Goal: Task Accomplishment & Management: Complete application form

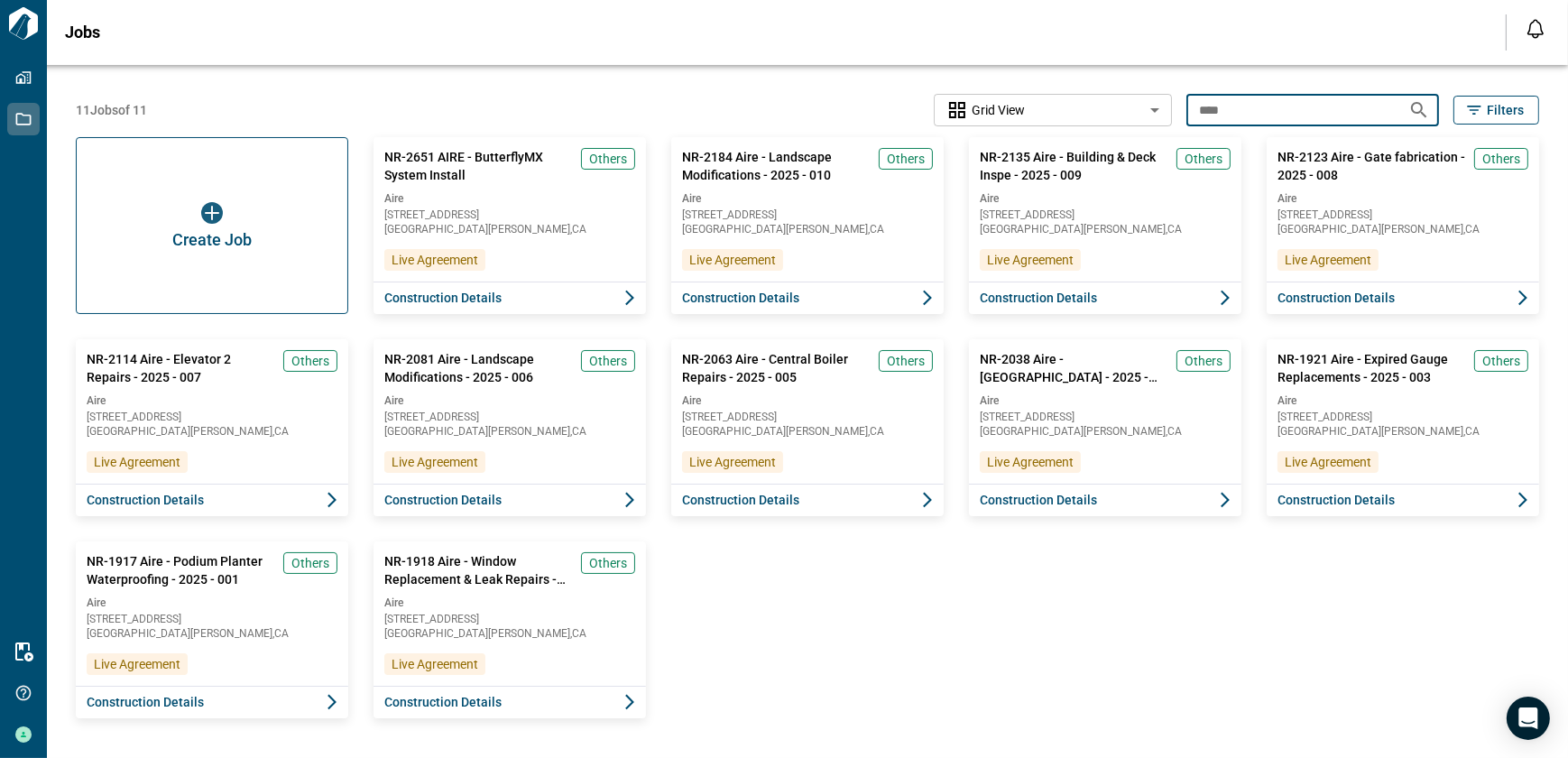
click at [1138, 111] on div "11 Jobs of 11 Grid View ********* ​ **** ​ Filters" at bounding box center [807, 110] width 1463 height 32
type input "****"
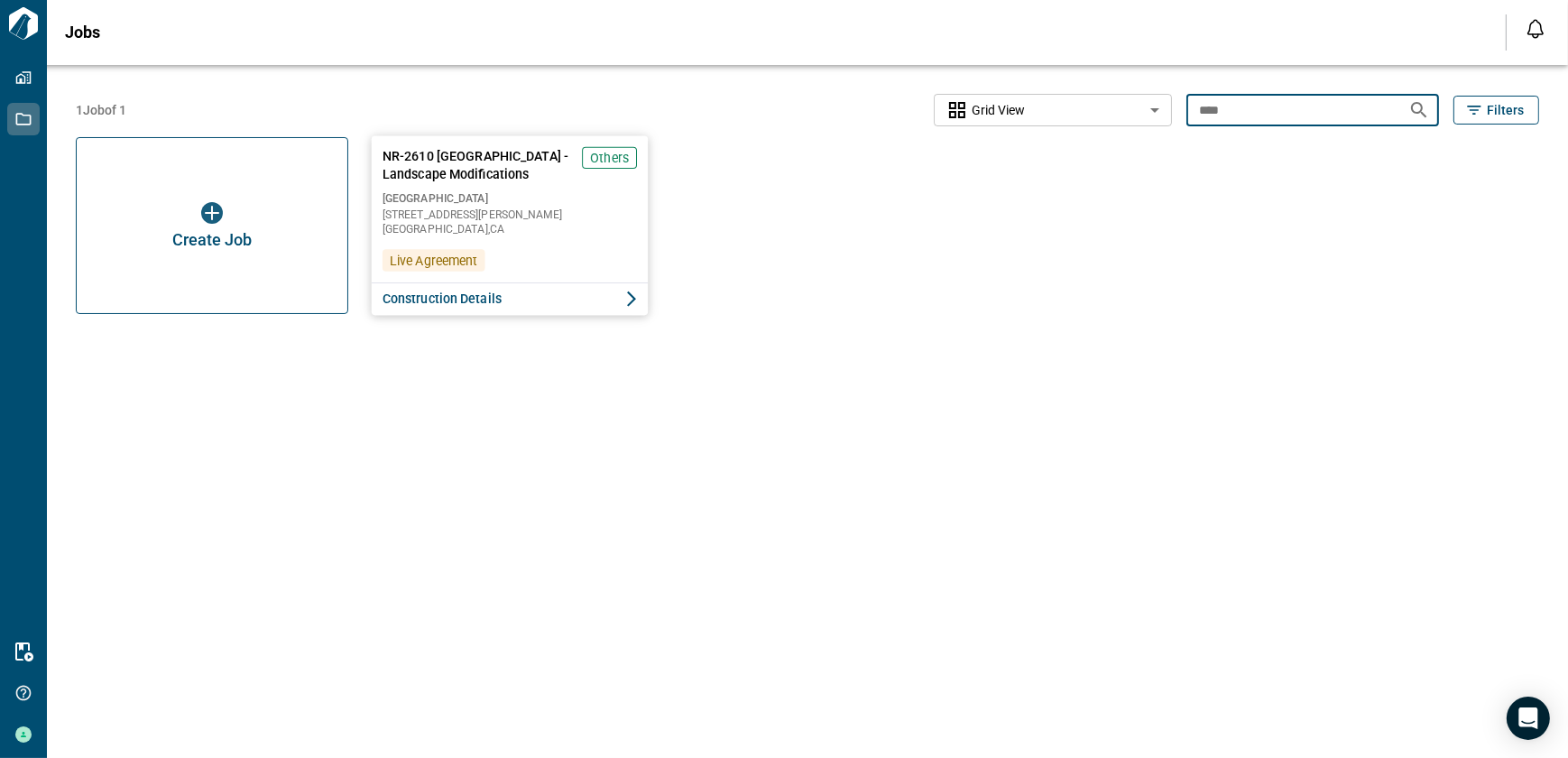
click at [418, 309] on button "Construction Details" at bounding box center [509, 299] width 277 height 33
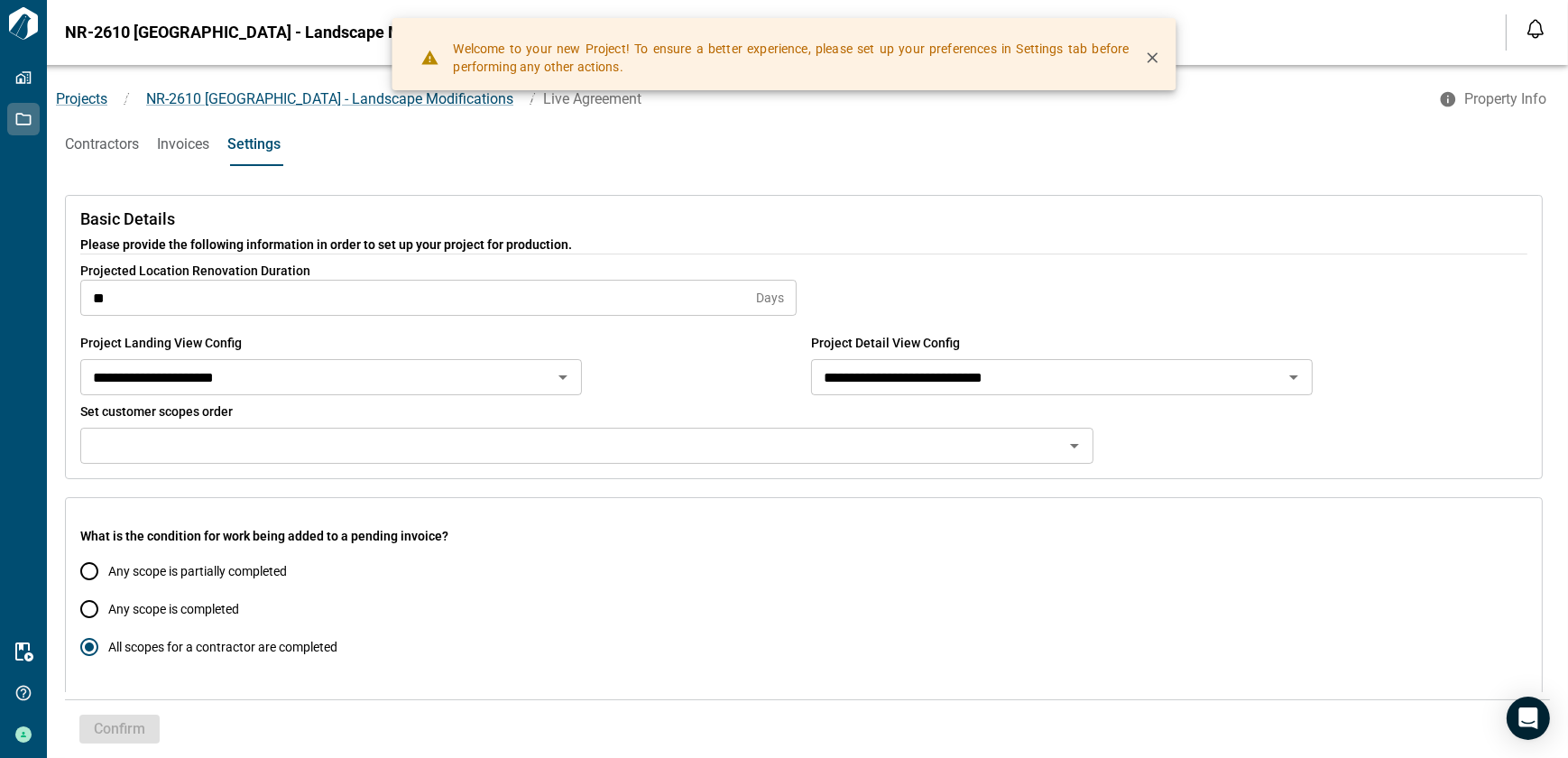
click at [100, 140] on span "Contractors" at bounding box center [102, 144] width 74 height 18
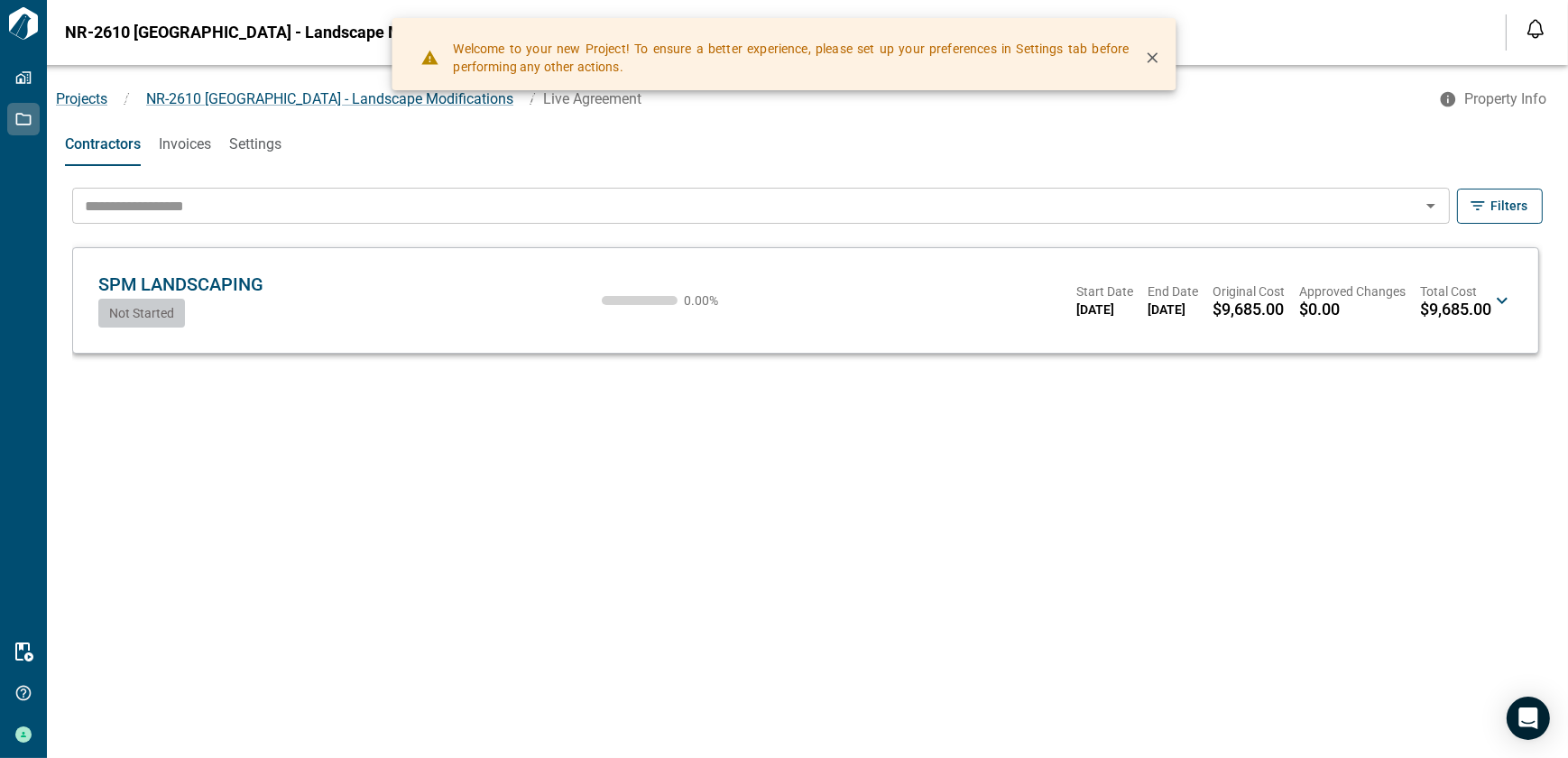
click at [1503, 296] on icon at bounding box center [1501, 300] width 22 height 22
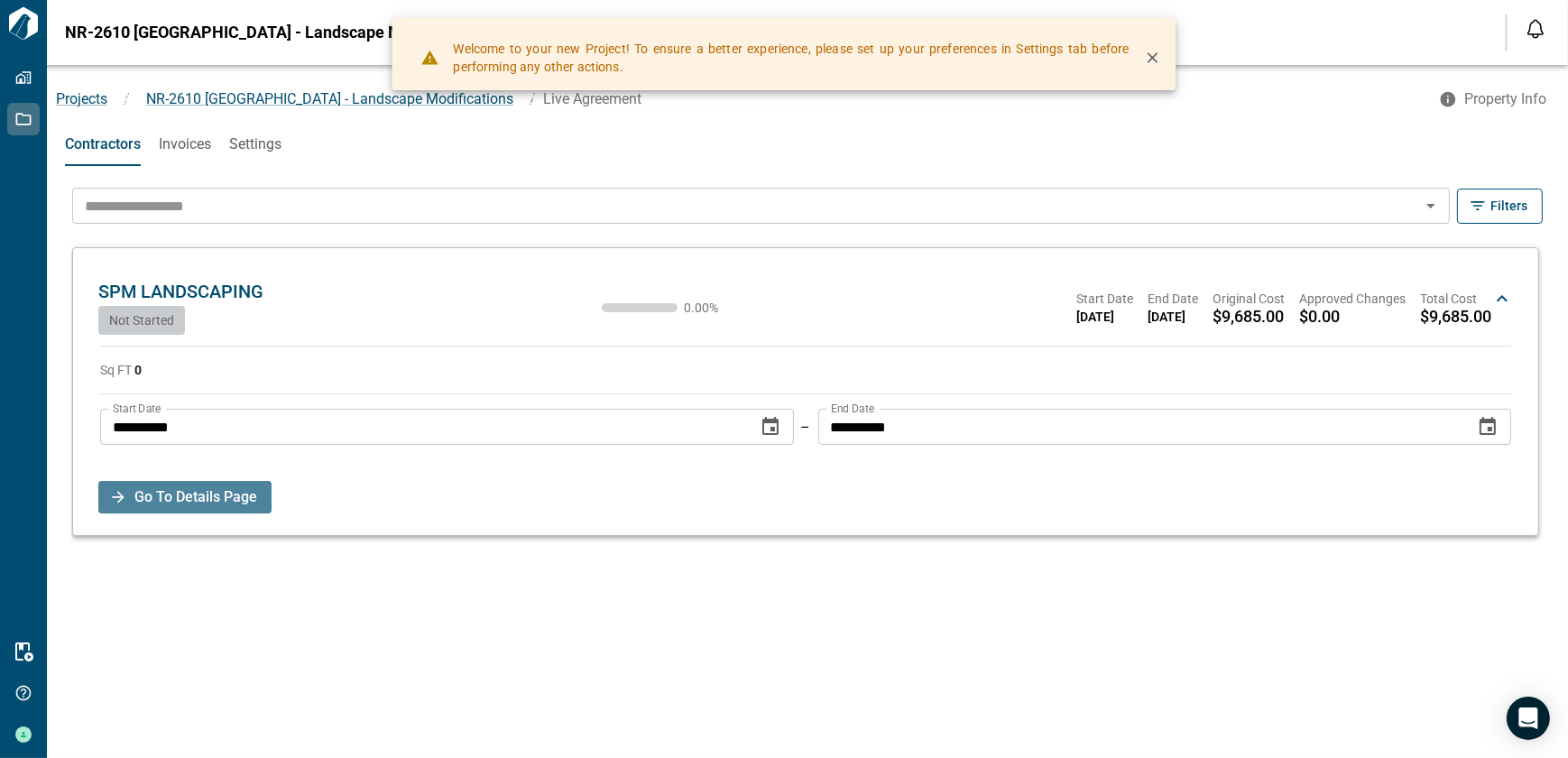
click at [207, 501] on span "Go To Details Page" at bounding box center [195, 497] width 123 height 32
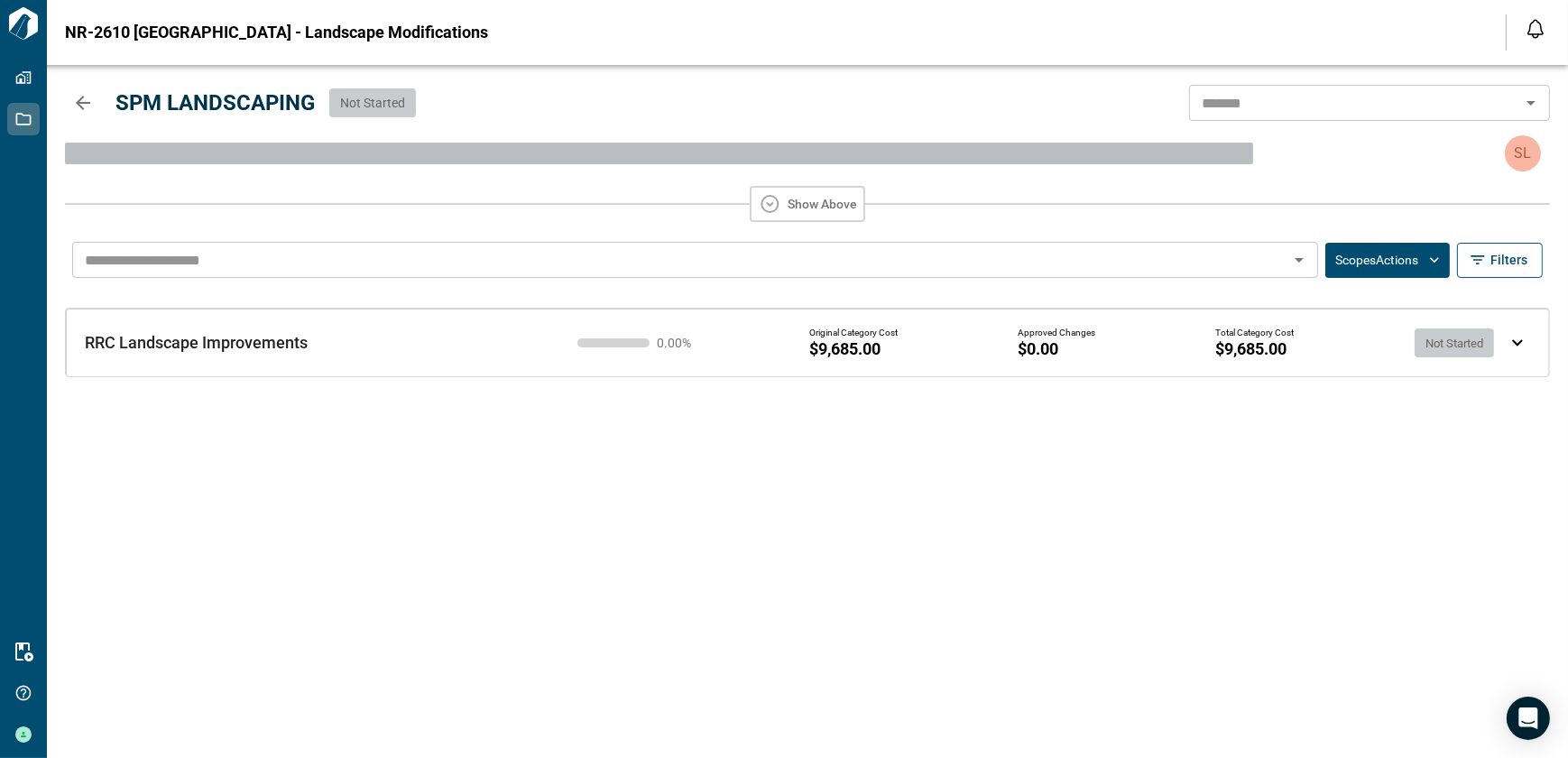
click at [1353, 263] on button "Scopes Actions" at bounding box center [1387, 260] width 125 height 35
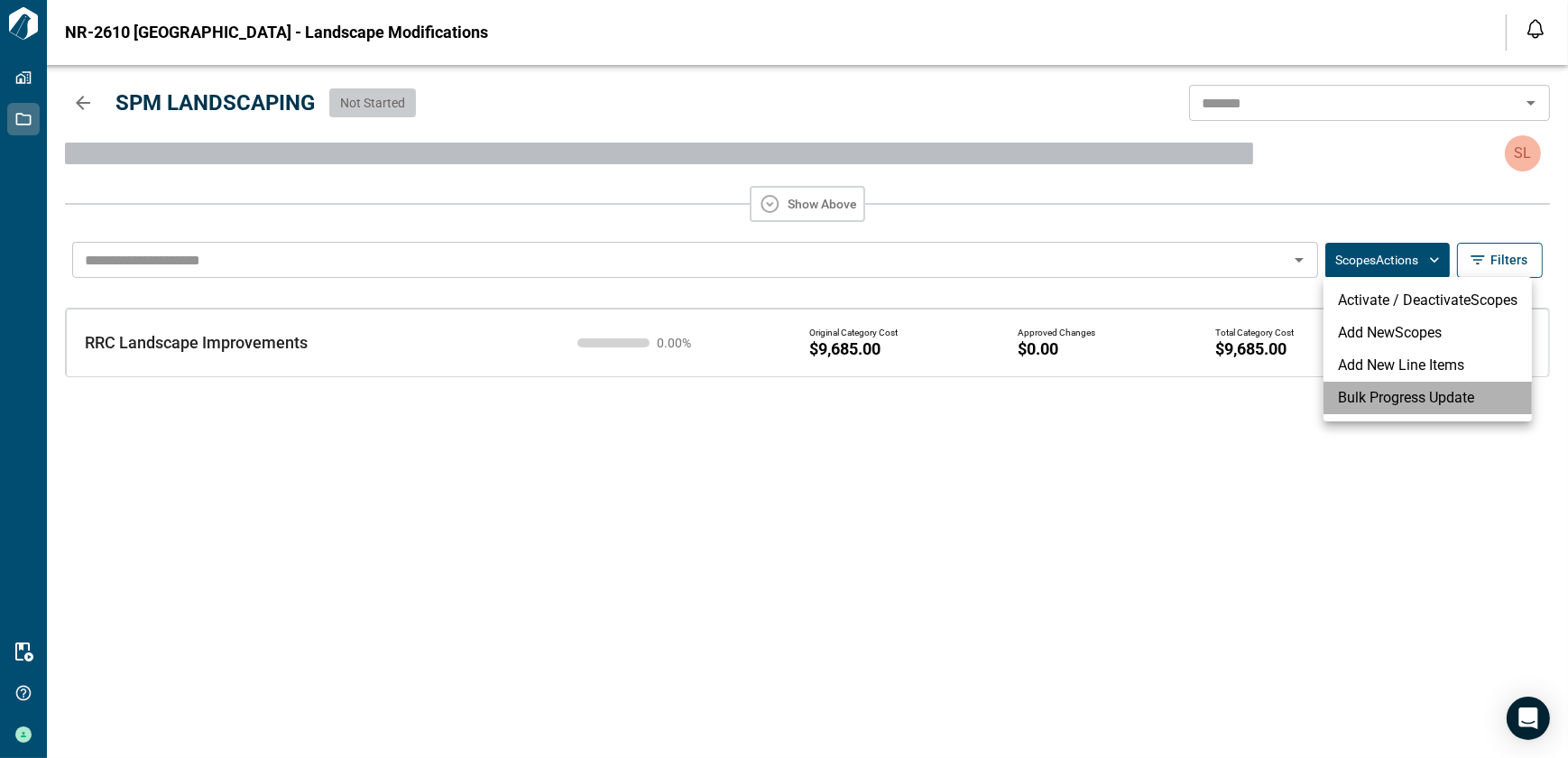
click at [1360, 405] on li "Bulk Progress Update" at bounding box center [1427, 398] width 208 height 32
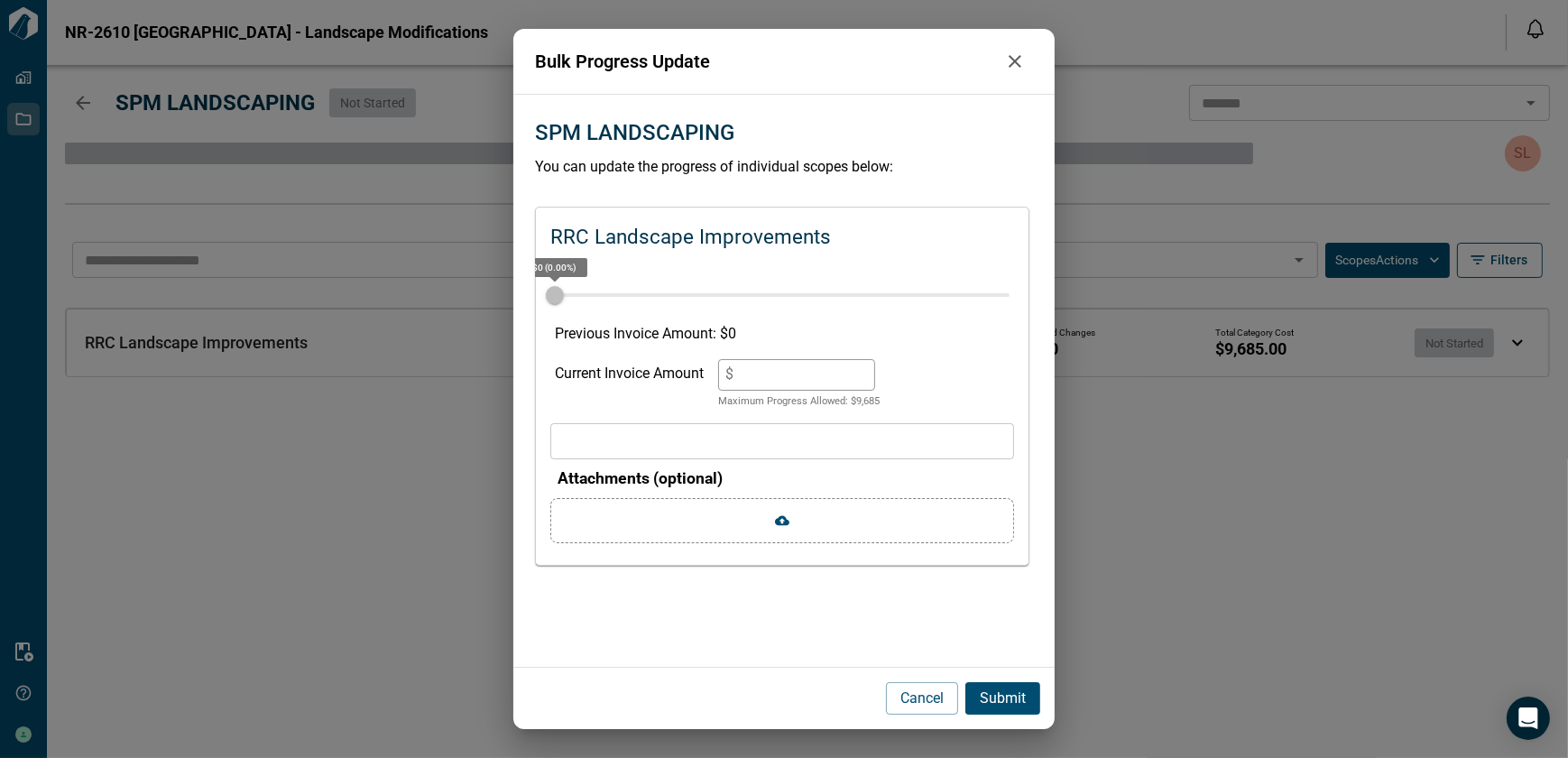
drag, startPoint x: 784, startPoint y: 369, endPoint x: 628, endPoint y: 379, distance: 156.3
click at [630, 379] on div "Current Invoice Amount $ * Maximum Progress Allowed: $ 9,685" at bounding box center [783, 384] width 455 height 50
type input "*"
type input "**"
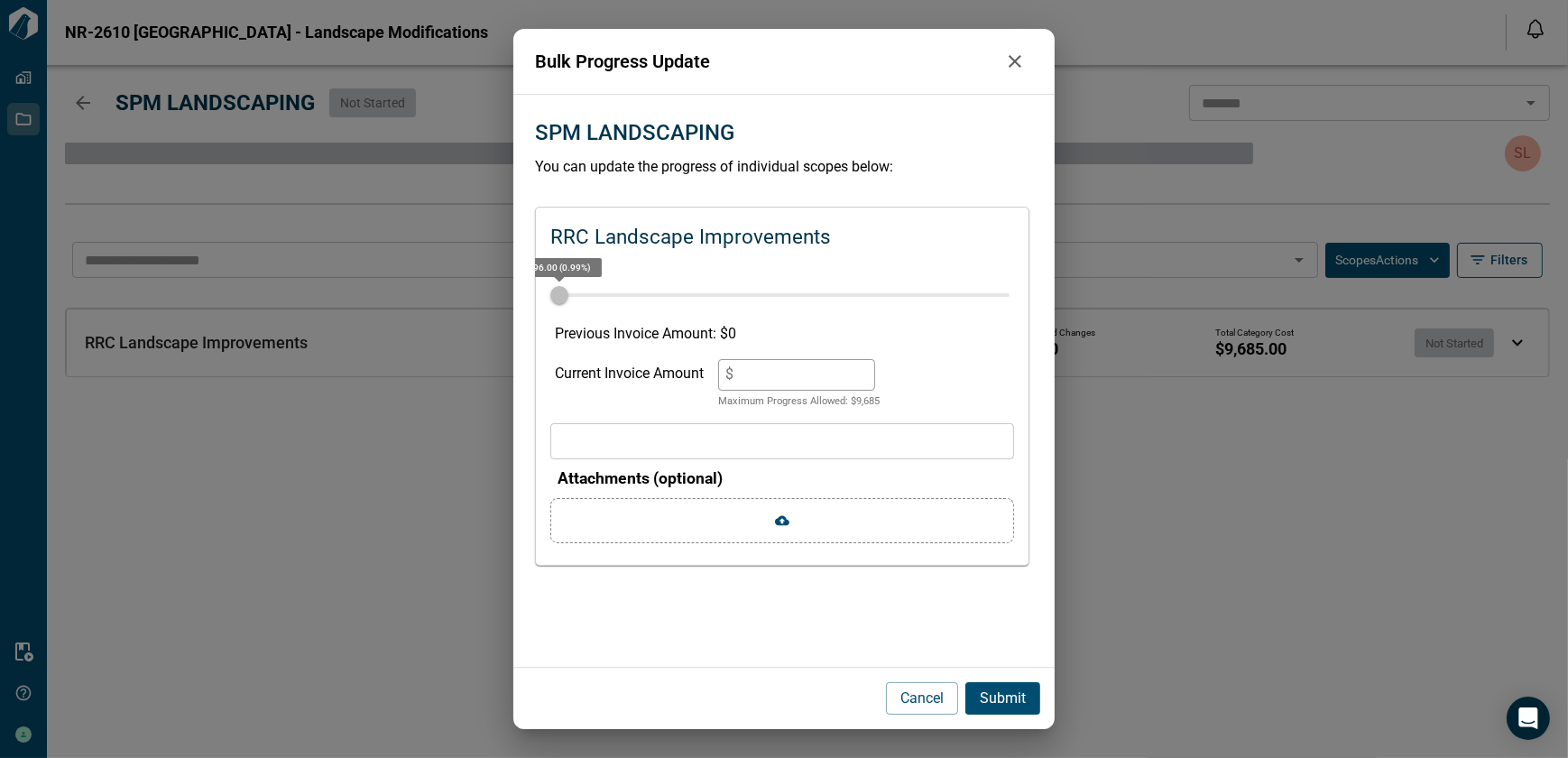
type input "*"
type input "***"
type input "**"
type input "****"
type input "***"
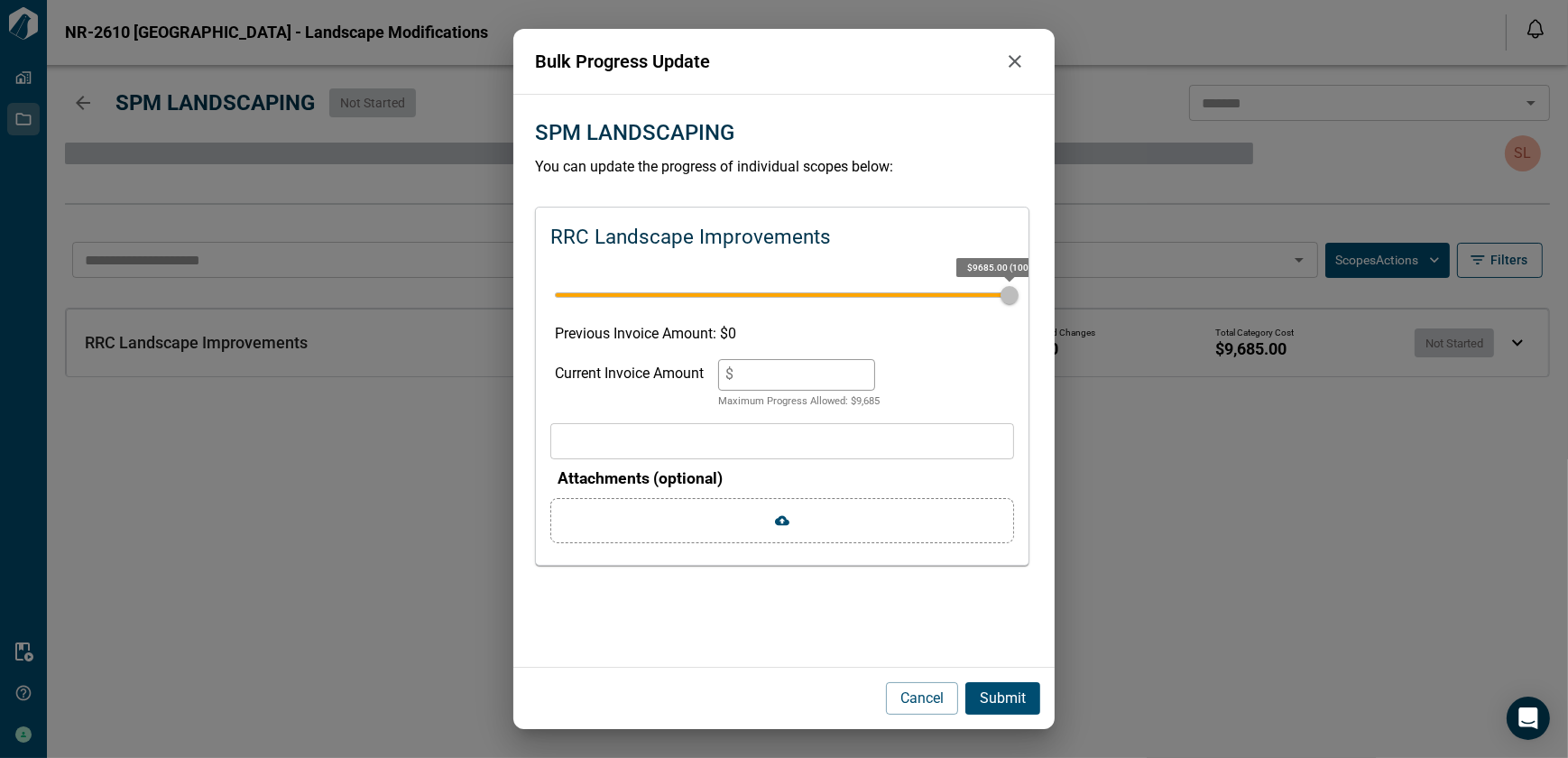
type input "****"
click at [997, 693] on p "Submit" at bounding box center [1002, 698] width 46 height 22
type input "*"
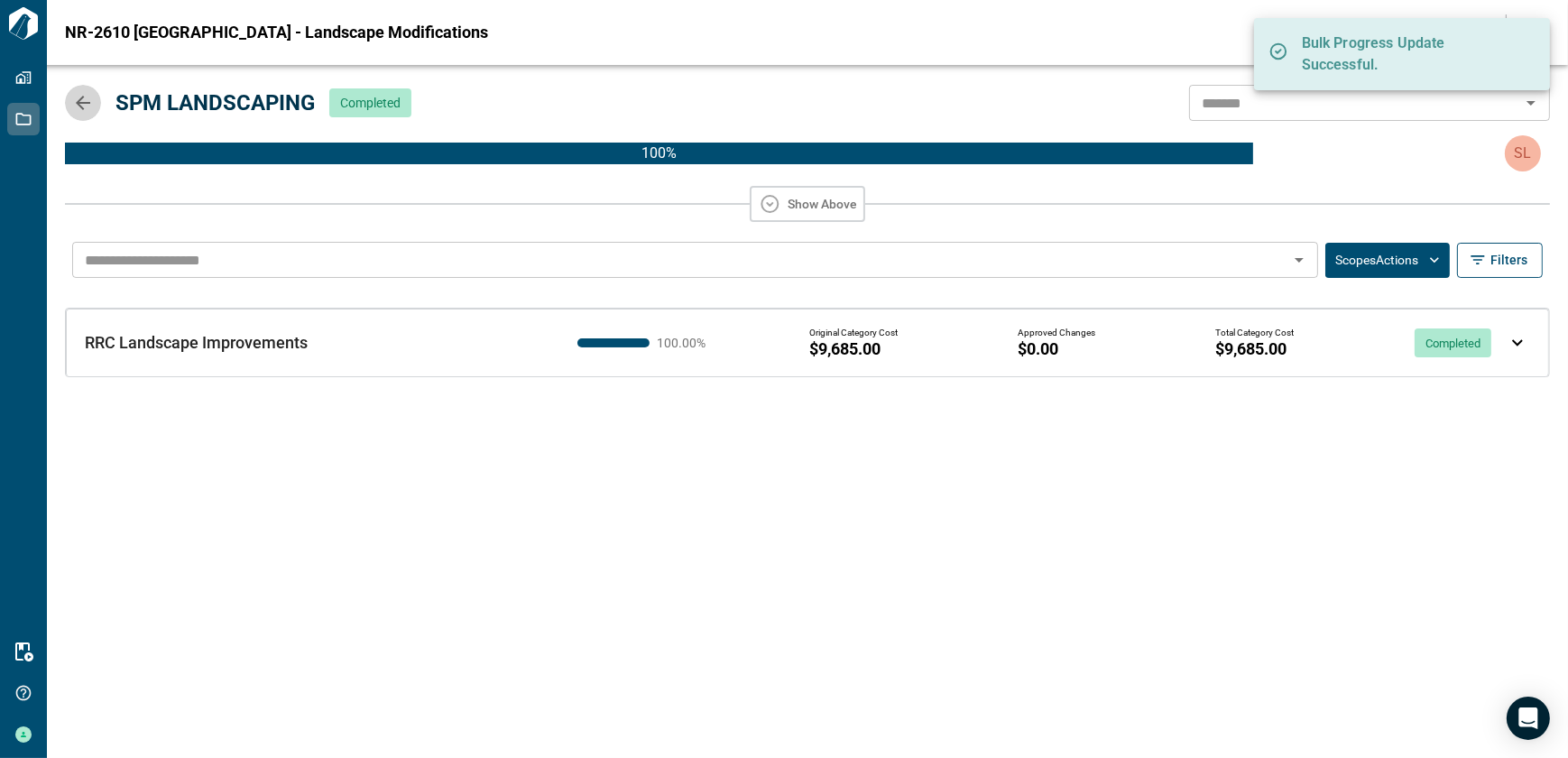
click at [74, 102] on icon "button" at bounding box center [83, 103] width 22 height 22
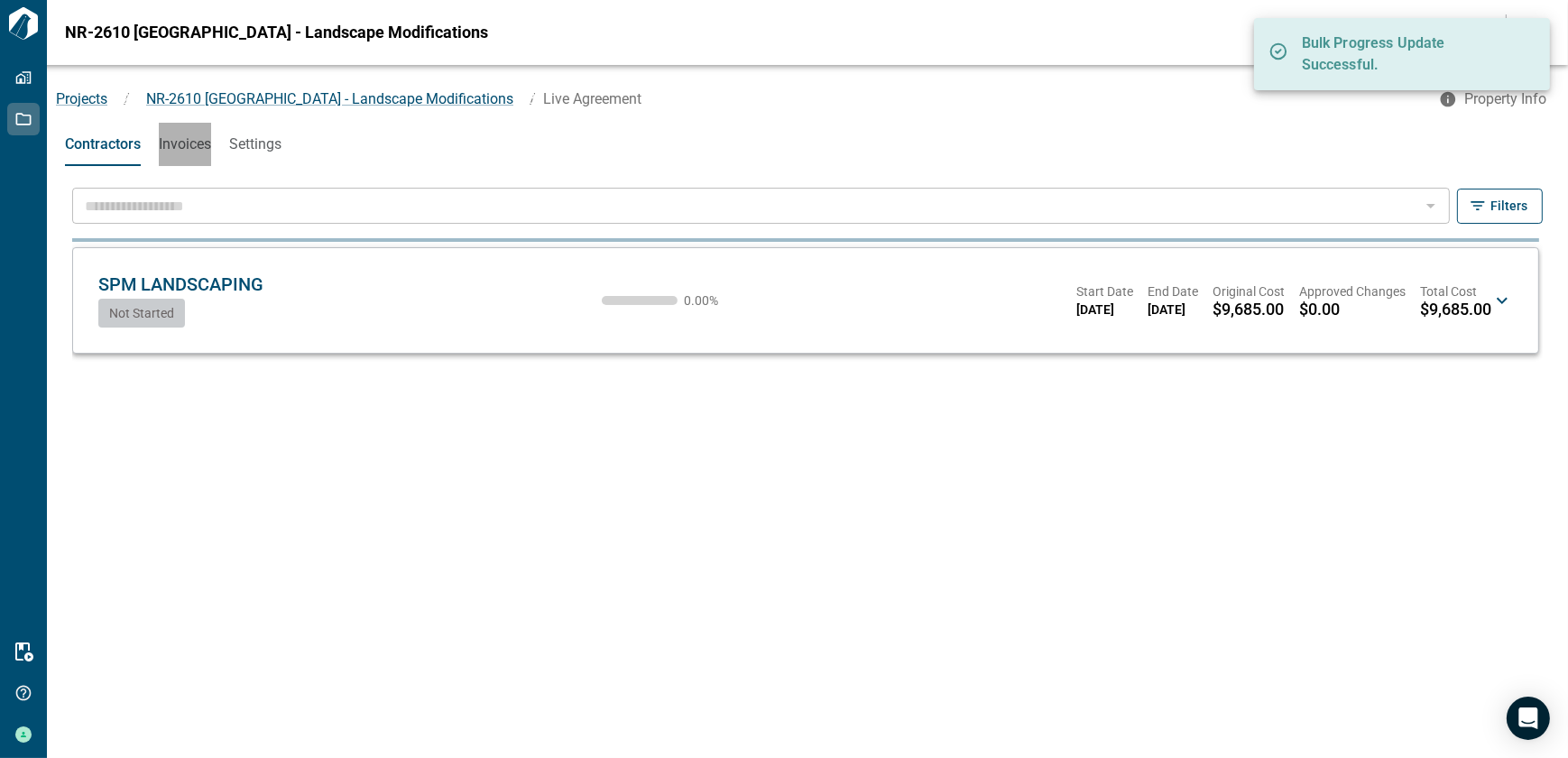
click at [181, 142] on span "Invoices" at bounding box center [185, 144] width 52 height 18
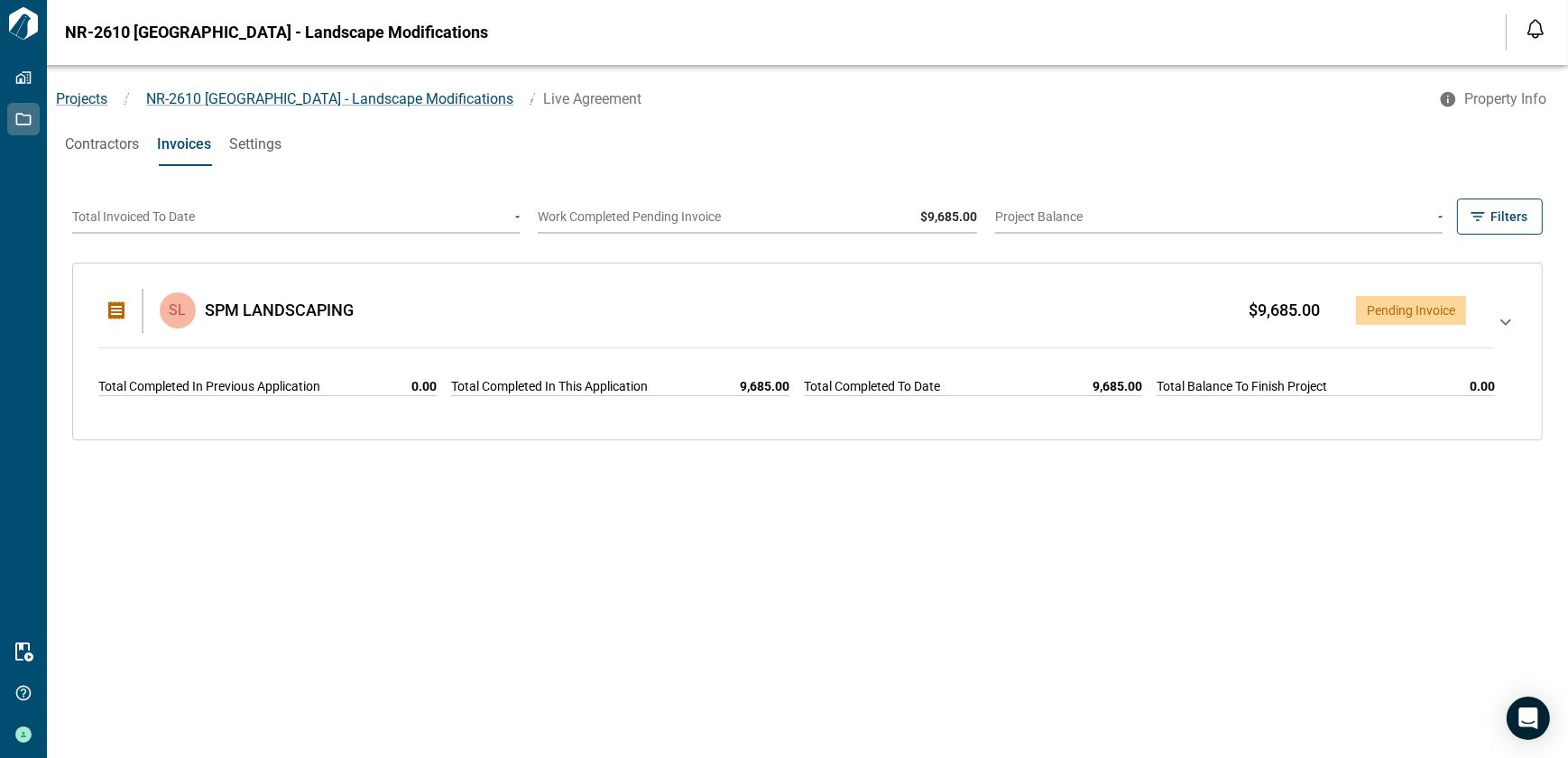
click at [1495, 317] on icon at bounding box center [1505, 350] width 22 height 79
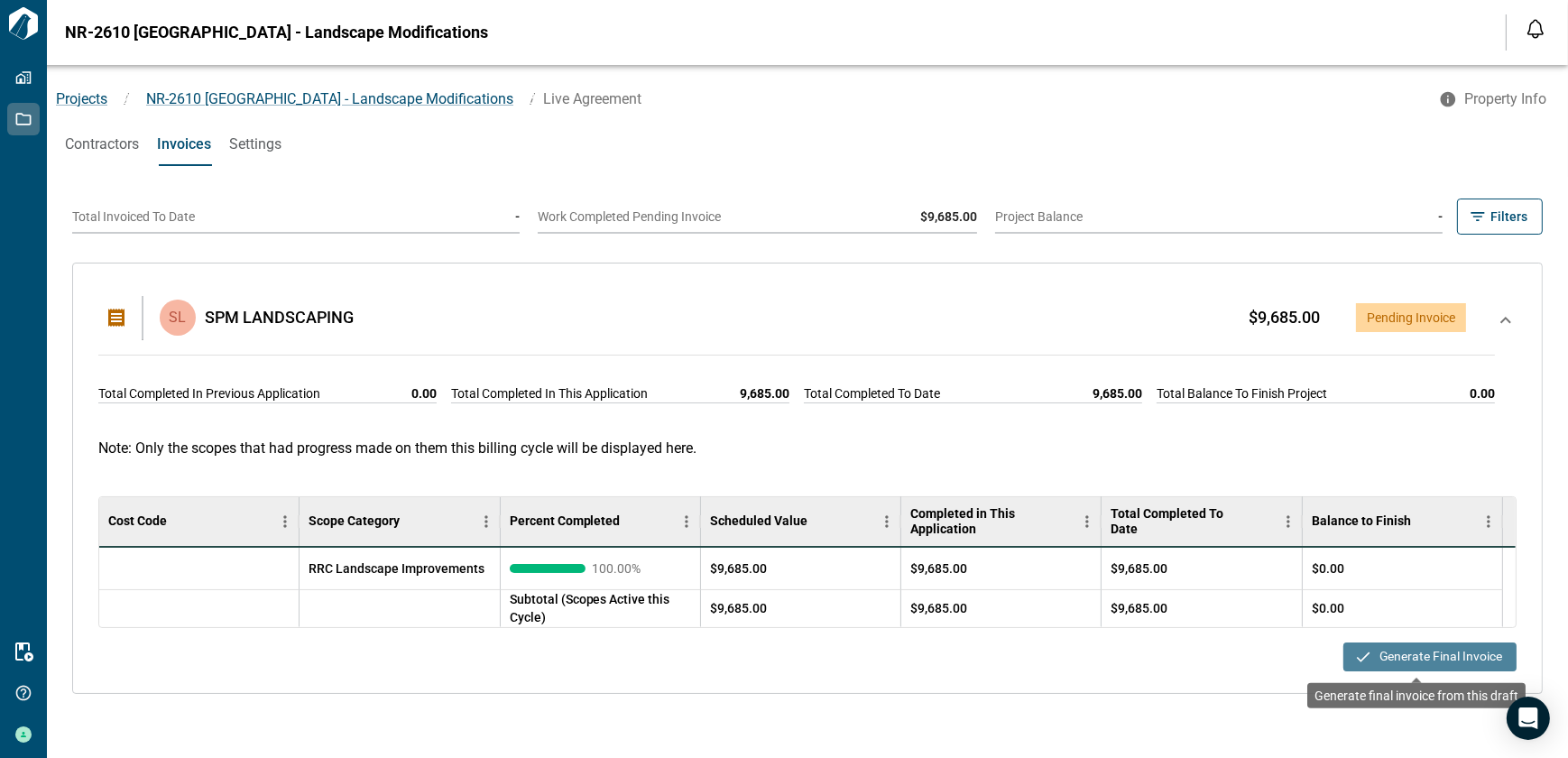
drag, startPoint x: 1381, startPoint y: 656, endPoint x: 969, endPoint y: 569, distance: 421.1
click at [1371, 656] on button "Generate Final Invoice" at bounding box center [1430, 657] width 173 height 29
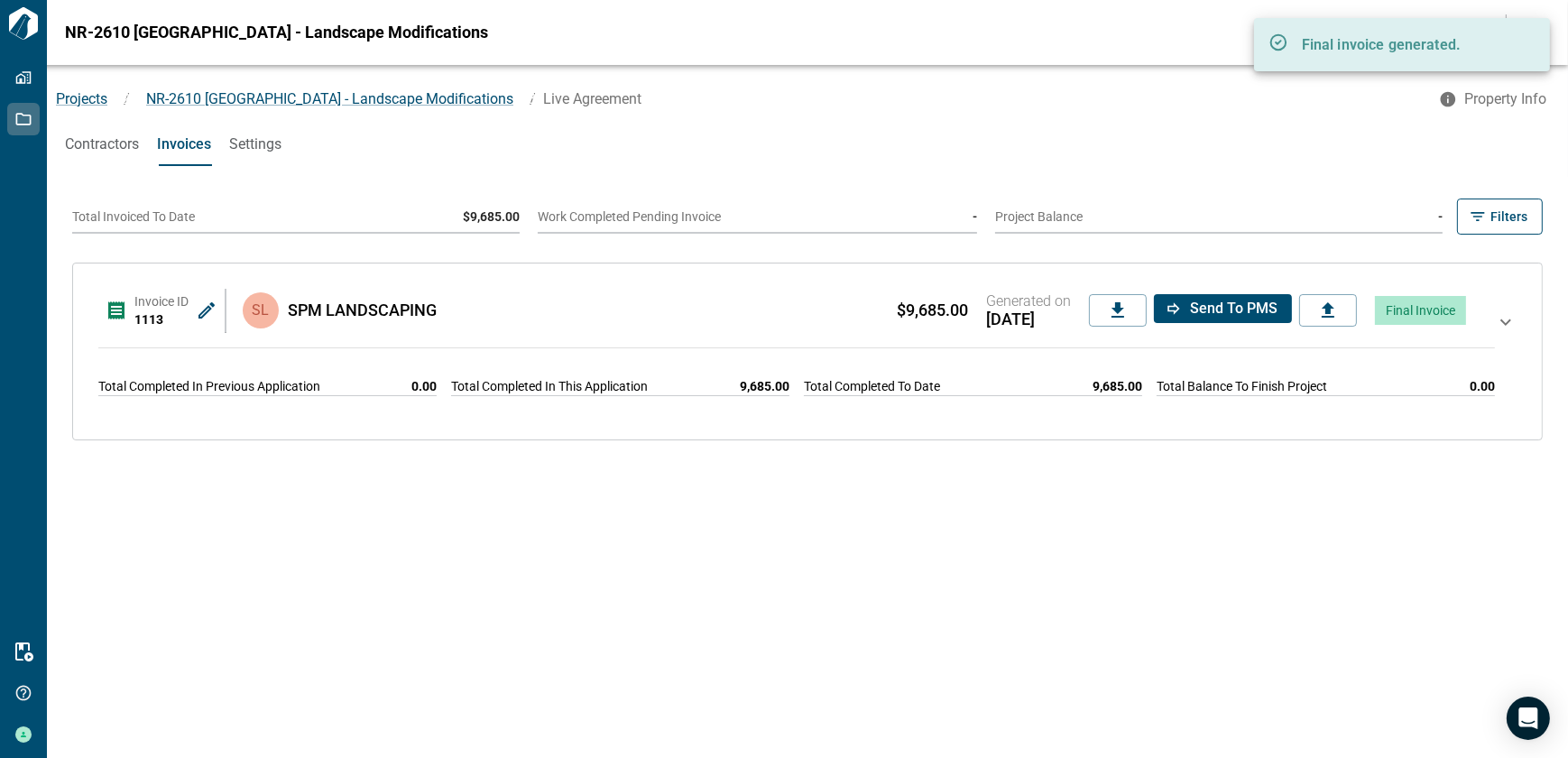
click at [198, 307] on icon at bounding box center [207, 310] width 22 height 22
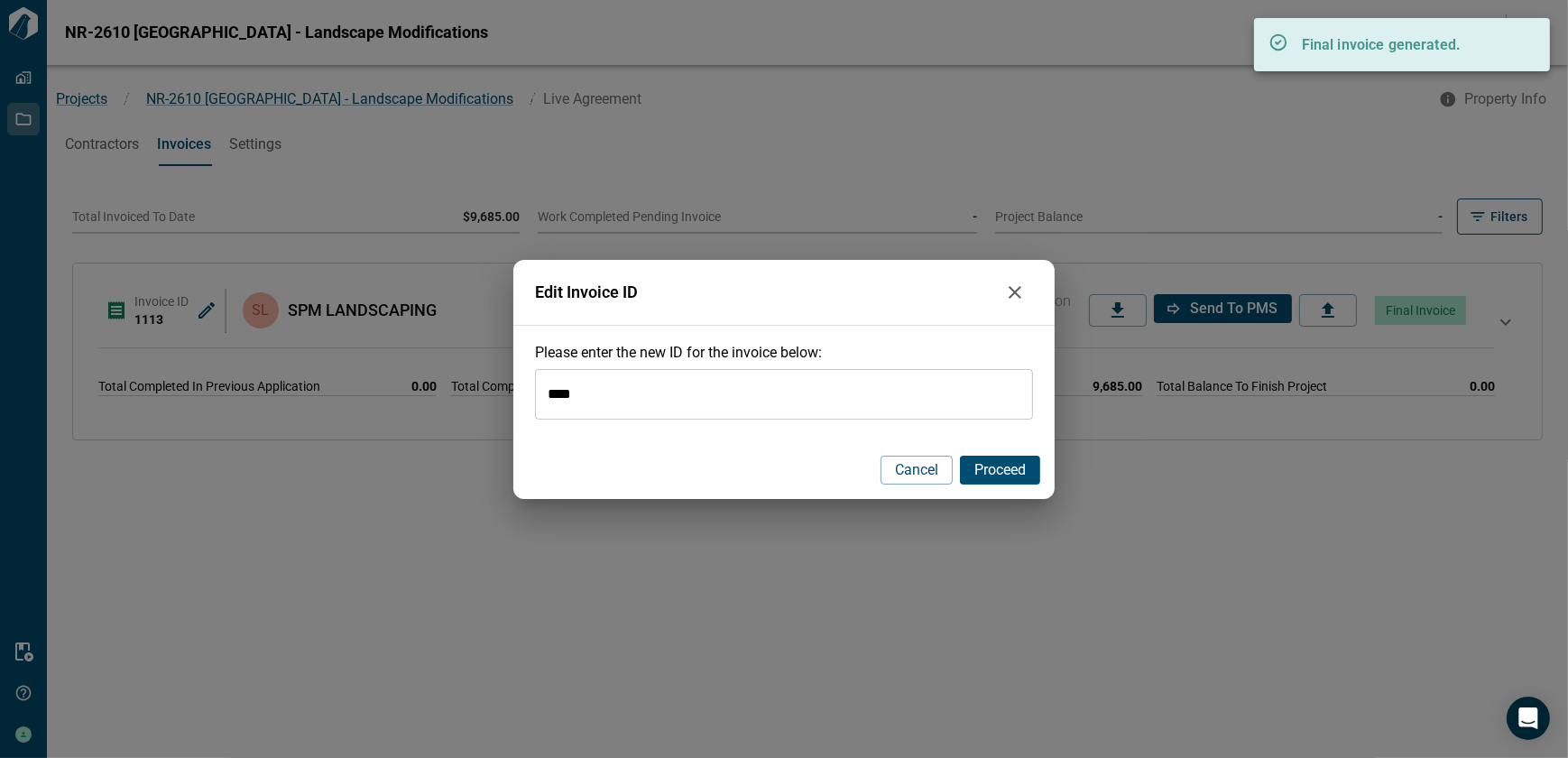
click at [475, 397] on div "Edit Invoice ID Please enter the new ID for the invoice below: **** ​ Cancel Pr…" at bounding box center [784, 379] width 1568 height 758
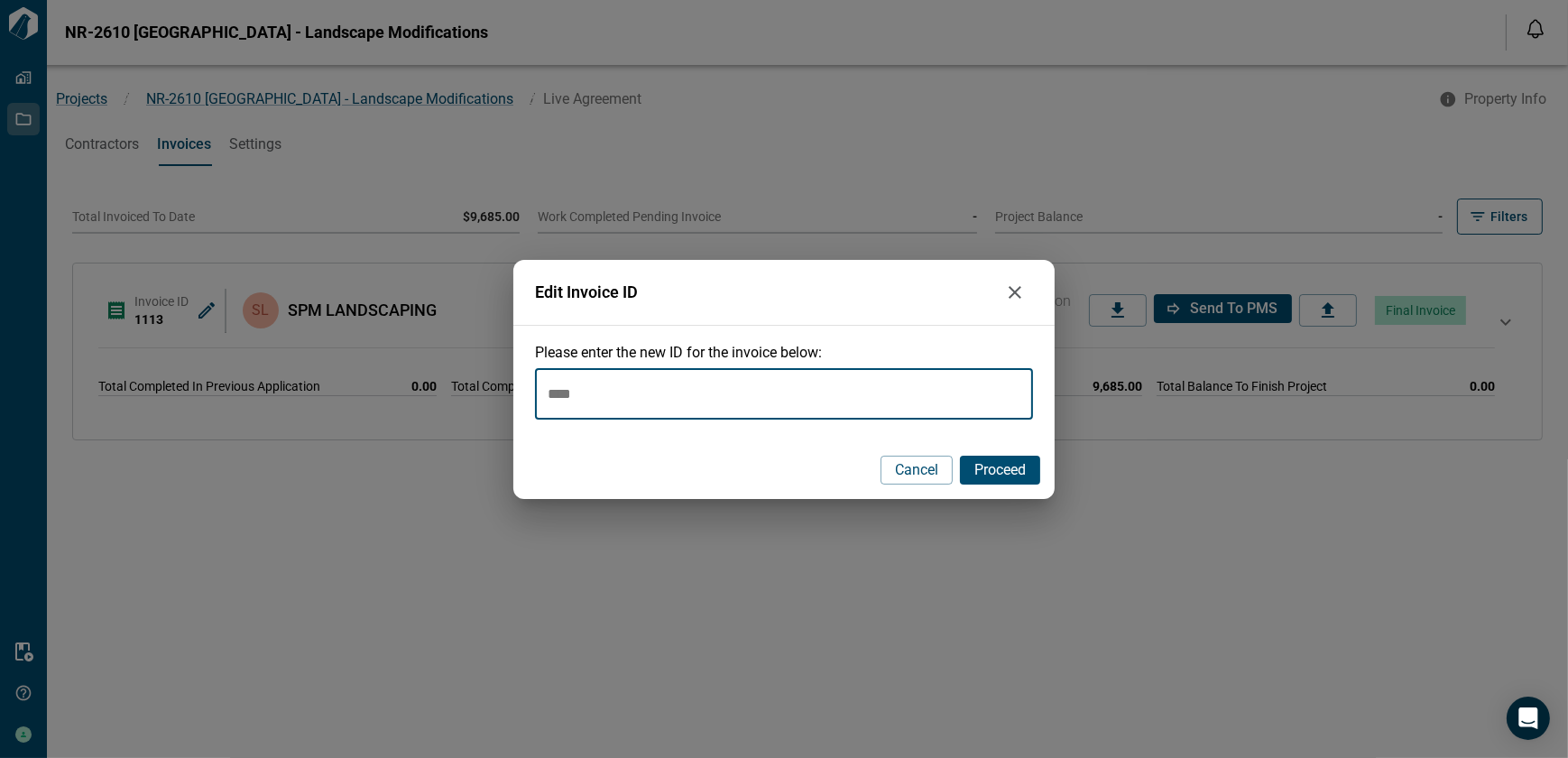
type input "****"
click at [1007, 474] on span "Proceed" at bounding box center [1000, 469] width 51 height 18
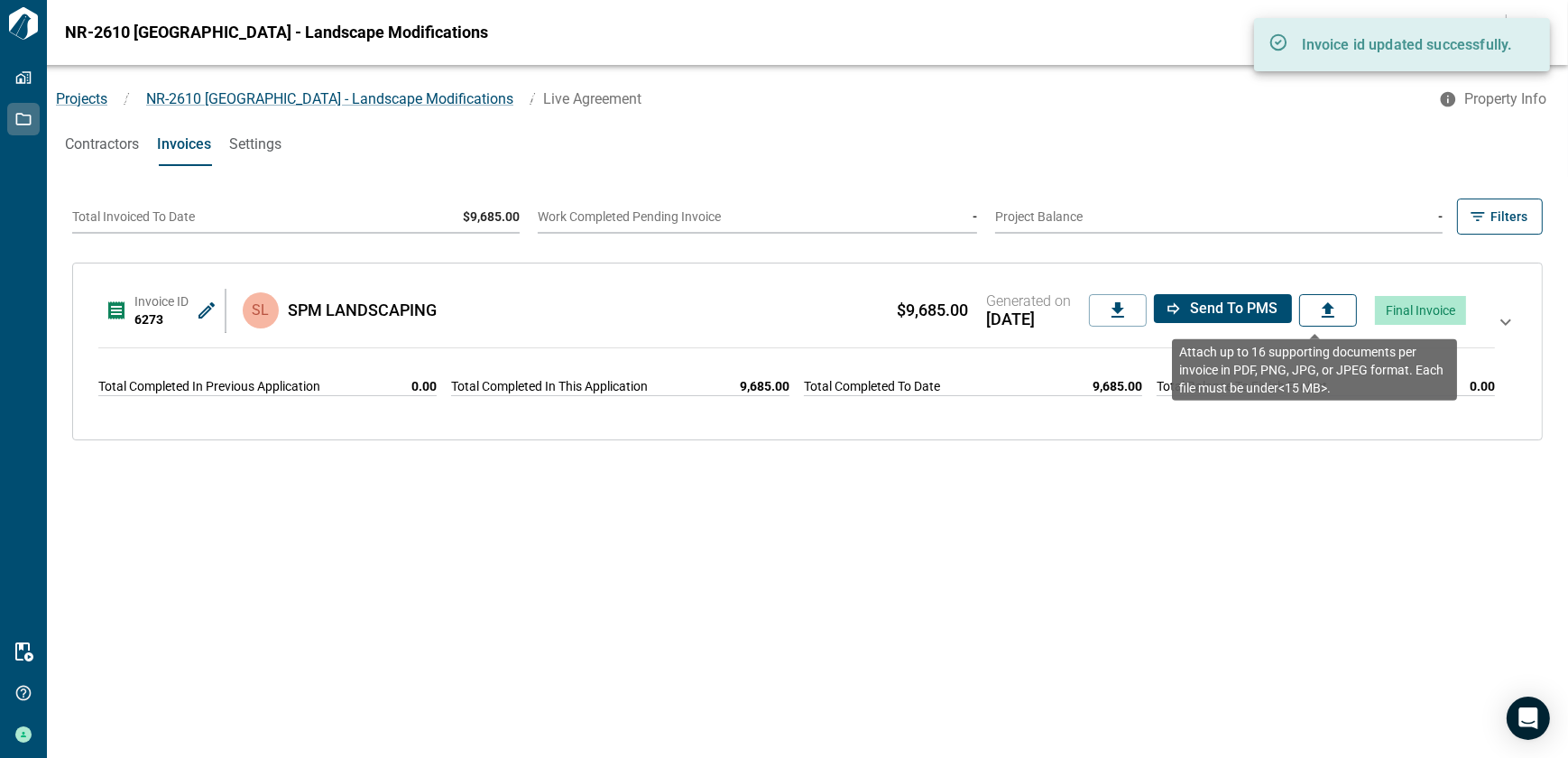
click at [1321, 305] on icon at bounding box center [1327, 309] width 12 height 15
click at [0, 0] on input "file" at bounding box center [0, 0] width 0 height 0
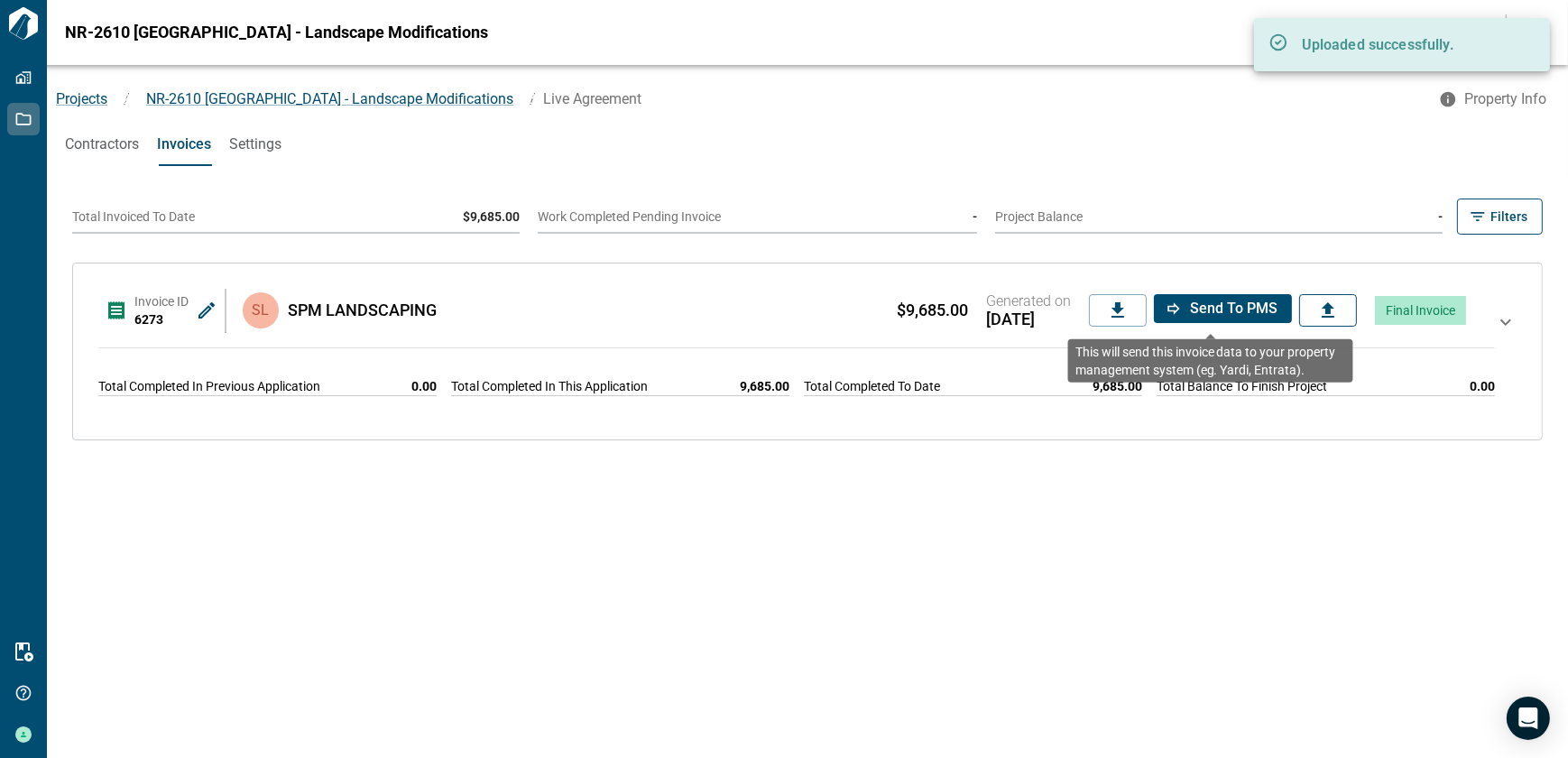
click at [1221, 307] on span "Send to PMS" at bounding box center [1234, 309] width 88 height 18
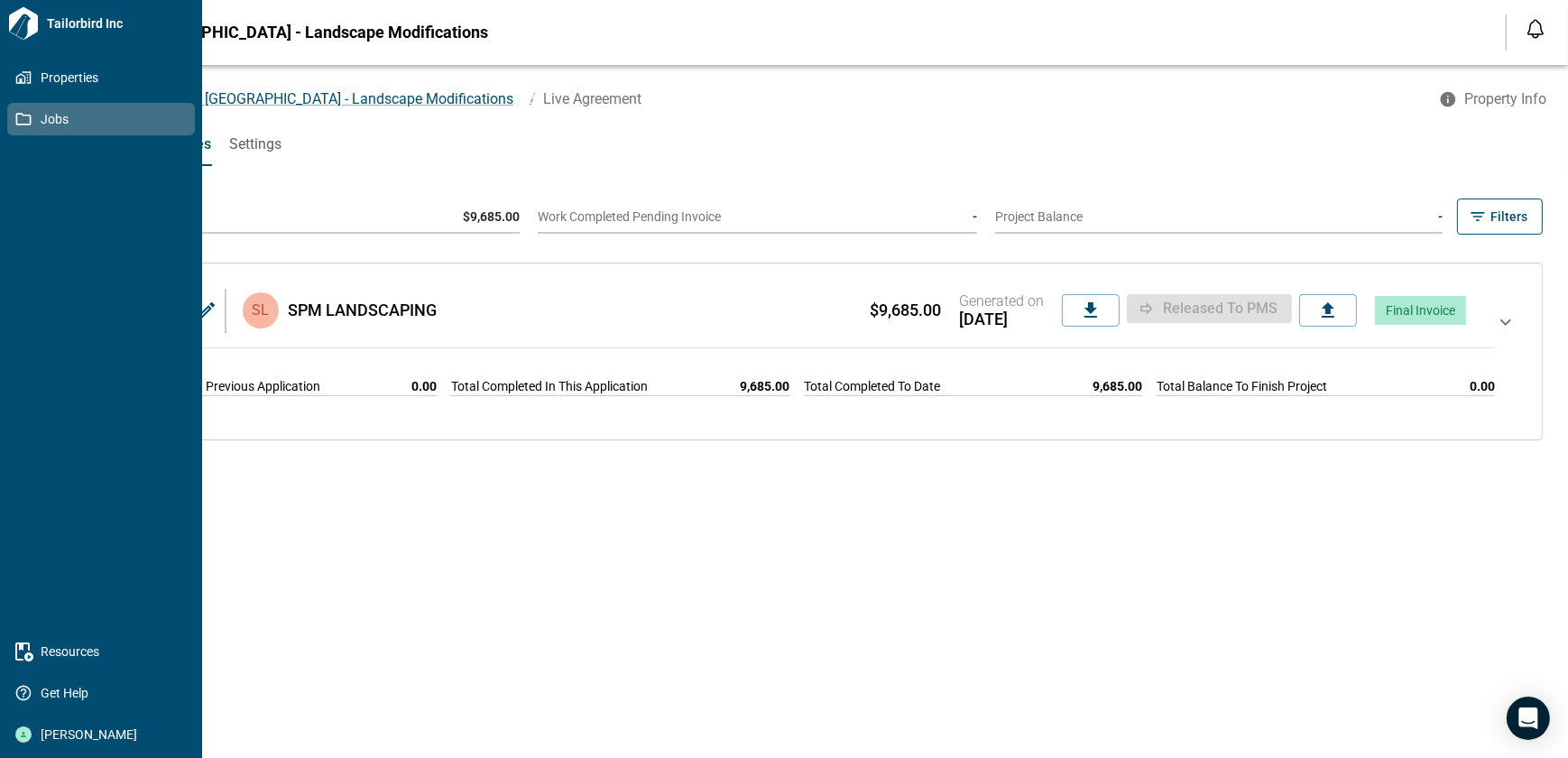
drag, startPoint x: 14, startPoint y: 118, endPoint x: 39, endPoint y: 117, distance: 25.0
click at [15, 118] on icon at bounding box center [23, 119] width 16 height 16
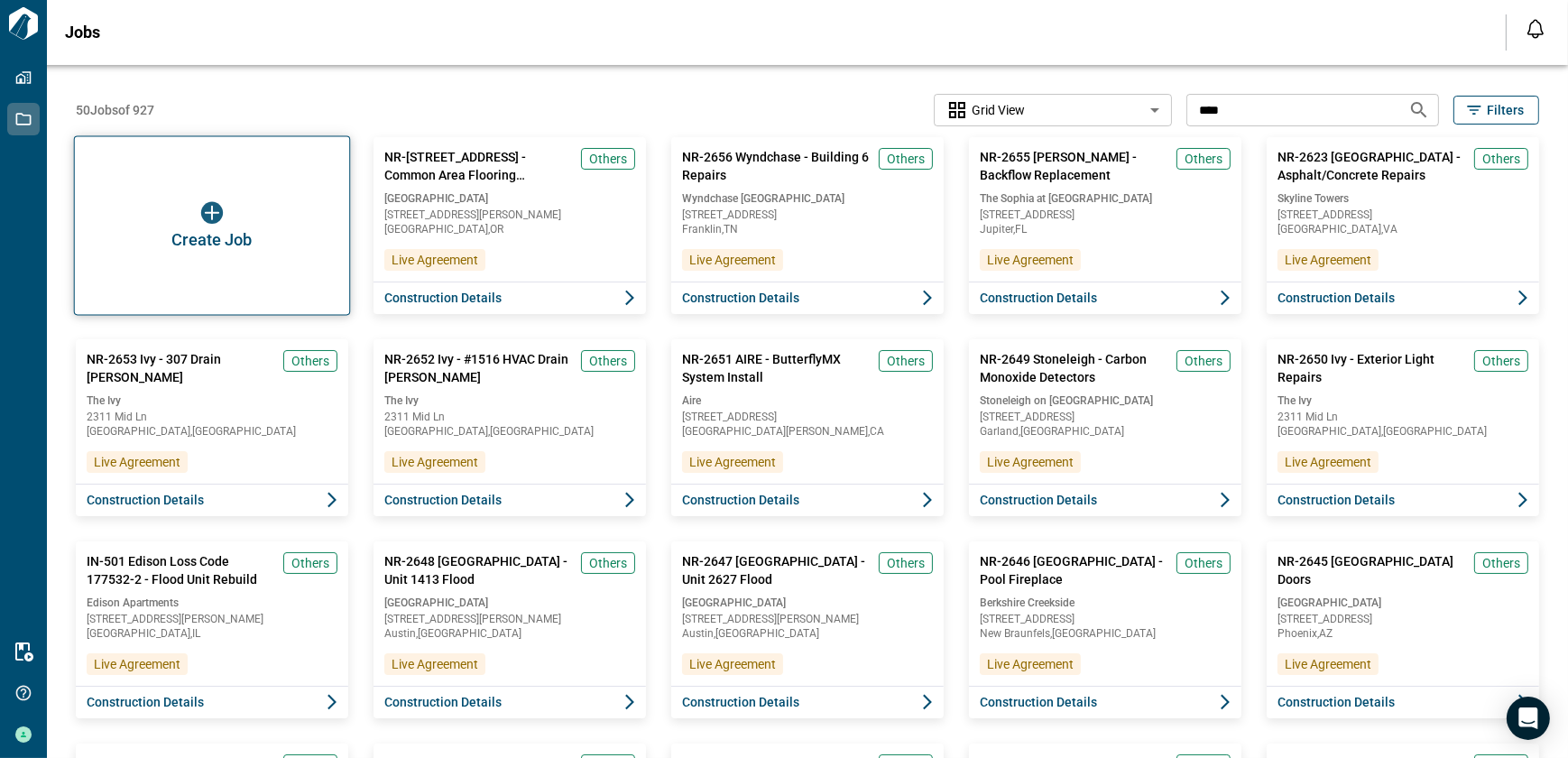
click at [129, 164] on div "Create Job" at bounding box center [212, 226] width 277 height 180
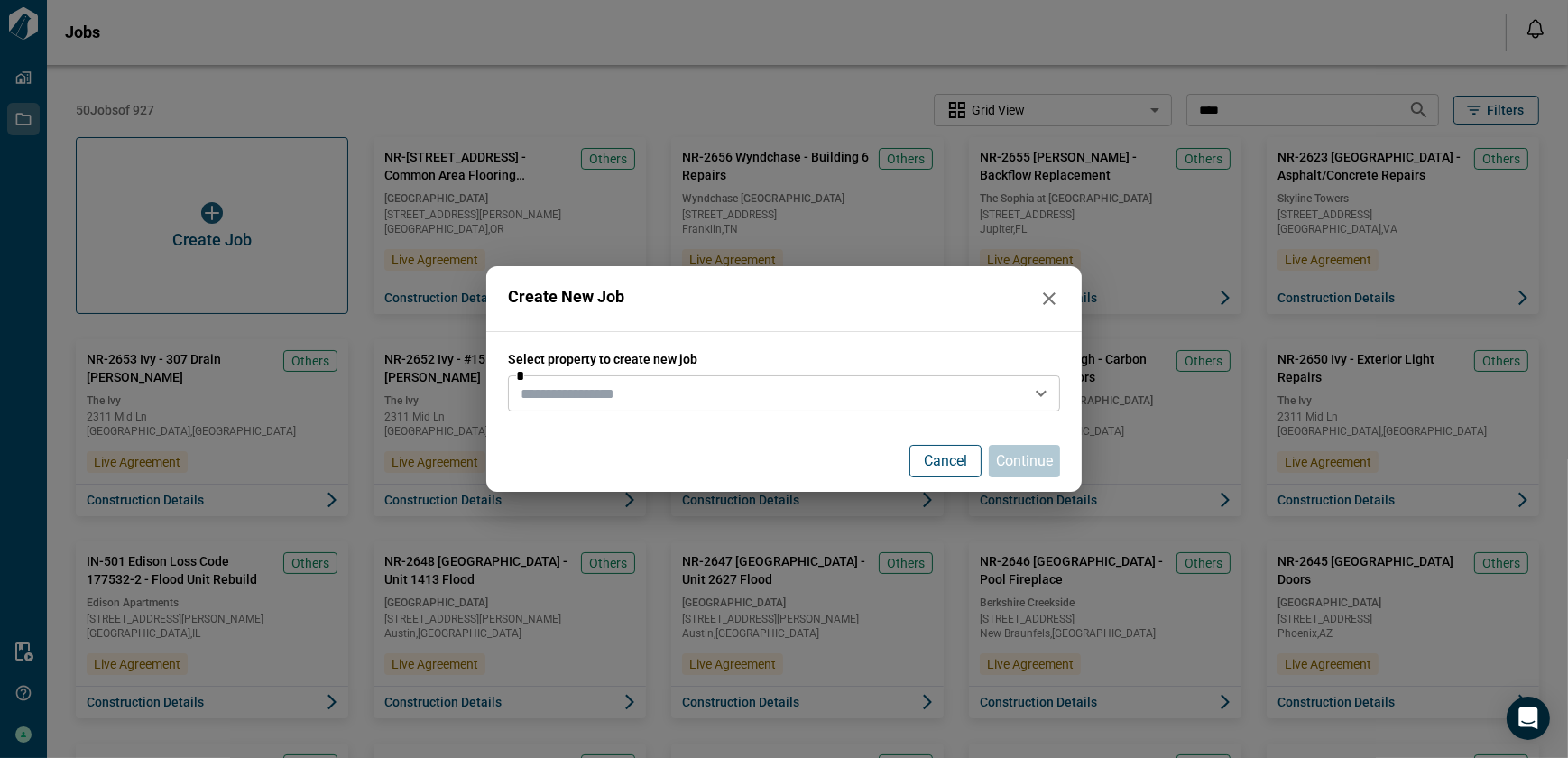
click at [682, 397] on input "text" at bounding box center [768, 393] width 511 height 26
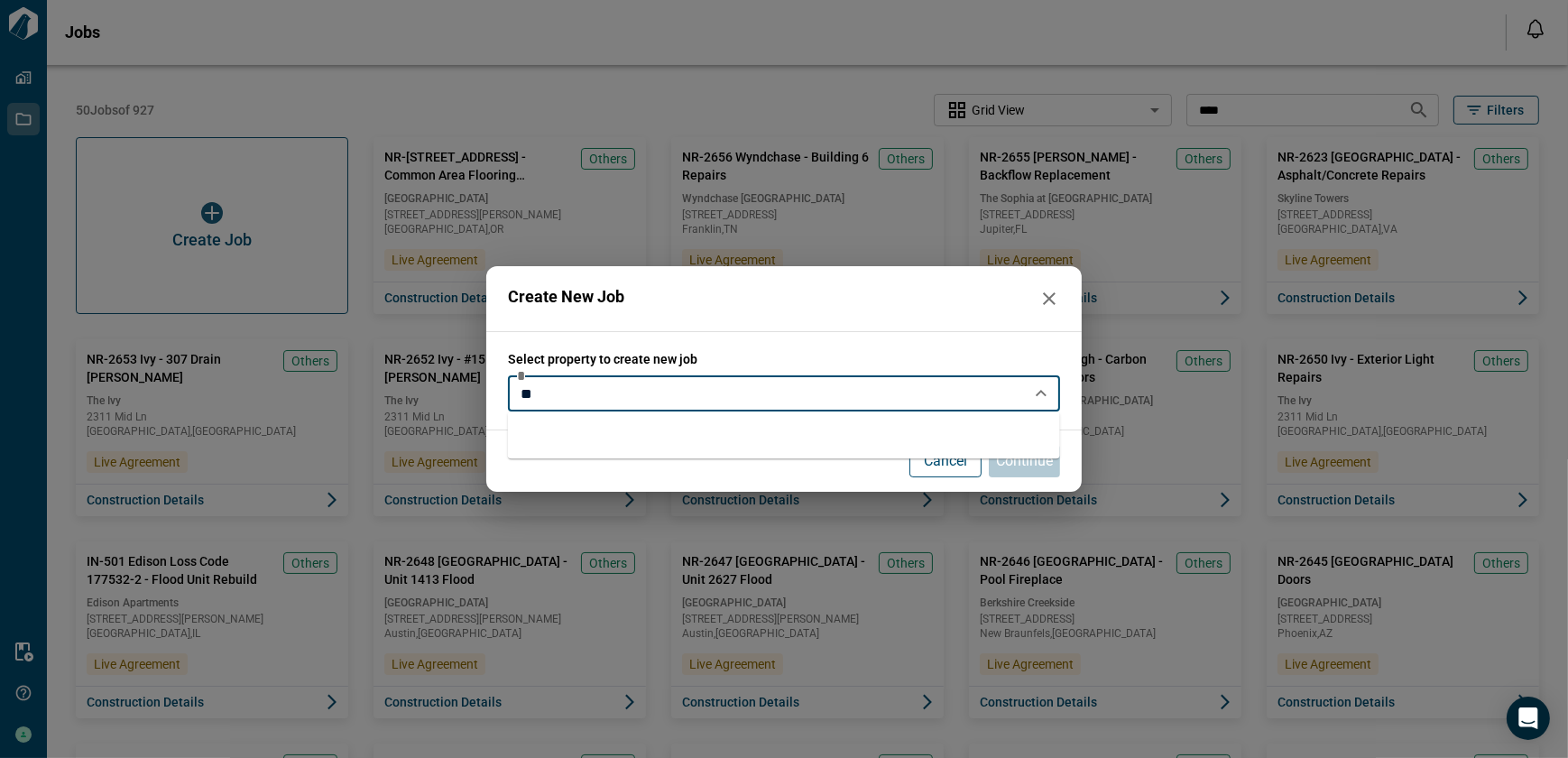
type input "*"
click at [609, 426] on li "Aire" at bounding box center [784, 435] width 552 height 32
type input "****"
click at [1029, 467] on p "Continue" at bounding box center [1024, 461] width 57 height 22
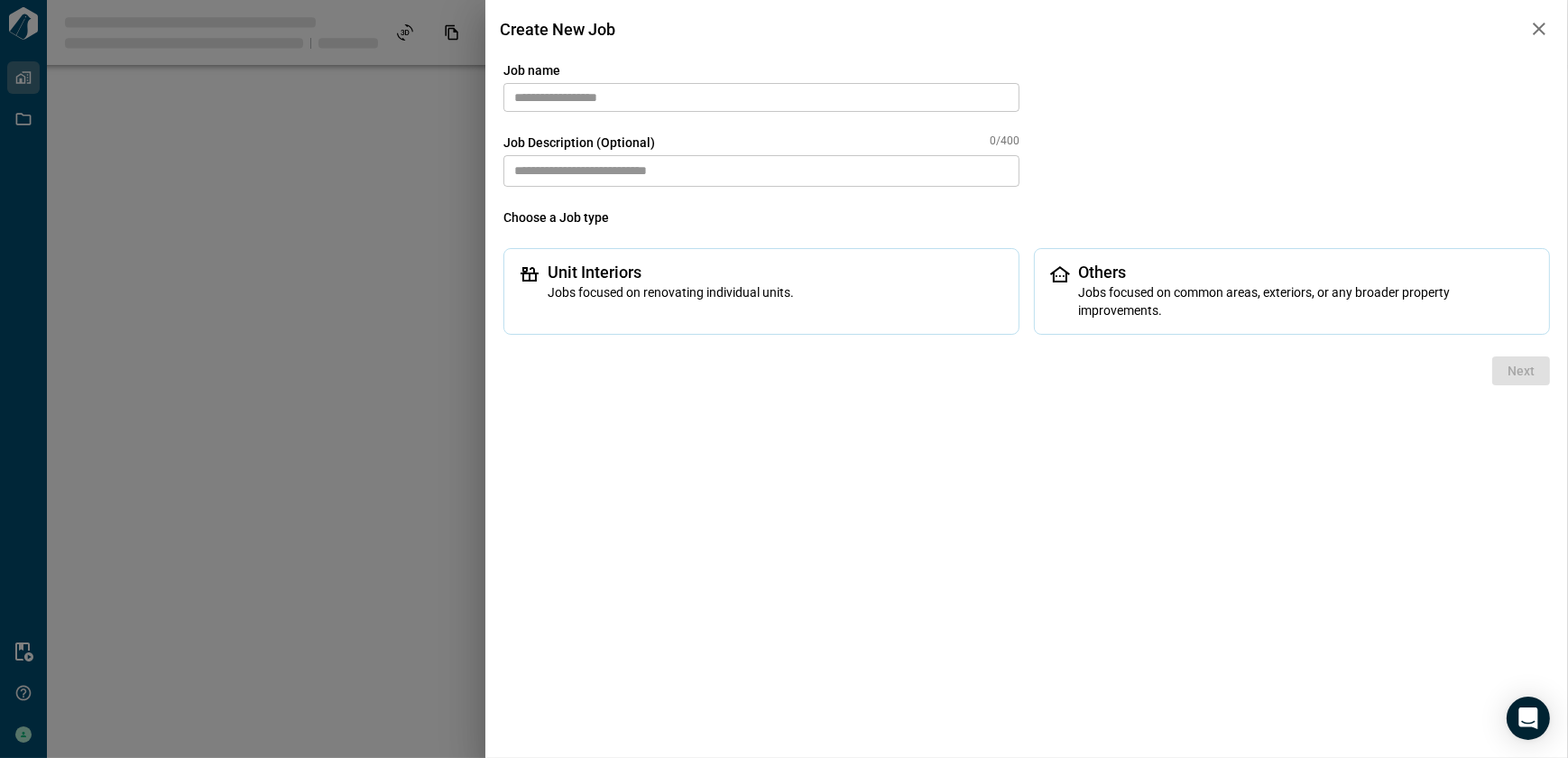
click at [698, 107] on input "text" at bounding box center [762, 97] width 516 height 29
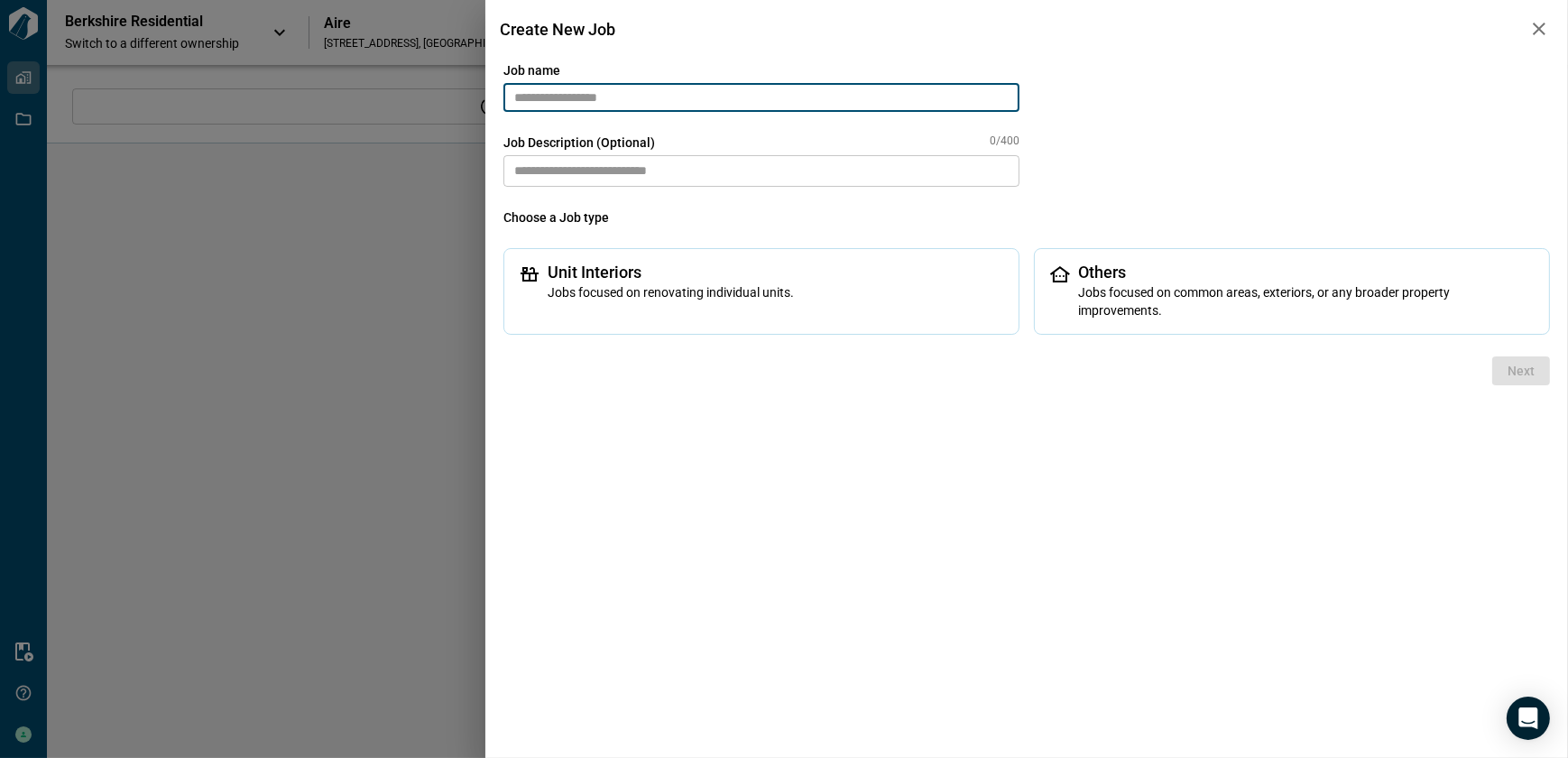
type input "****"
type input "**********"
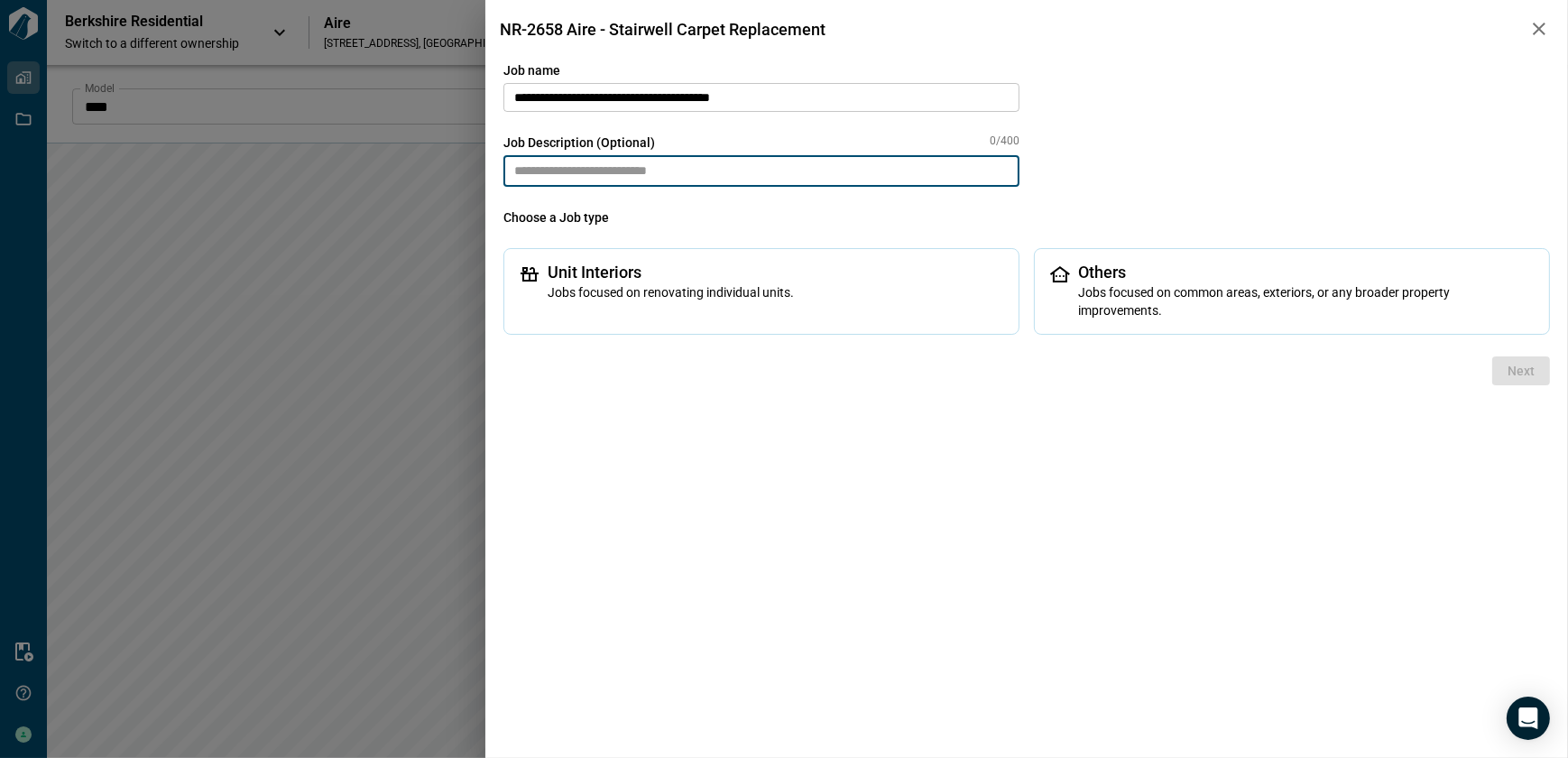
paste textarea "**********"
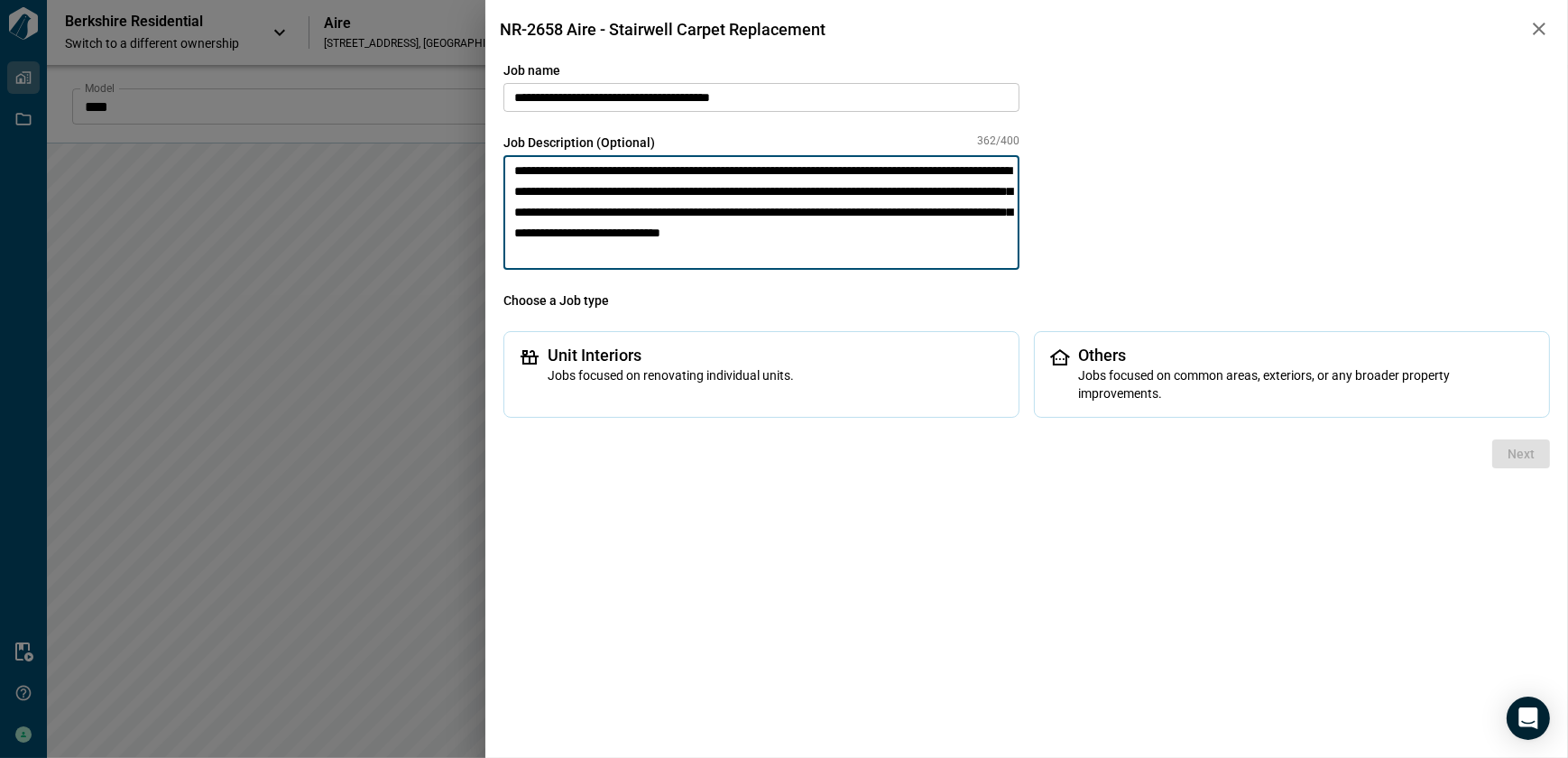
type textarea "**********"
drag, startPoint x: 1150, startPoint y: 387, endPoint x: 1158, endPoint y: 429, distance: 42.8
click at [1151, 387] on span "Jobs focused on common areas, exteriors, or any broader property improvements." at bounding box center [1305, 385] width 456 height 36
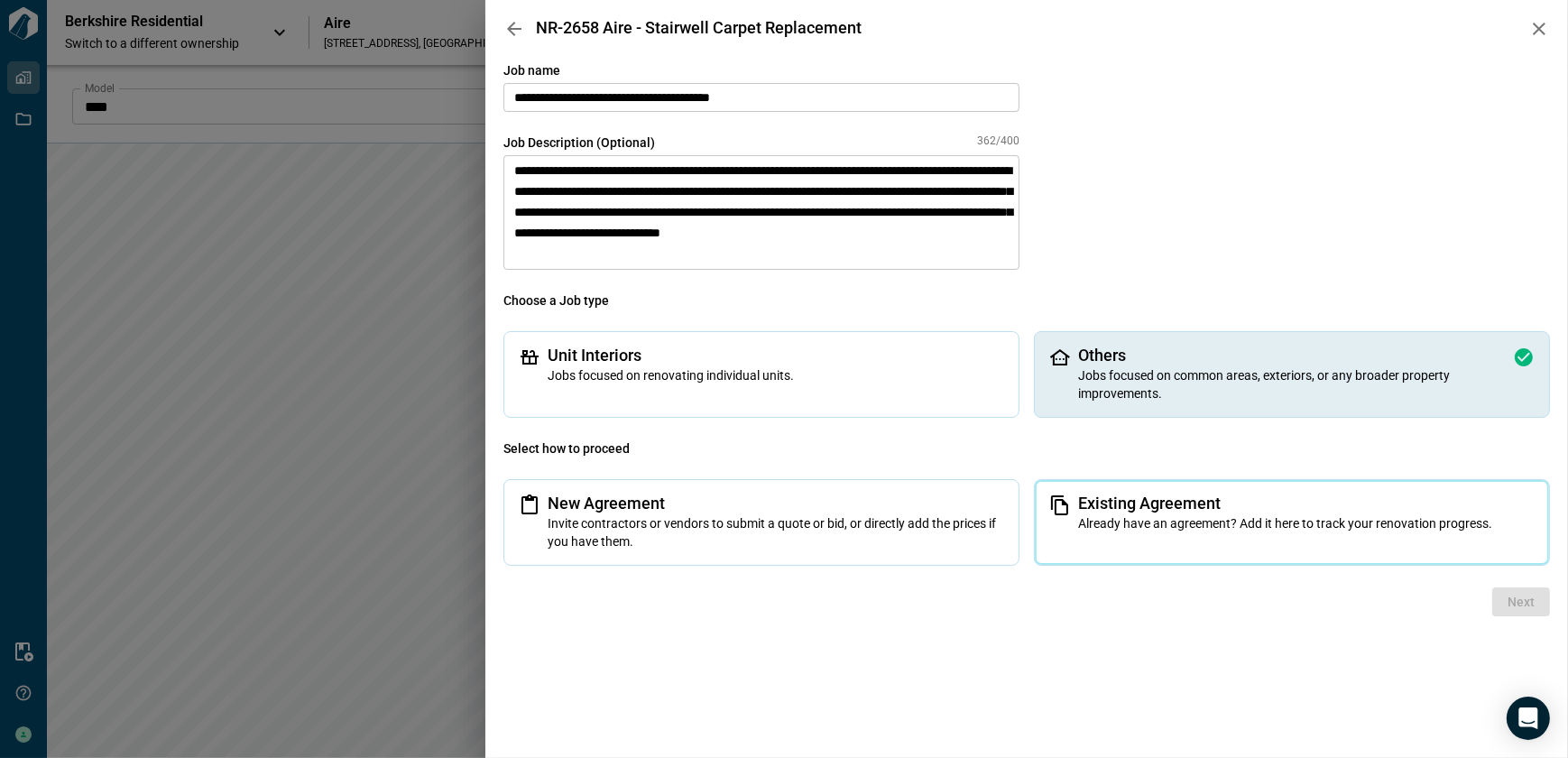
click at [1137, 514] on span "Already have an agreement? Add it here to track your renovation progress." at bounding box center [1305, 523] width 456 height 18
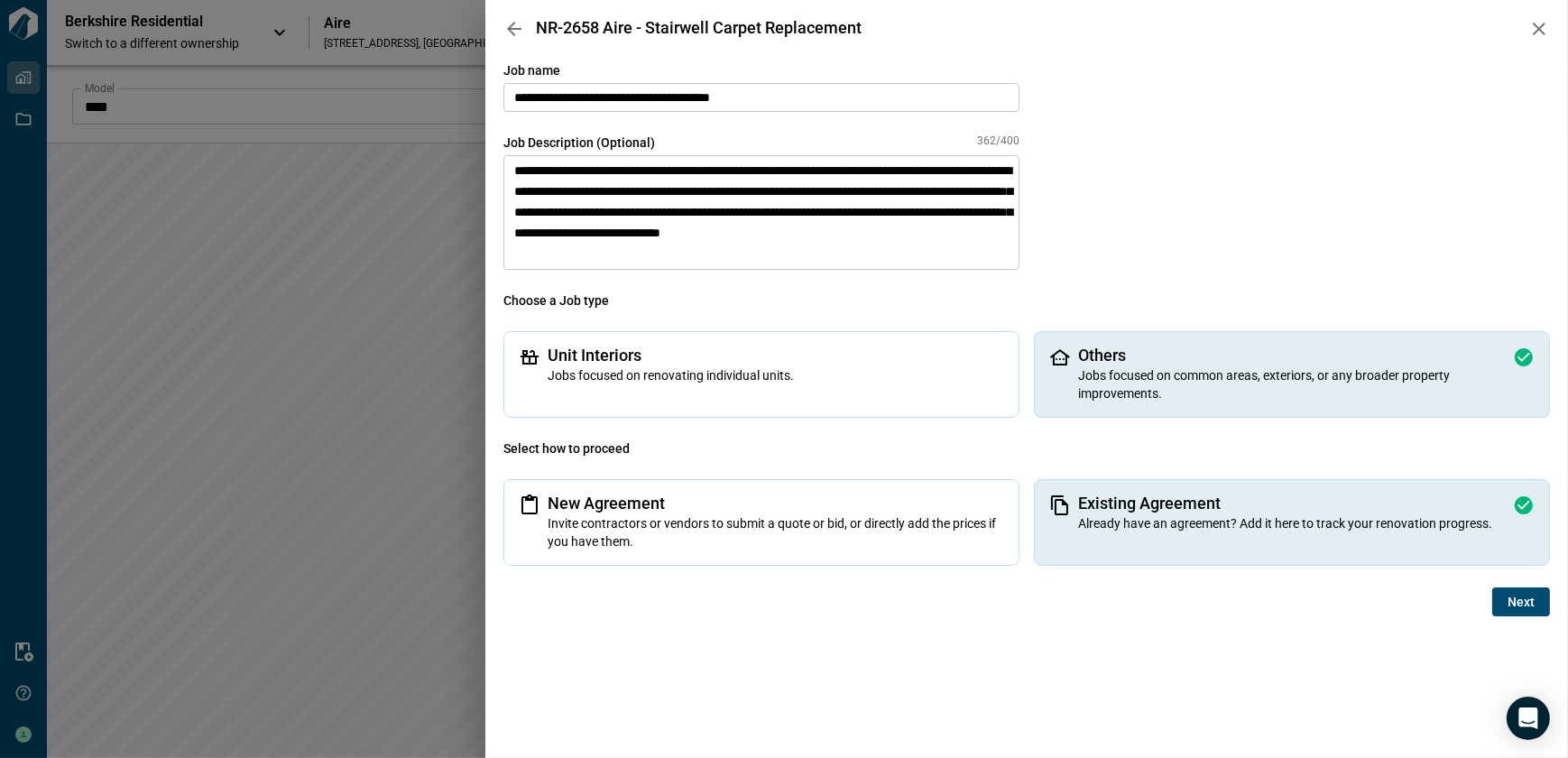
click at [1518, 593] on span "Next" at bounding box center [1520, 602] width 27 height 18
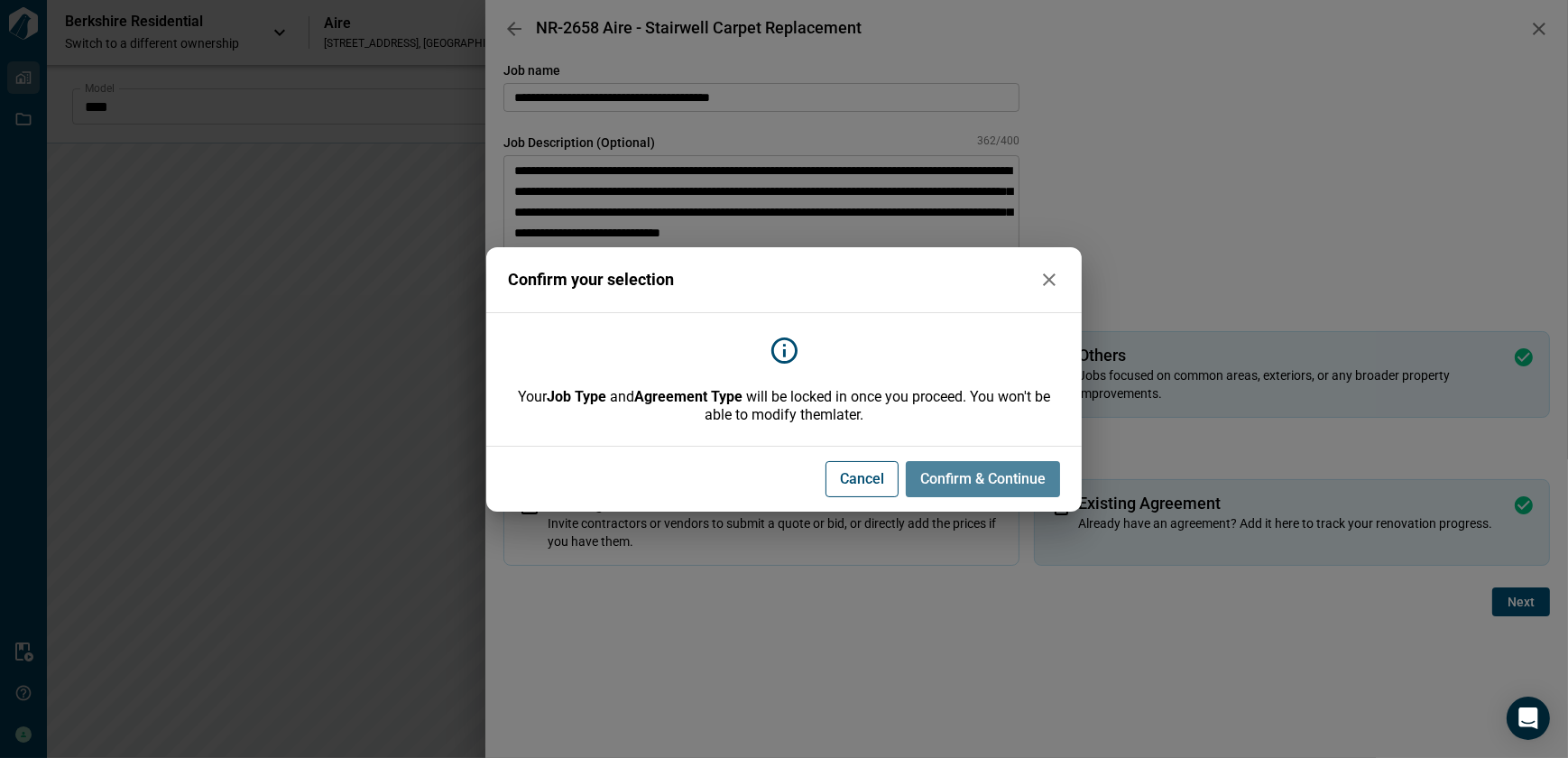
click at [961, 480] on span "Confirm & Continue" at bounding box center [983, 479] width 126 height 18
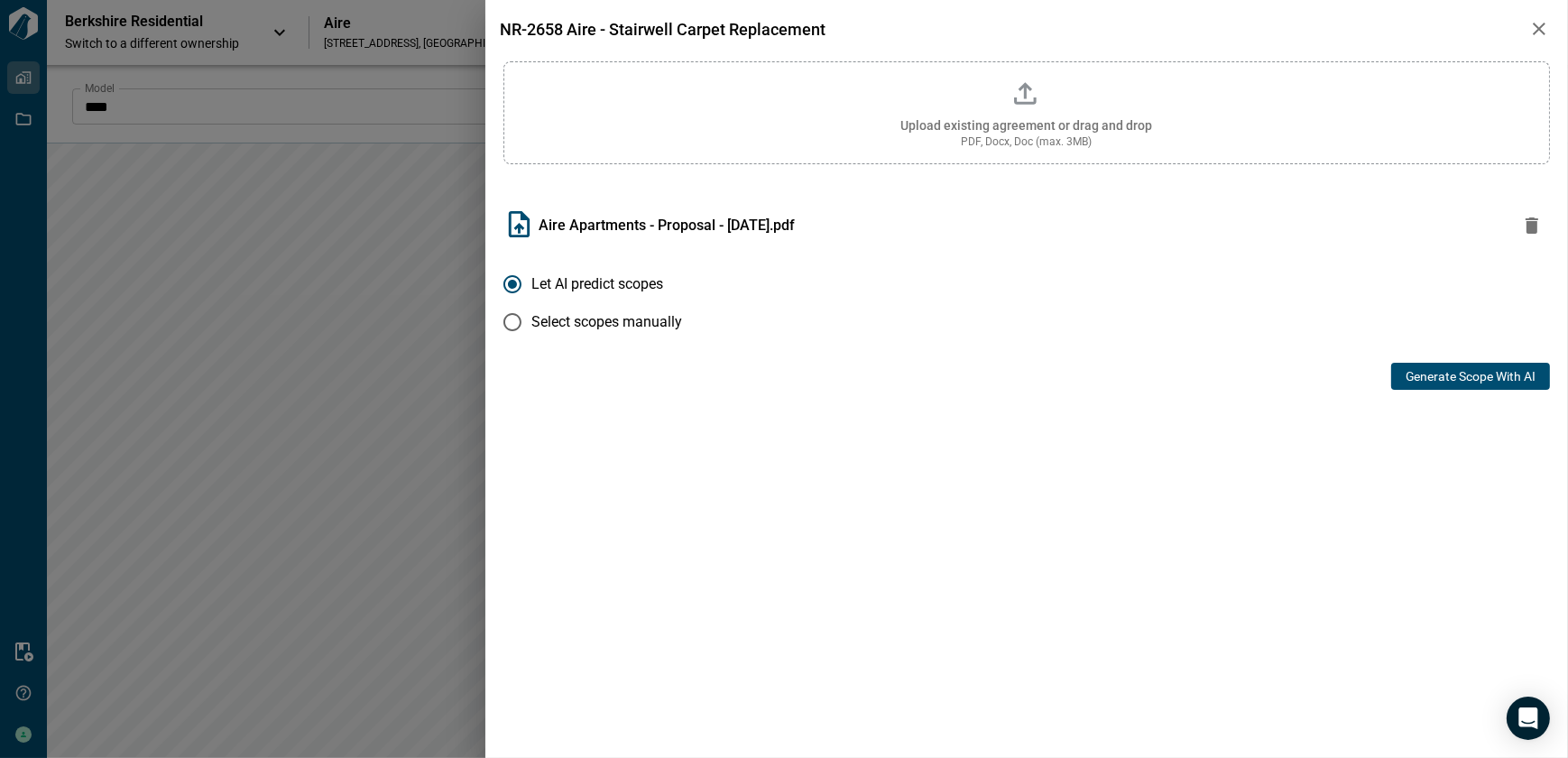
click at [1454, 379] on button "Generate Scope with AI" at bounding box center [1470, 376] width 159 height 27
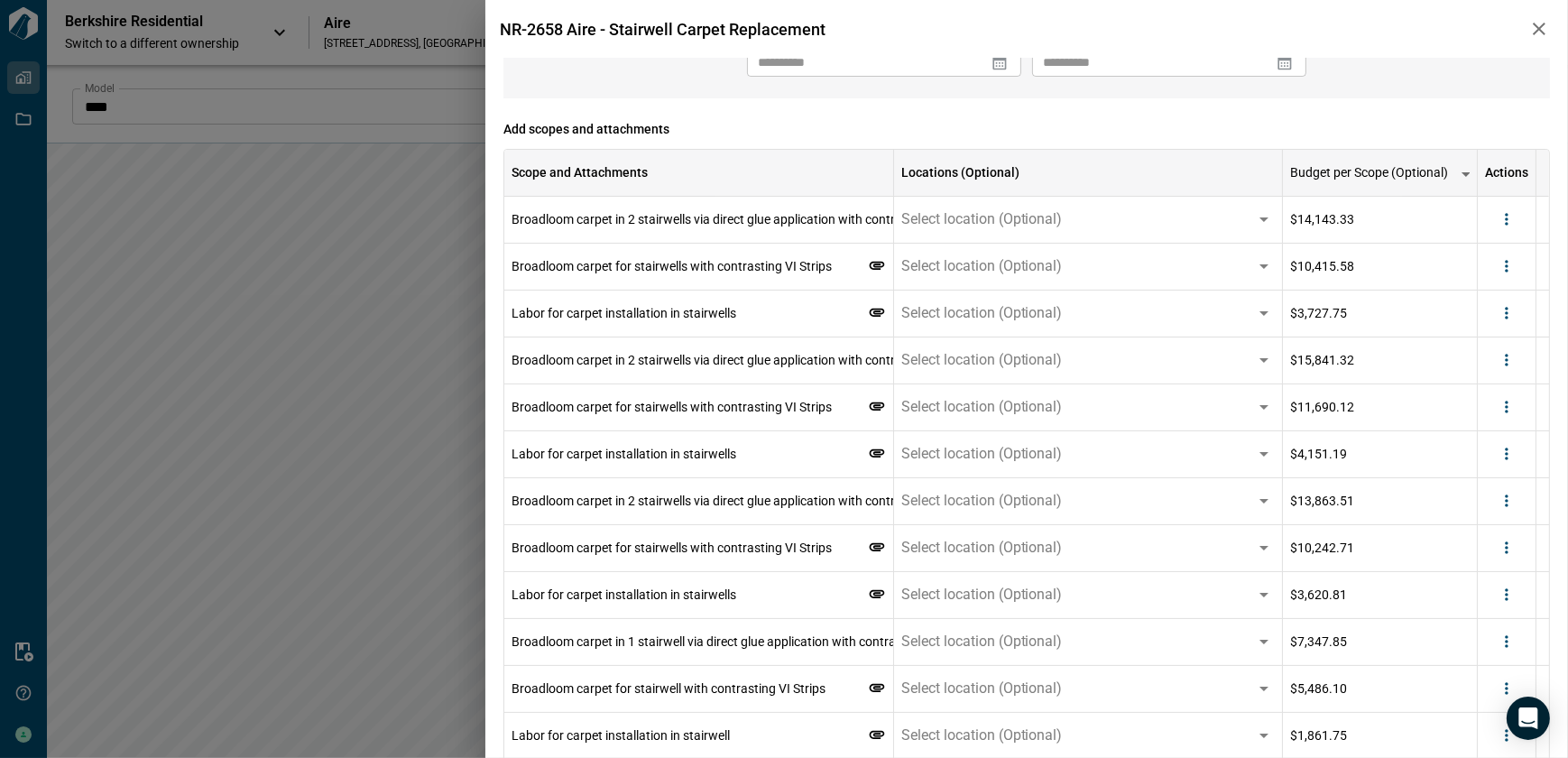
scroll to position [246, 0]
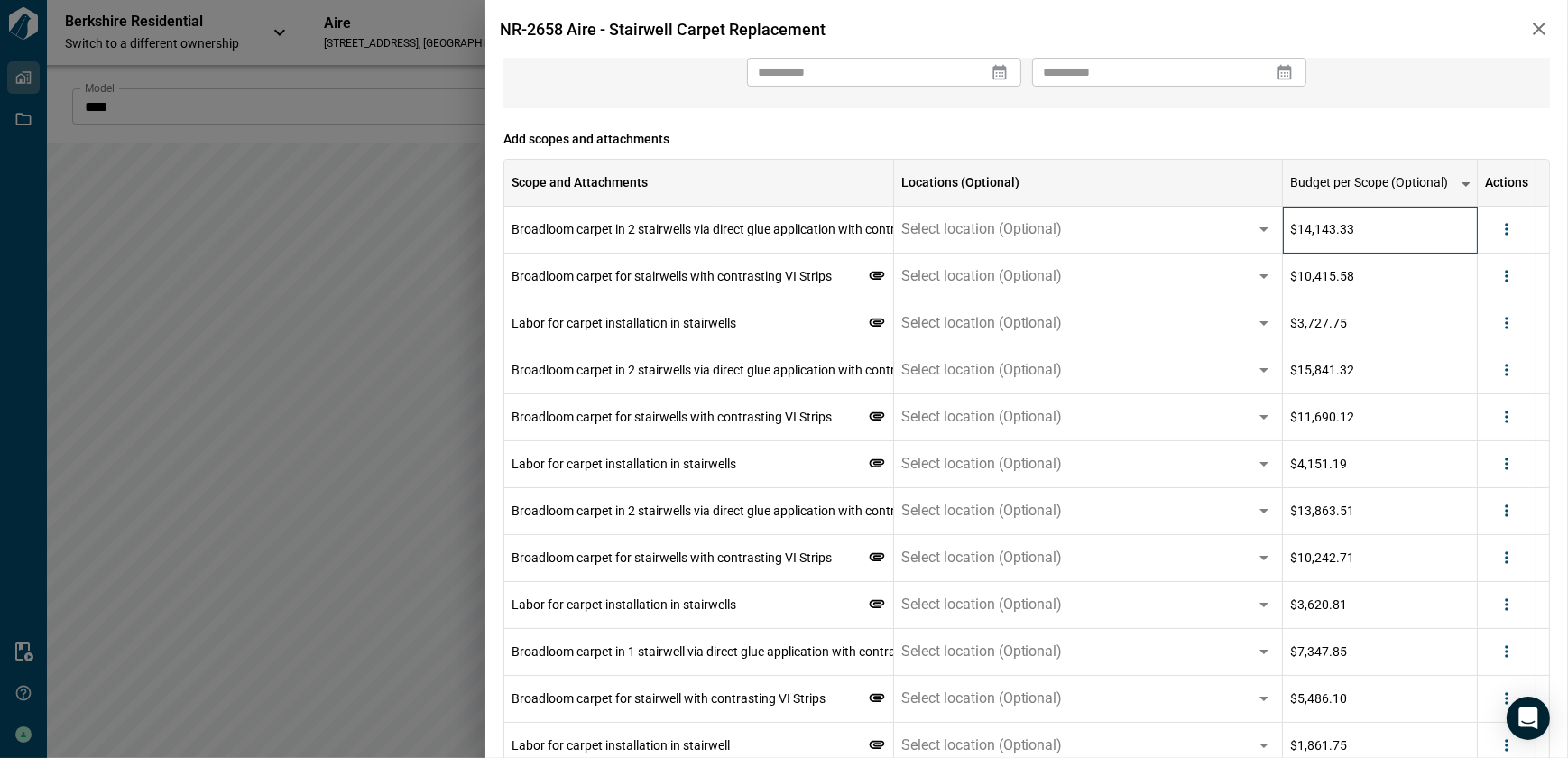
click at [1345, 220] on span "$14,143.33" at bounding box center [1321, 229] width 64 height 18
click at [1346, 217] on div "$14,143.33" at bounding box center [1380, 229] width 195 height 47
click at [1353, 232] on input "********" at bounding box center [1379, 229] width 192 height 13
drag, startPoint x: 1368, startPoint y: 231, endPoint x: 1284, endPoint y: 231, distance: 84.0
click at [1284, 231] on input "********" at bounding box center [1379, 229] width 192 height 13
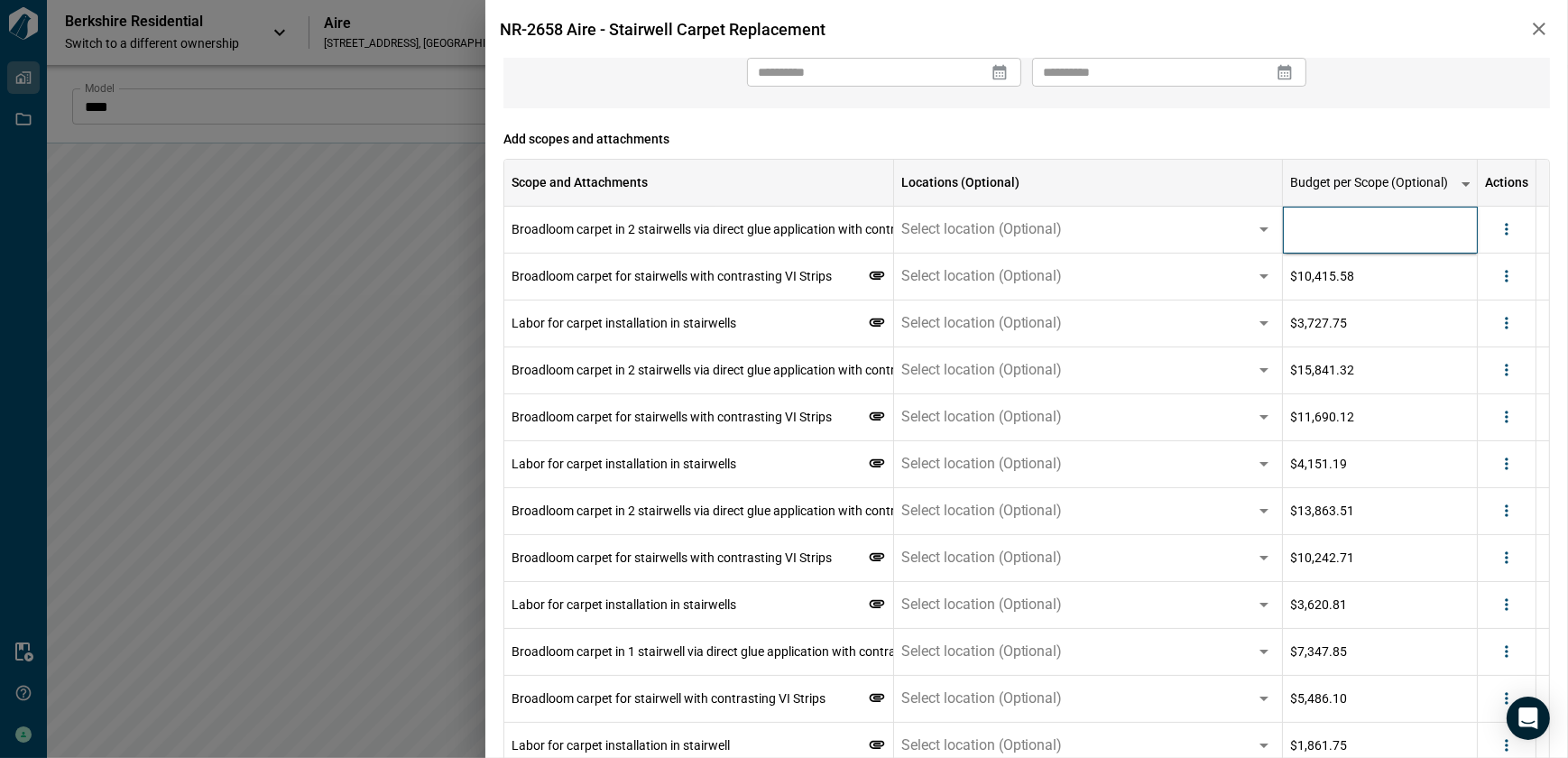
click at [1371, 235] on input "********" at bounding box center [1379, 229] width 192 height 13
type input "********"
click at [1386, 115] on div "**********" at bounding box center [1026, 579] width 1046 height 1526
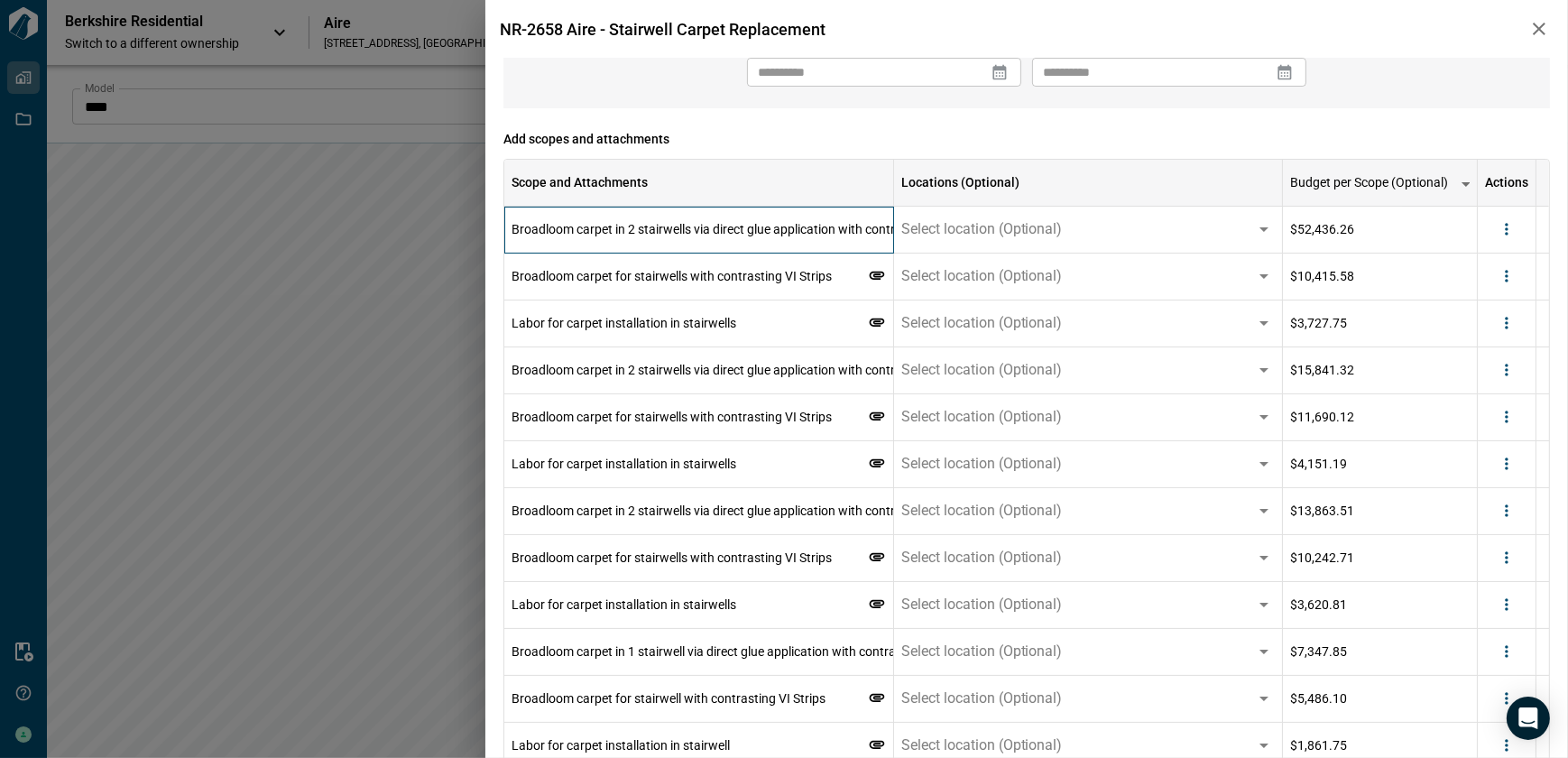
click at [677, 234] on span "Broadloom carpet in 2 stairwells via direct glue application with contrasting V…" at bounding box center [1035, 229] width 1047 height 14
click at [705, 230] on span "Broadloom carpet in 2 stairwells via direct glue application with contrasting V…" at bounding box center [1035, 229] width 1047 height 14
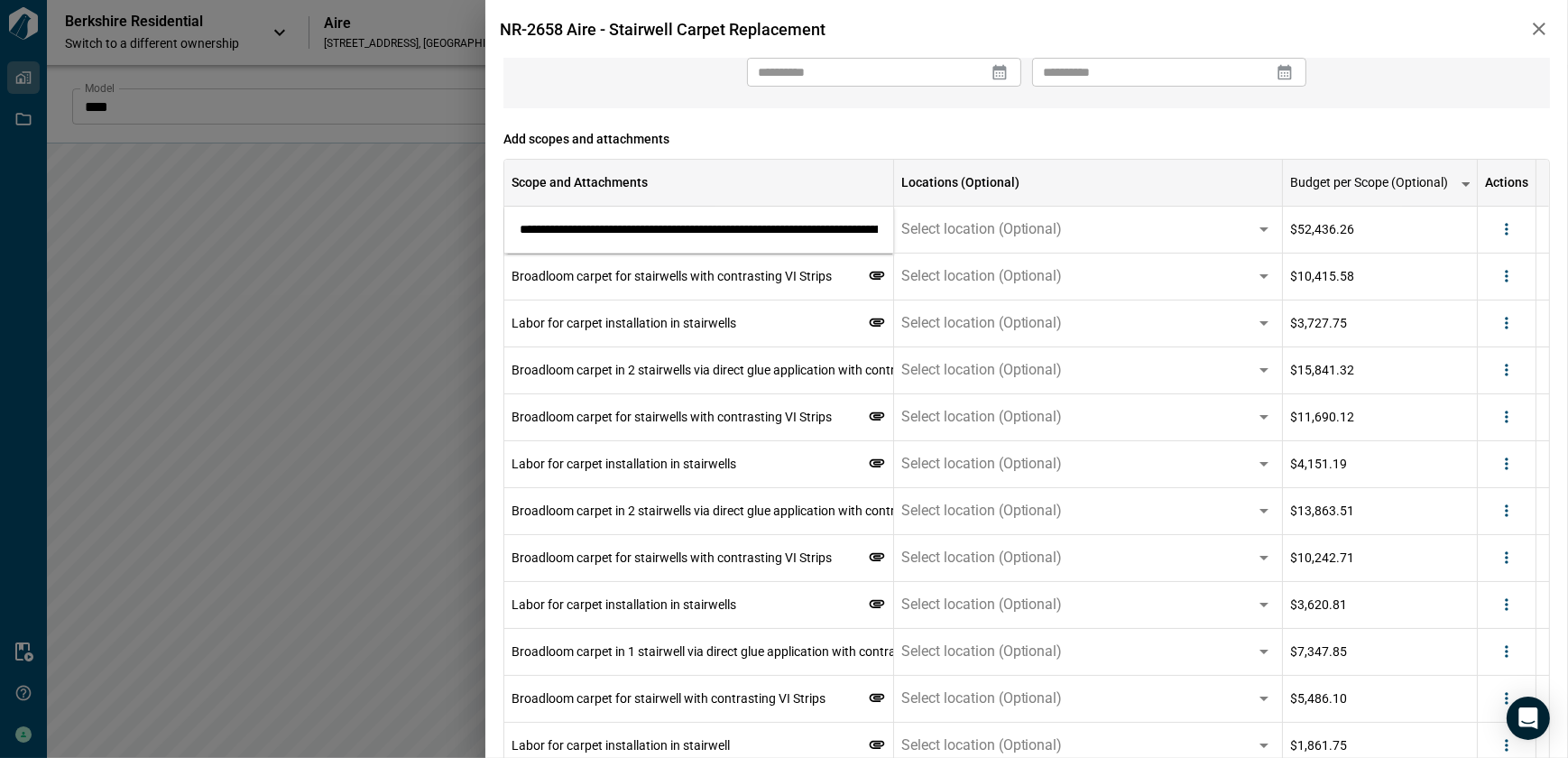
scroll to position [0, 695]
click at [798, 164] on div "Scope and Attachments" at bounding box center [698, 182] width 374 height 47
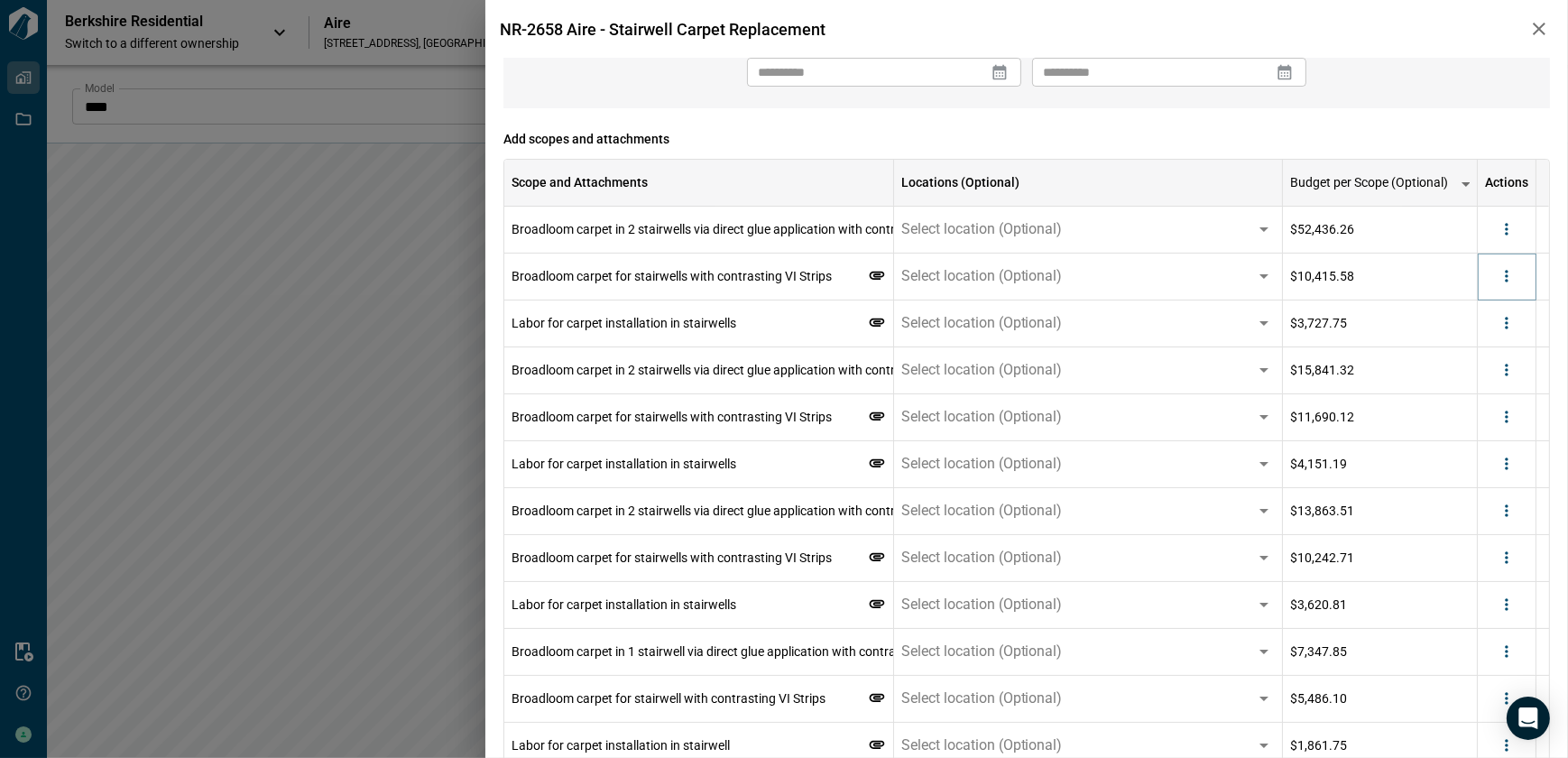
click at [1516, 270] on icon "more" at bounding box center [1506, 275] width 18 height 18
drag, startPoint x: 1482, startPoint y: 343, endPoint x: 1506, endPoint y: 321, distance: 32.6
click at [1481, 343] on li "Delete" at bounding box center [1470, 346] width 101 height 32
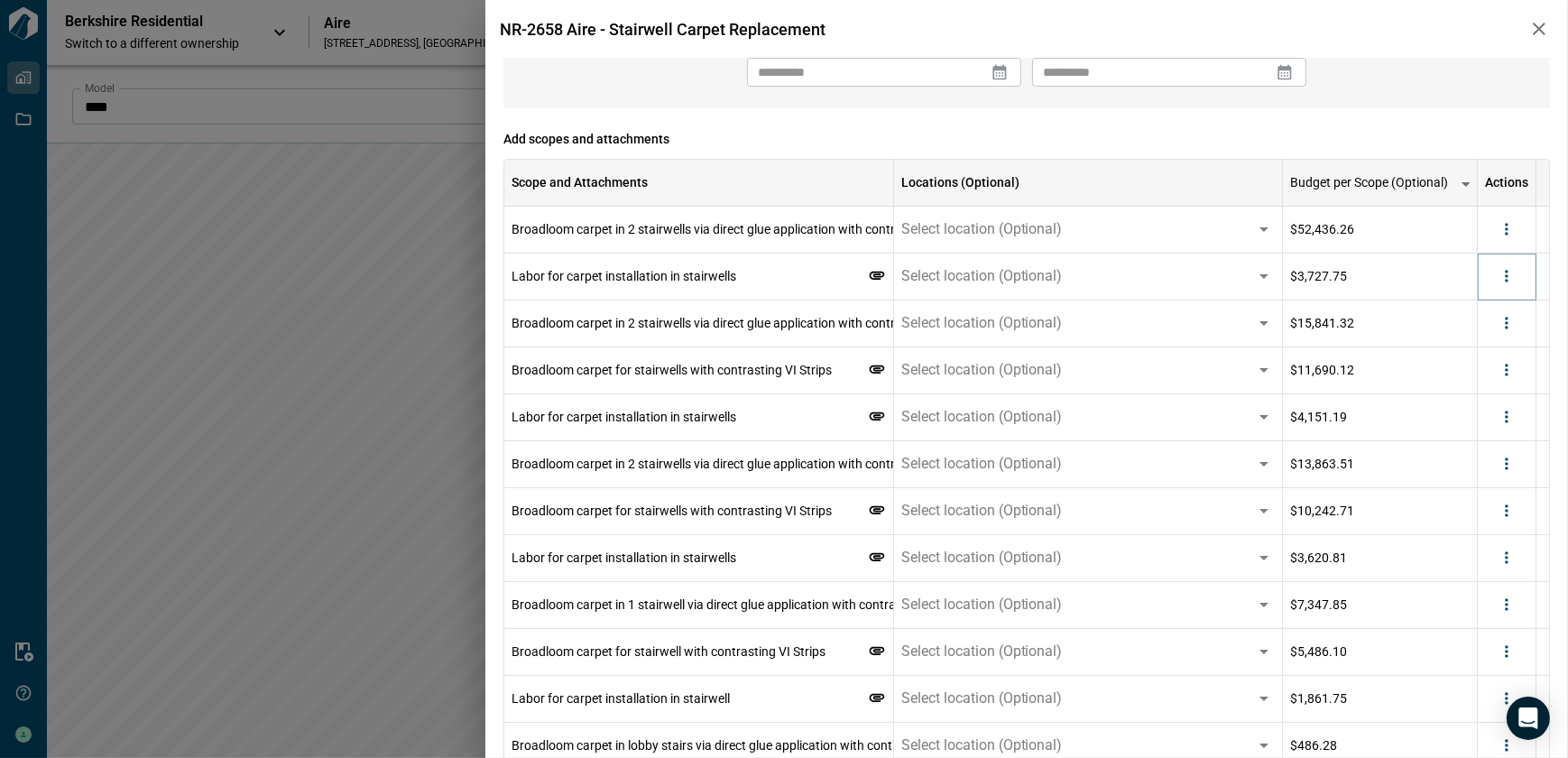
click at [1513, 280] on icon "more" at bounding box center [1506, 275] width 18 height 18
click at [1480, 348] on li "Delete" at bounding box center [1470, 346] width 101 height 32
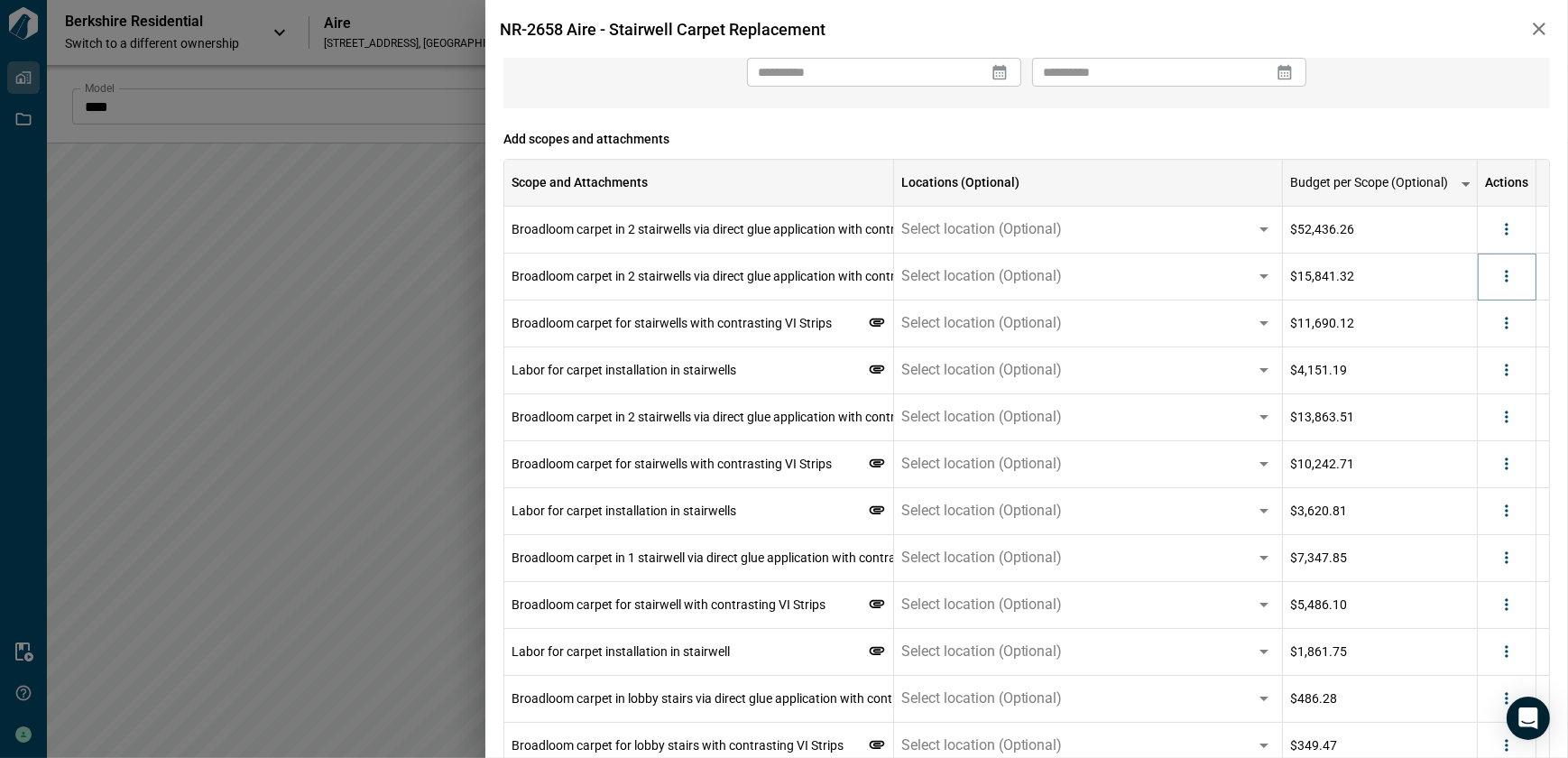
click at [1507, 287] on button "more" at bounding box center [1506, 276] width 27 height 27
click at [1492, 344] on li "Delete" at bounding box center [1470, 346] width 101 height 32
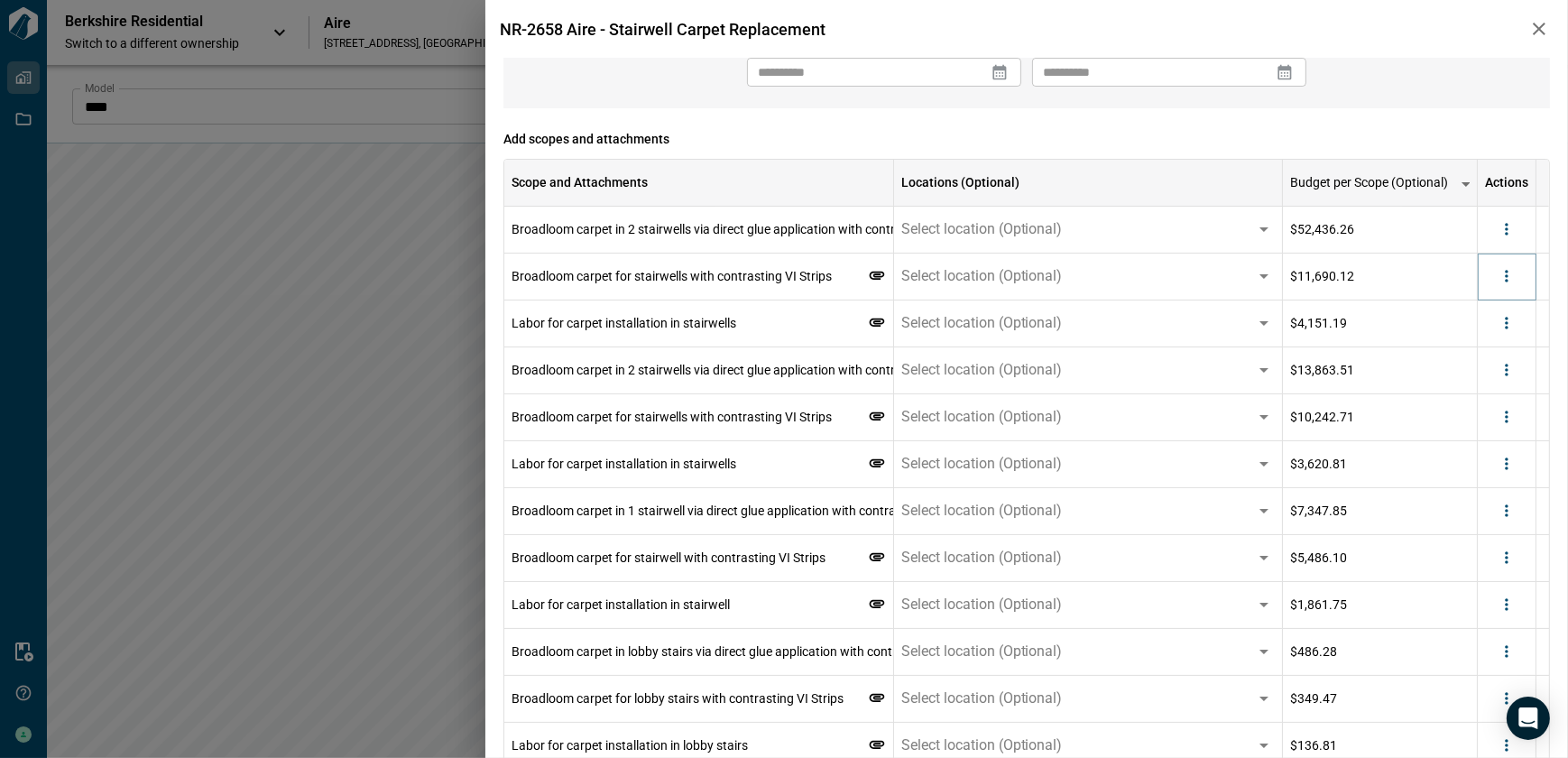
click at [1513, 290] on div at bounding box center [1507, 276] width 59 height 47
click at [1514, 282] on icon "more" at bounding box center [1506, 275] width 18 height 18
click at [1483, 339] on li "Delete" at bounding box center [1470, 346] width 101 height 32
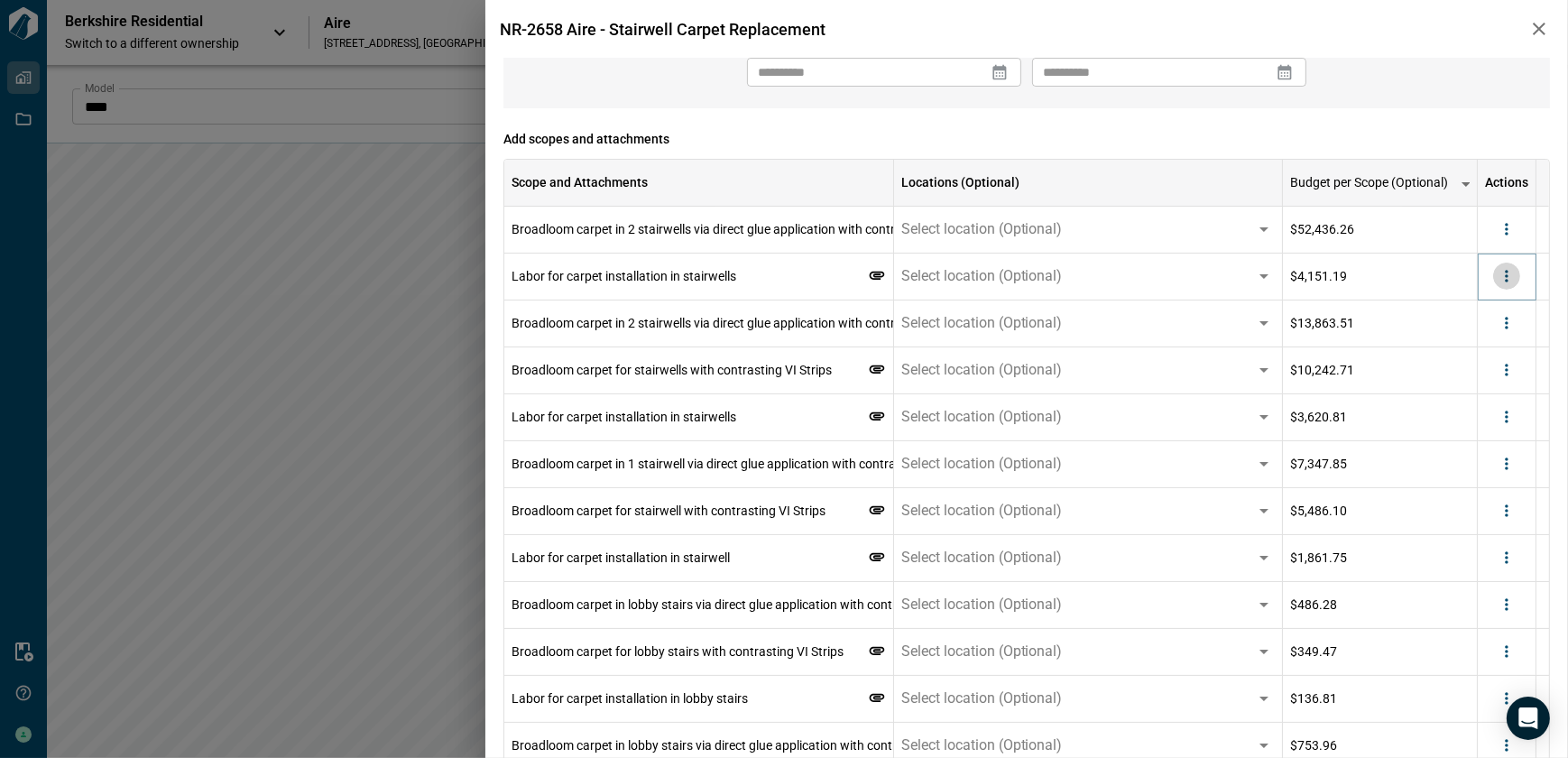
click at [1507, 285] on button "more" at bounding box center [1506, 276] width 27 height 27
click at [1498, 349] on li "Delete" at bounding box center [1470, 346] width 101 height 32
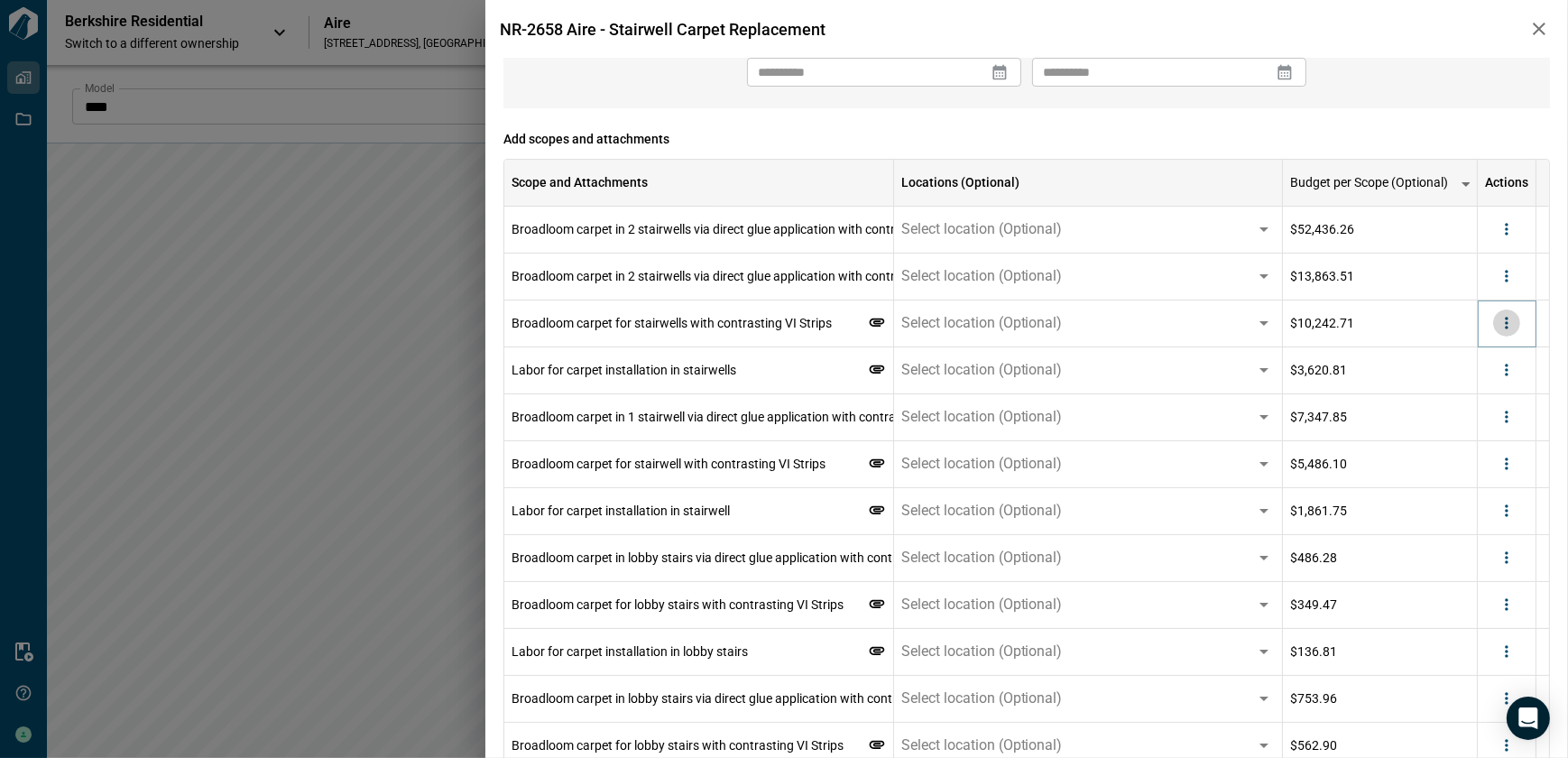
click at [1511, 322] on icon "more" at bounding box center [1506, 323] width 18 height 18
click at [1489, 388] on li "Delete" at bounding box center [1470, 392] width 101 height 32
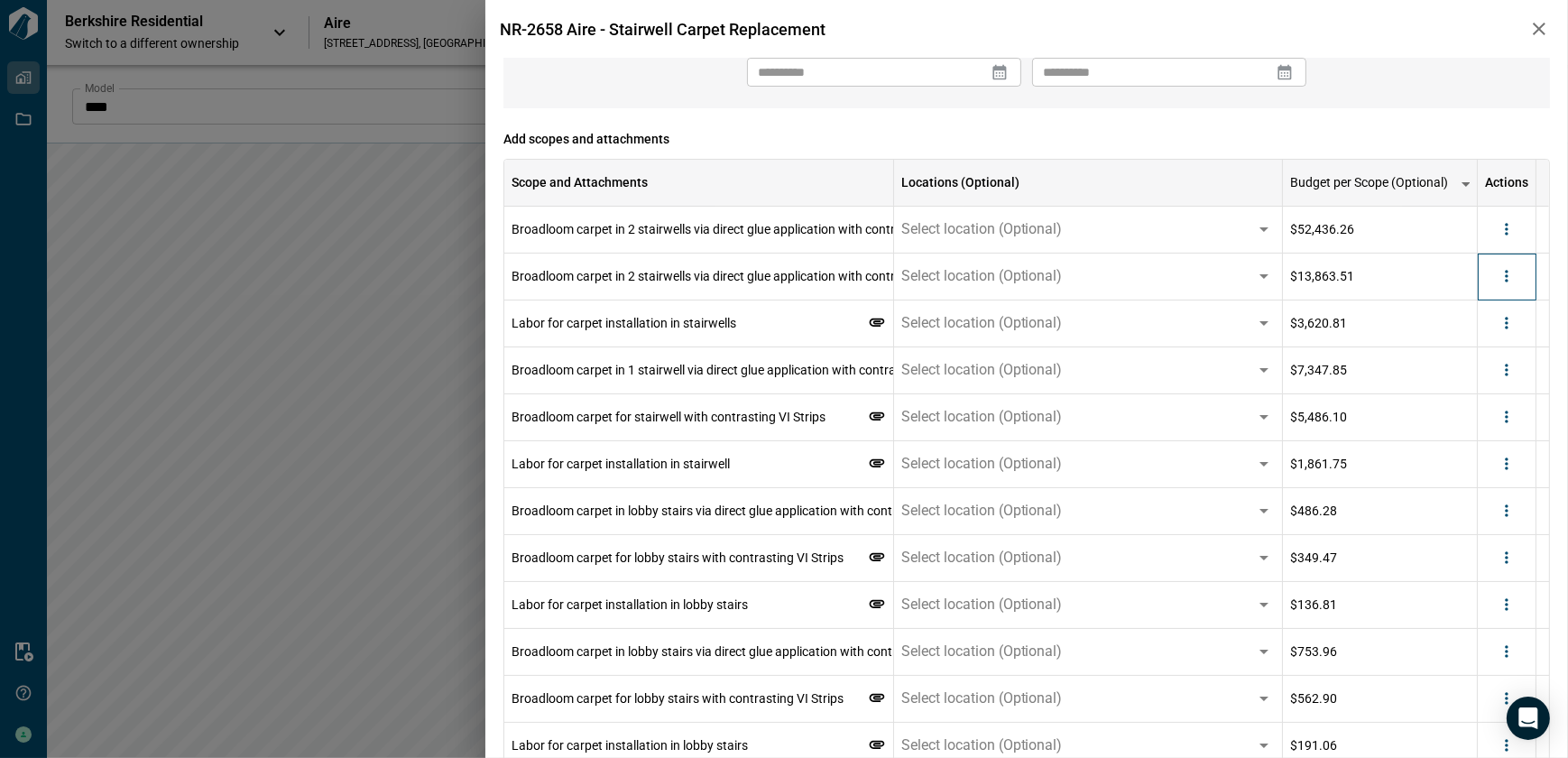
click at [1508, 289] on div at bounding box center [1507, 276] width 59 height 47
click at [1508, 279] on icon "more" at bounding box center [1506, 275] width 18 height 18
click at [1487, 342] on li "Delete" at bounding box center [1470, 346] width 101 height 32
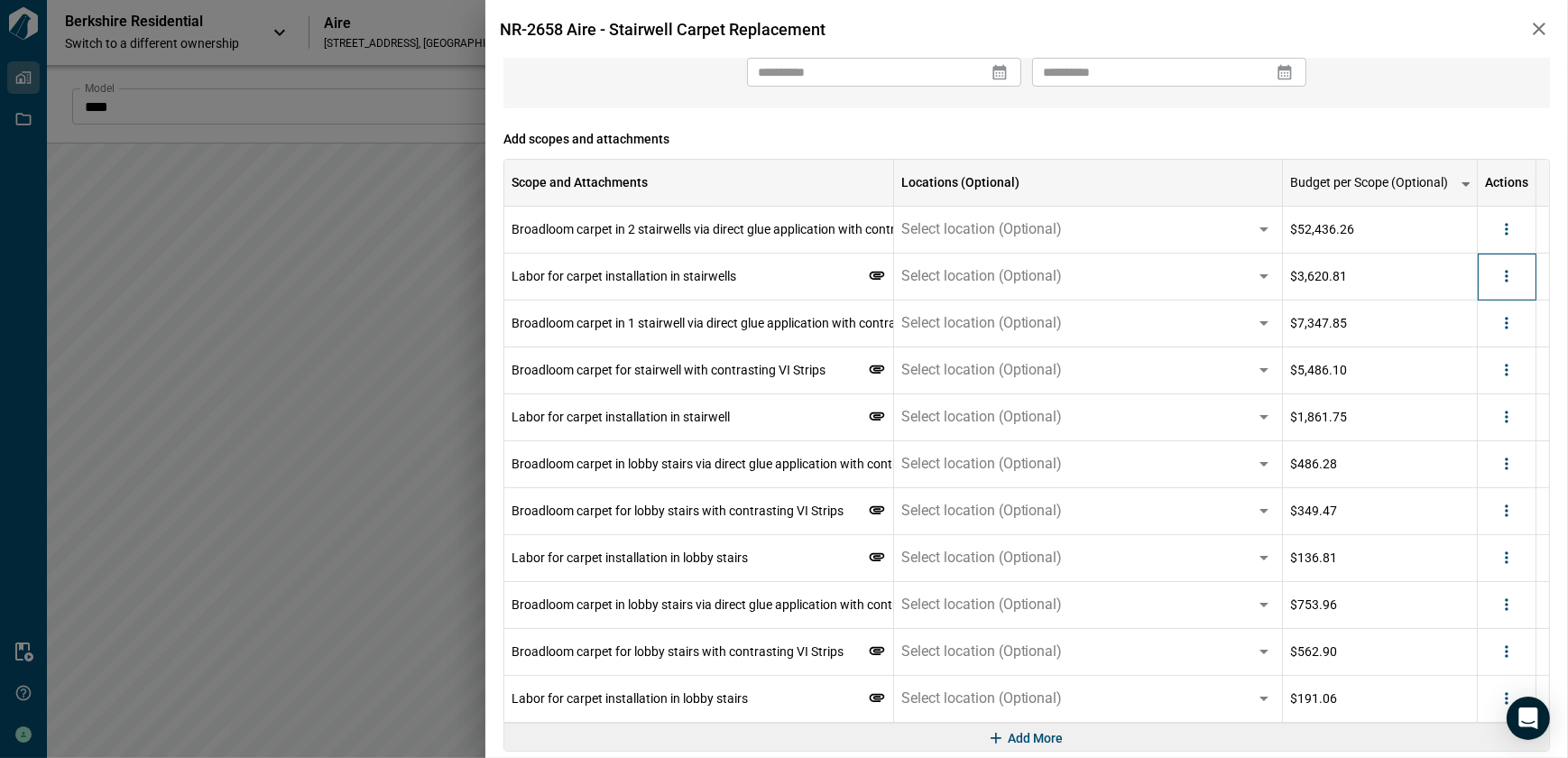
click at [1516, 289] on div at bounding box center [1507, 276] width 59 height 47
click at [1511, 281] on icon "more" at bounding box center [1506, 275] width 18 height 18
click at [1485, 351] on li "Delete" at bounding box center [1470, 346] width 101 height 32
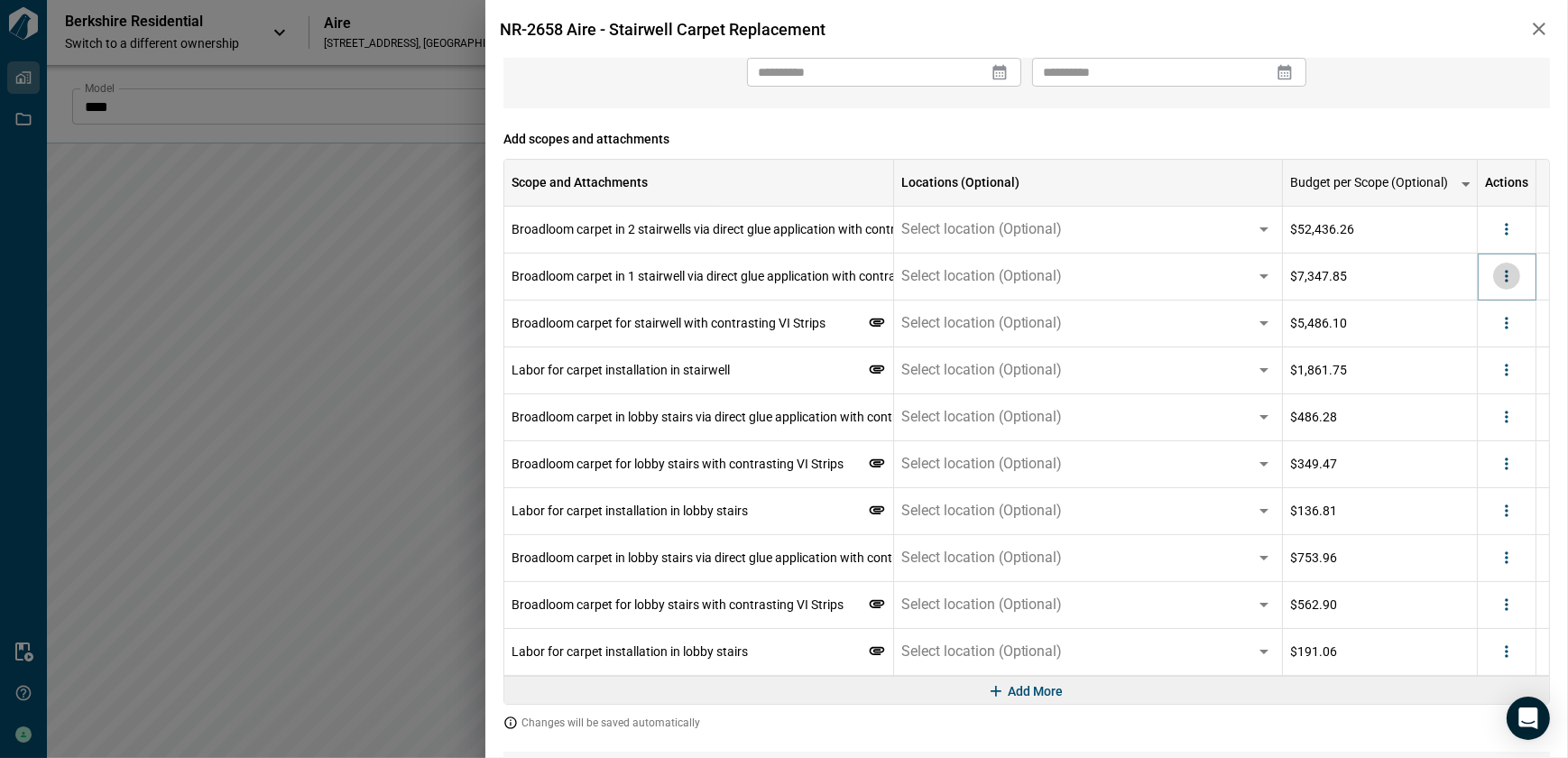
click at [1503, 287] on button "more" at bounding box center [1506, 276] width 27 height 27
drag, startPoint x: 1480, startPoint y: 348, endPoint x: 1499, endPoint y: 329, distance: 26.9
click at [1479, 348] on li "Delete" at bounding box center [1470, 346] width 101 height 32
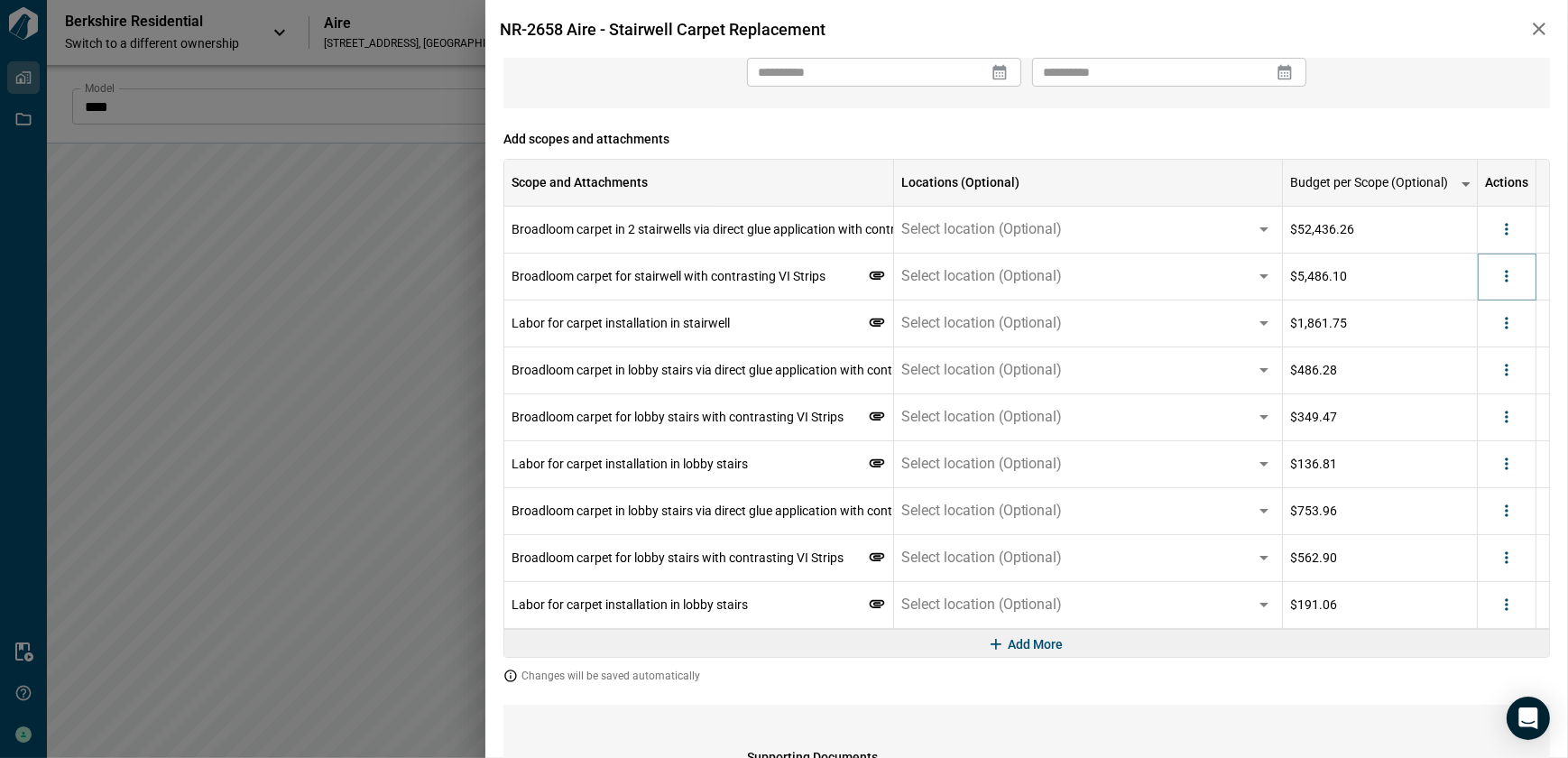
click at [1505, 287] on button "more" at bounding box center [1506, 276] width 27 height 27
click at [1489, 339] on li "Delete" at bounding box center [1470, 346] width 101 height 32
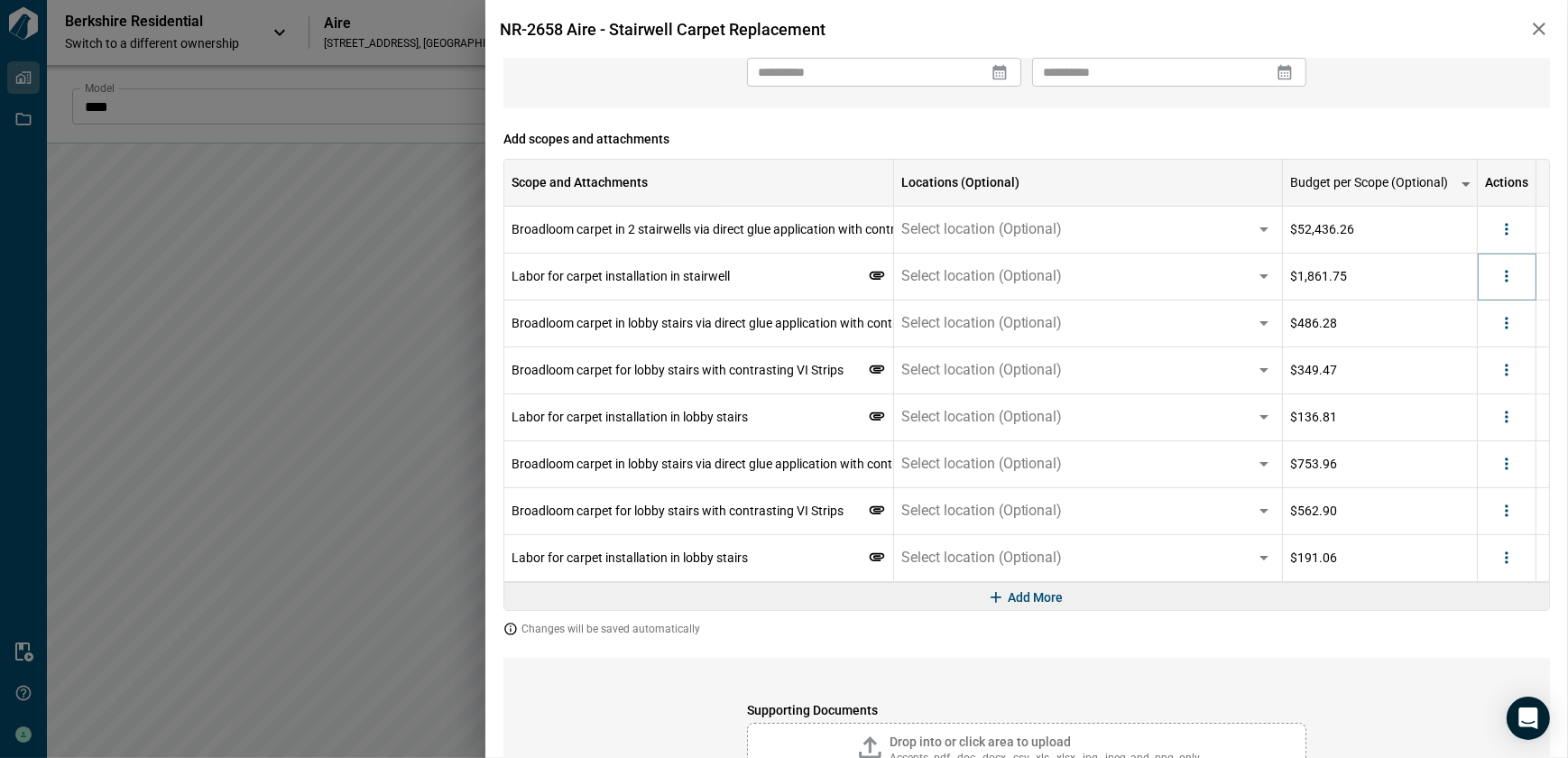
click at [1510, 285] on button "more" at bounding box center [1506, 276] width 27 height 27
click at [1490, 346] on li "Delete" at bounding box center [1470, 346] width 101 height 32
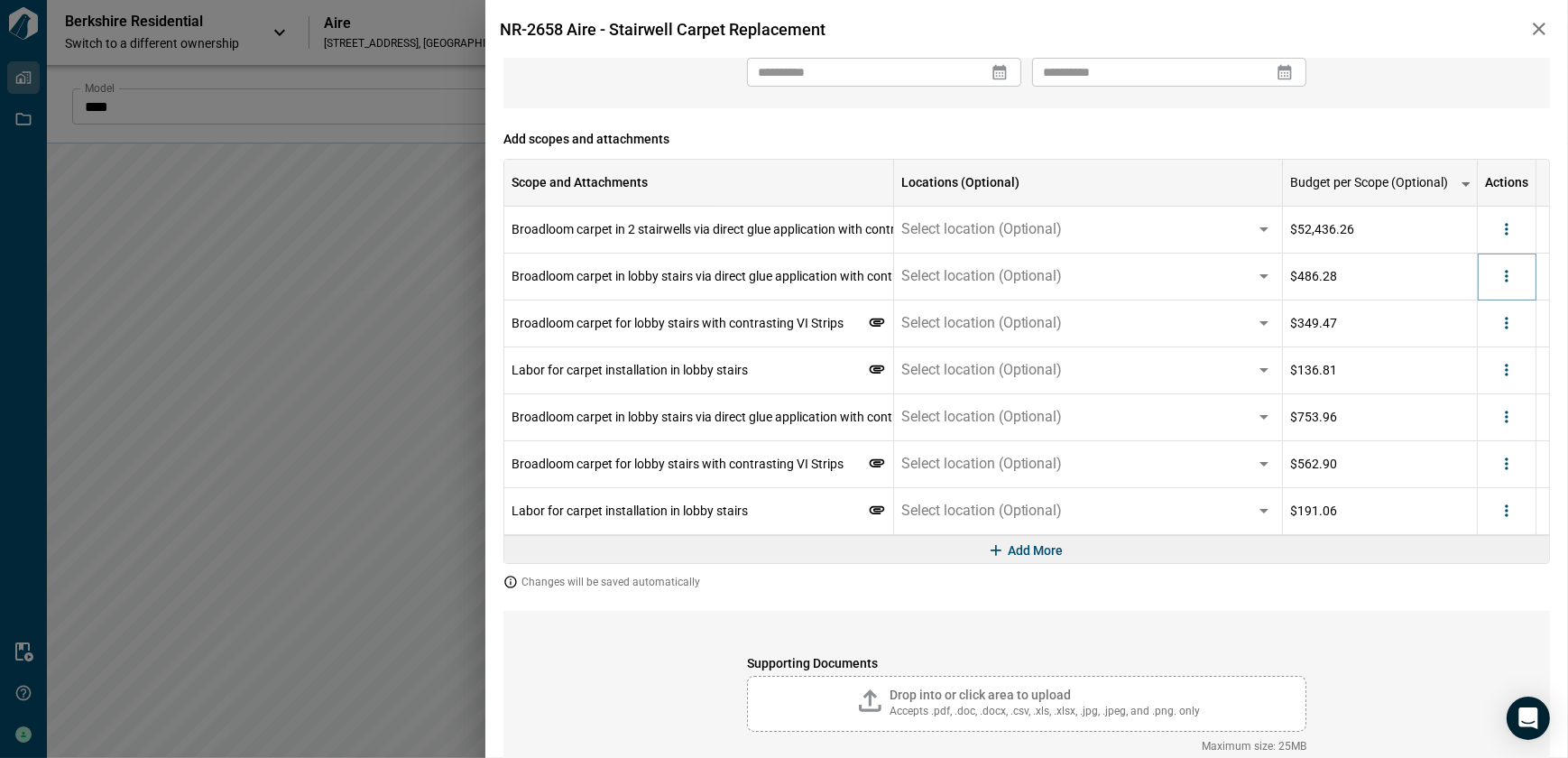
click at [1507, 284] on icon "more" at bounding box center [1506, 275] width 18 height 18
click at [1490, 343] on li "Delete" at bounding box center [1470, 346] width 101 height 32
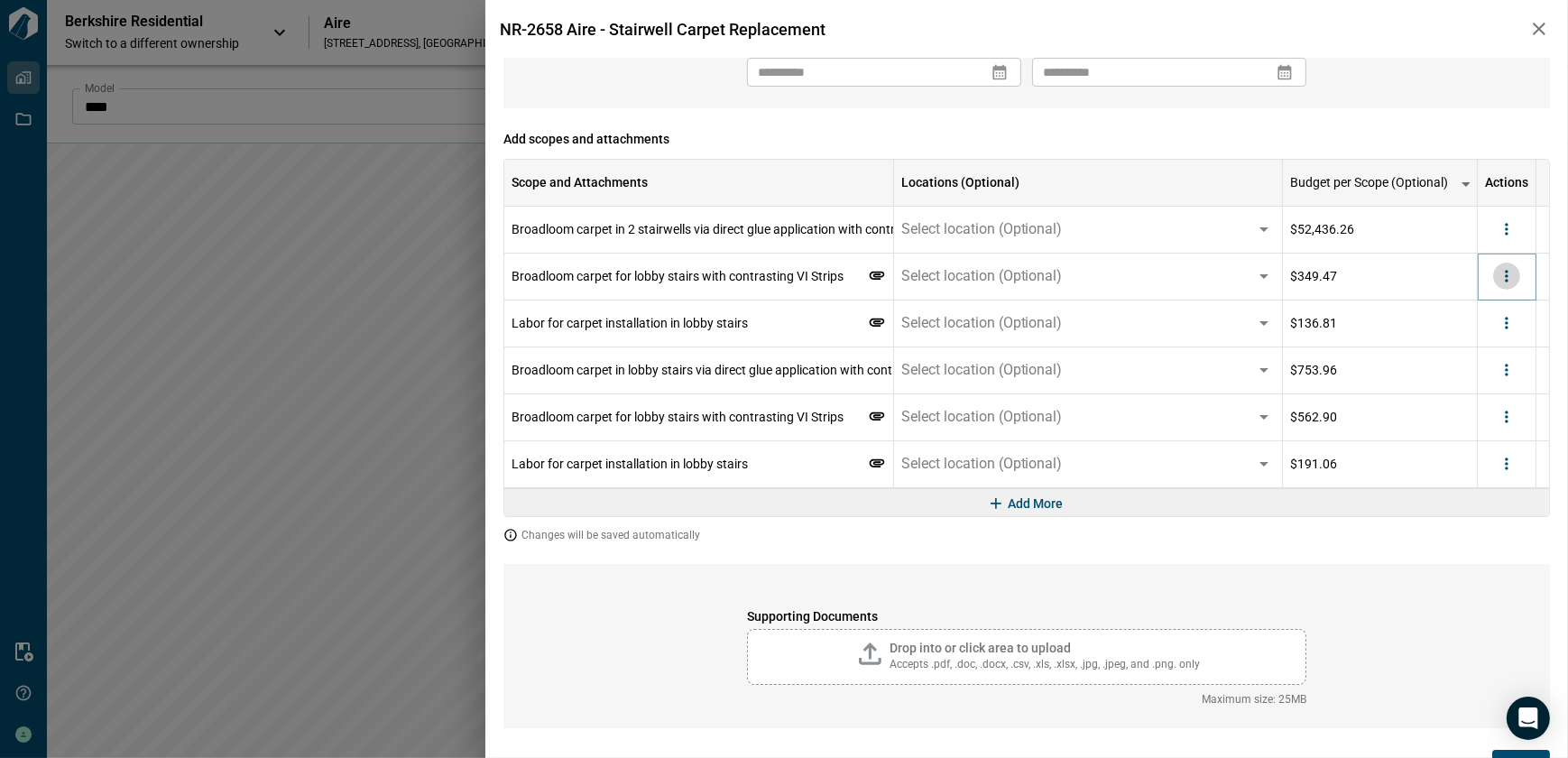
click at [1504, 289] on button "more" at bounding box center [1506, 276] width 27 height 27
drag, startPoint x: 1489, startPoint y: 338, endPoint x: 1495, endPoint y: 326, distance: 13.4
click at [1489, 338] on li "Delete" at bounding box center [1470, 346] width 101 height 32
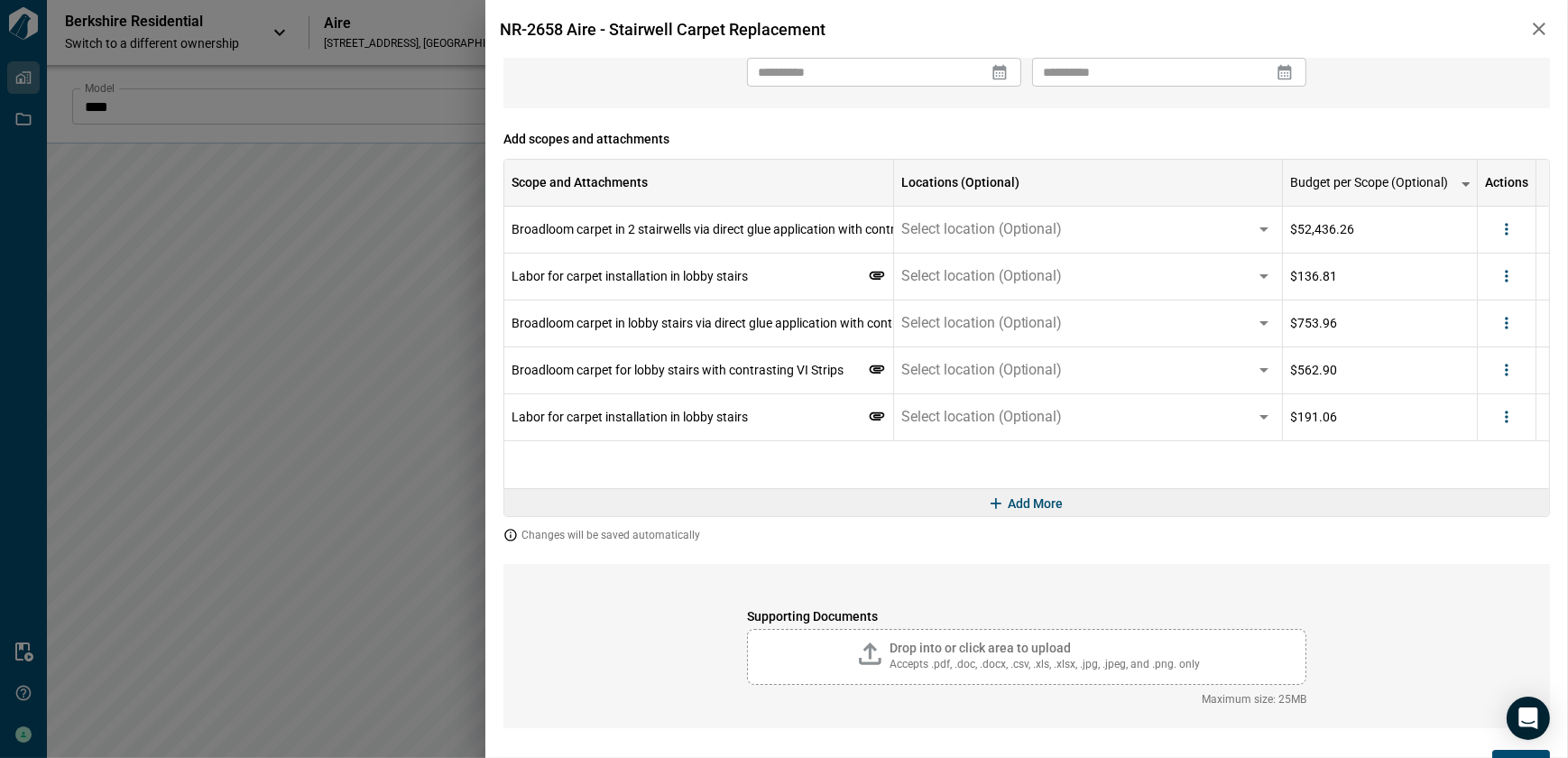
scroll to position [217, 0]
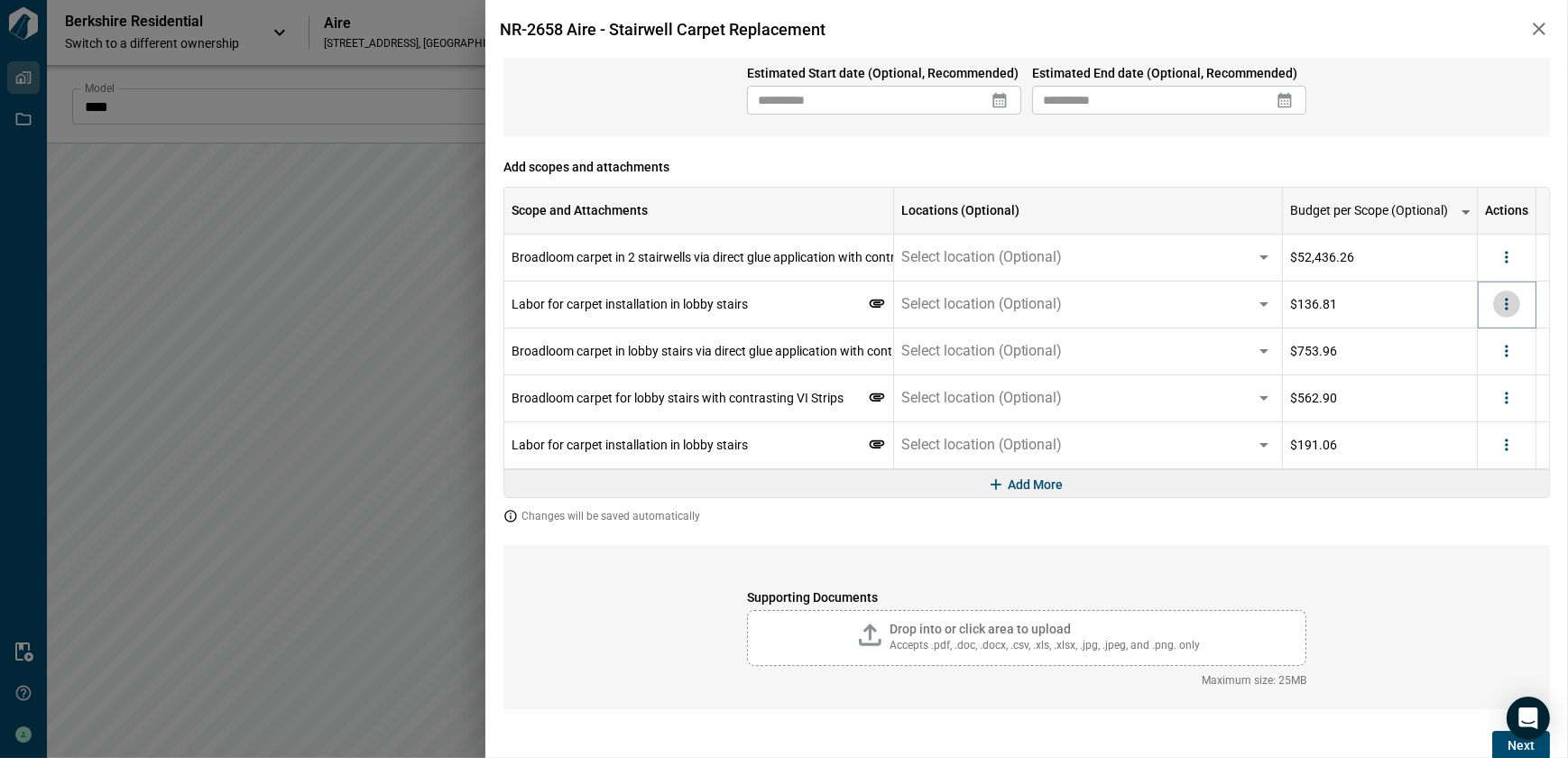
click at [1500, 307] on icon "more" at bounding box center [1506, 304] width 18 height 18
click at [1473, 370] on li "Delete" at bounding box center [1470, 373] width 101 height 32
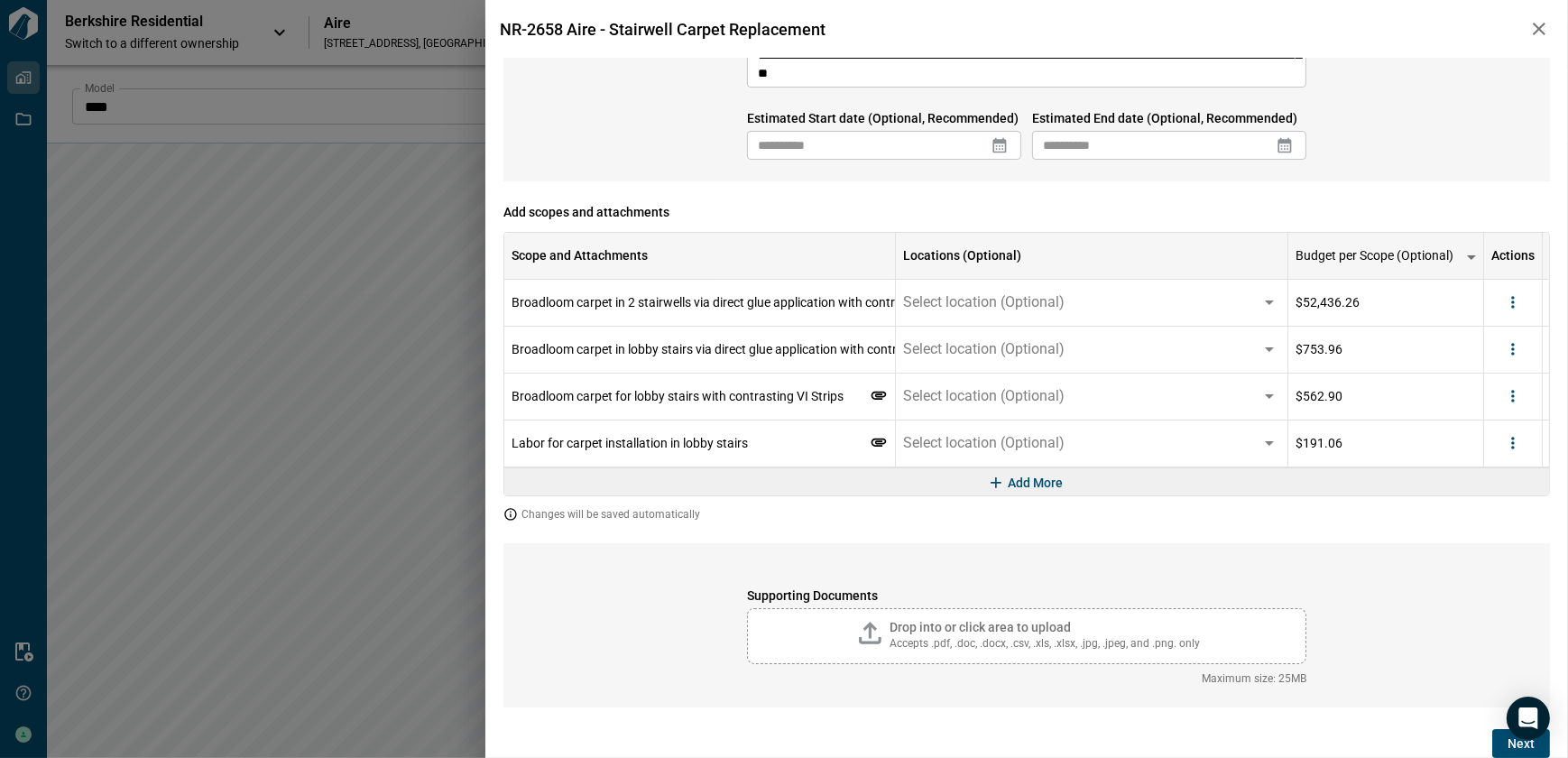
scroll to position [171, 0]
click at [1498, 342] on icon "more" at bounding box center [1506, 349] width 18 height 18
click at [1471, 412] on li "Delete" at bounding box center [1470, 421] width 101 height 32
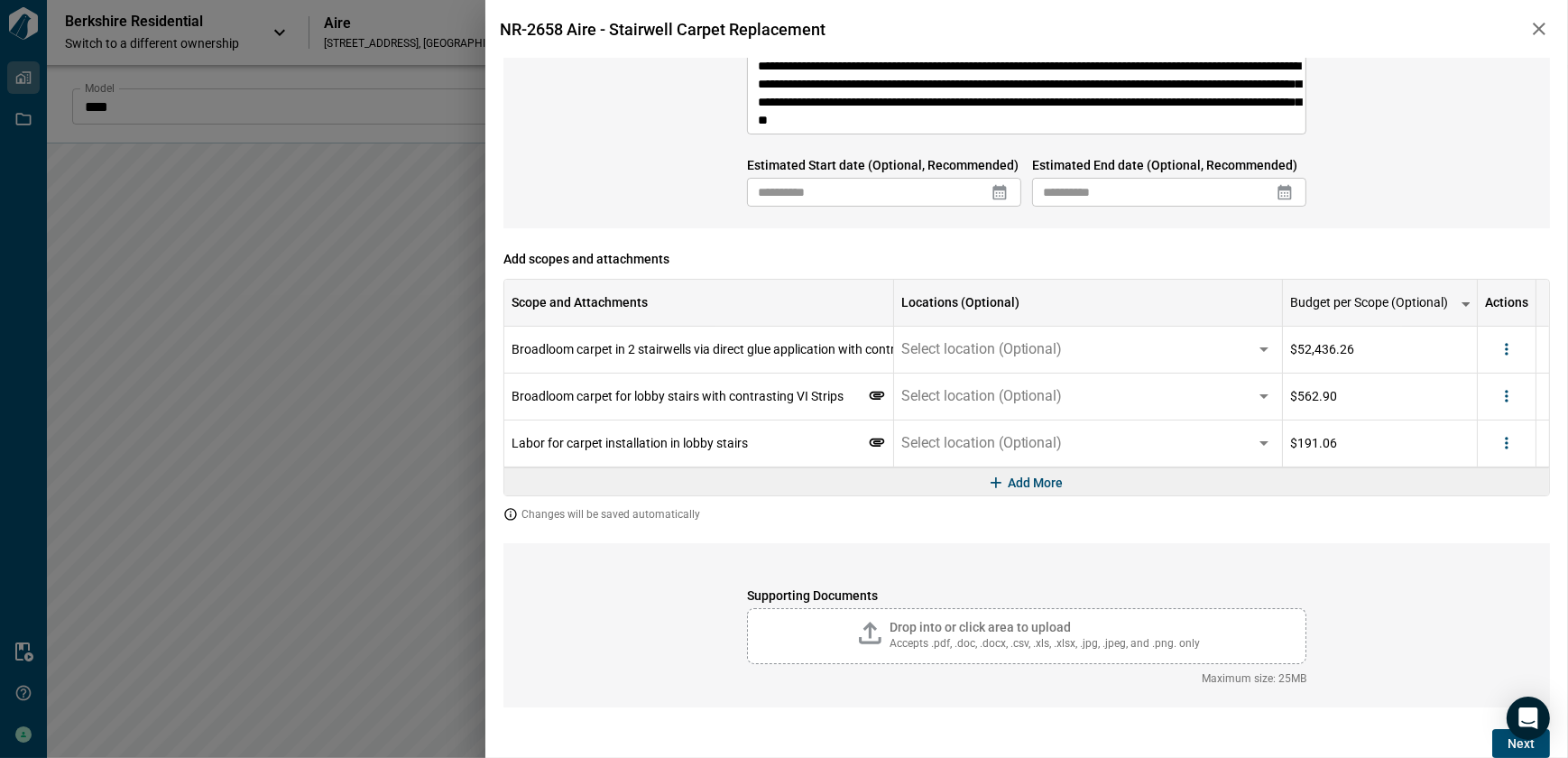
scroll to position [125, 0]
click at [1498, 376] on div at bounding box center [1507, 397] width 59 height 47
click at [1498, 389] on icon "more" at bounding box center [1506, 396] width 18 height 18
click at [1475, 463] on li "Delete" at bounding box center [1470, 467] width 101 height 32
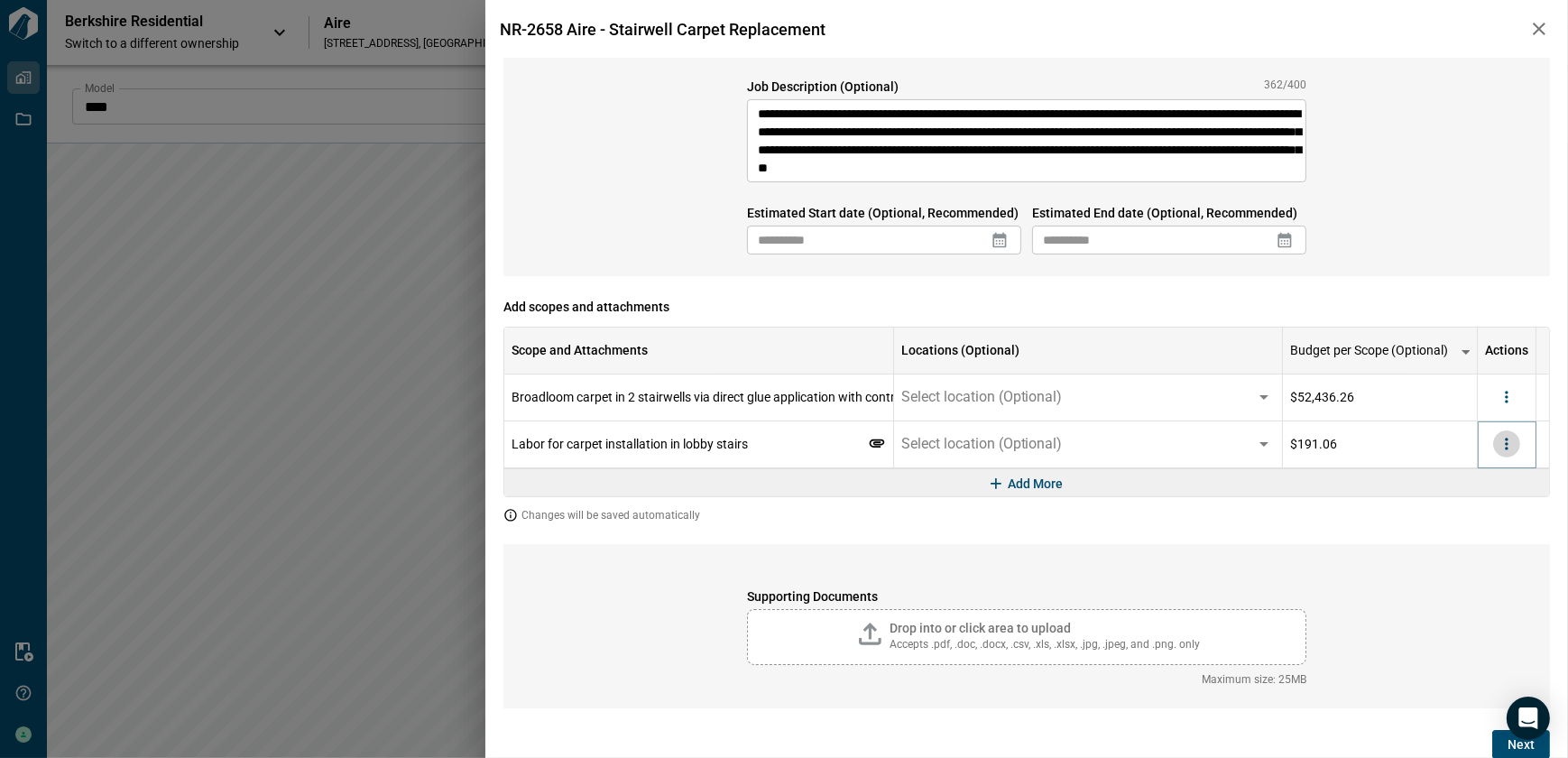
click at [1504, 440] on icon "more" at bounding box center [1506, 444] width 18 height 18
click at [1471, 506] on li "Delete" at bounding box center [1470, 513] width 101 height 32
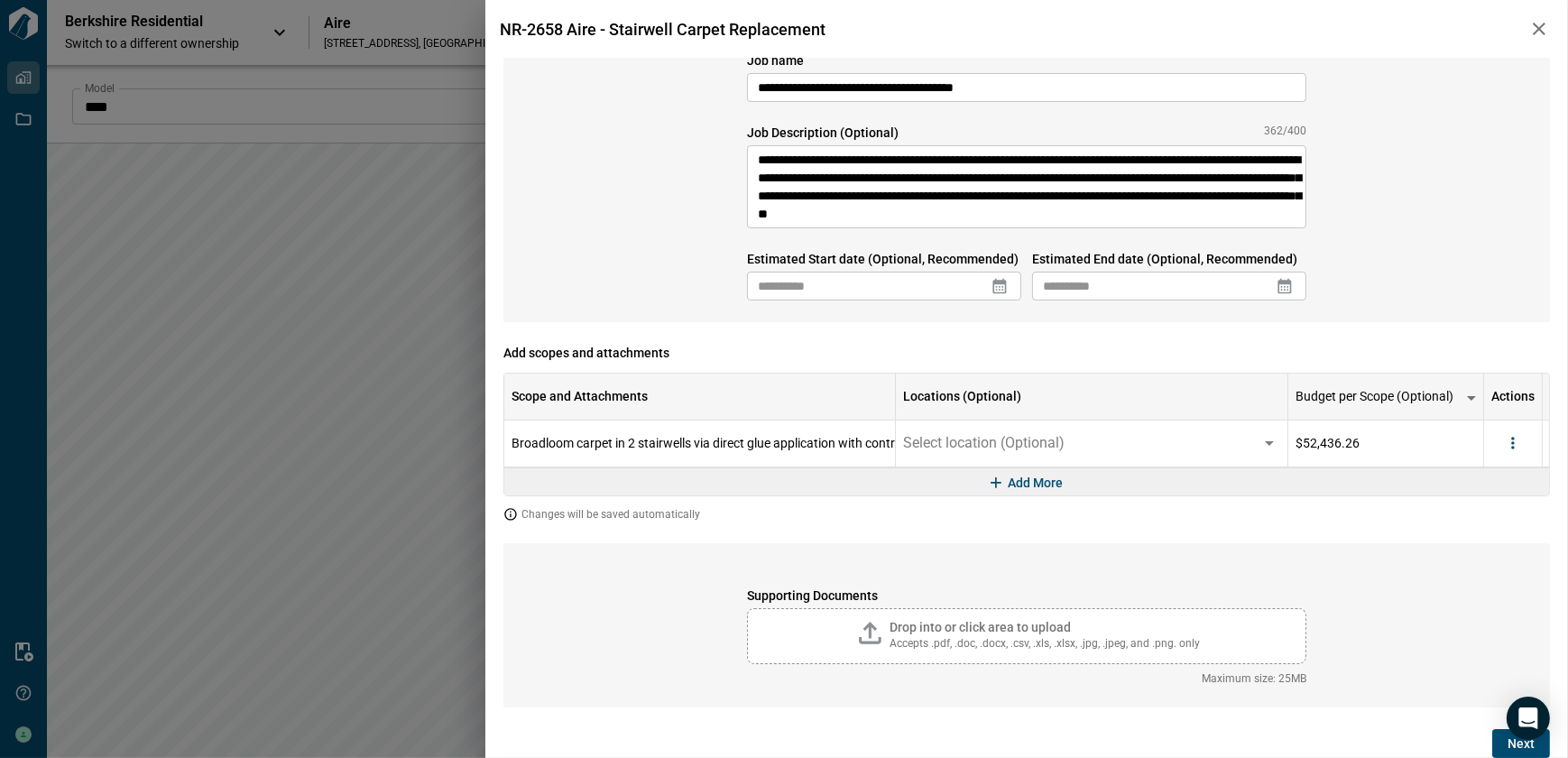
scroll to position [30, 0]
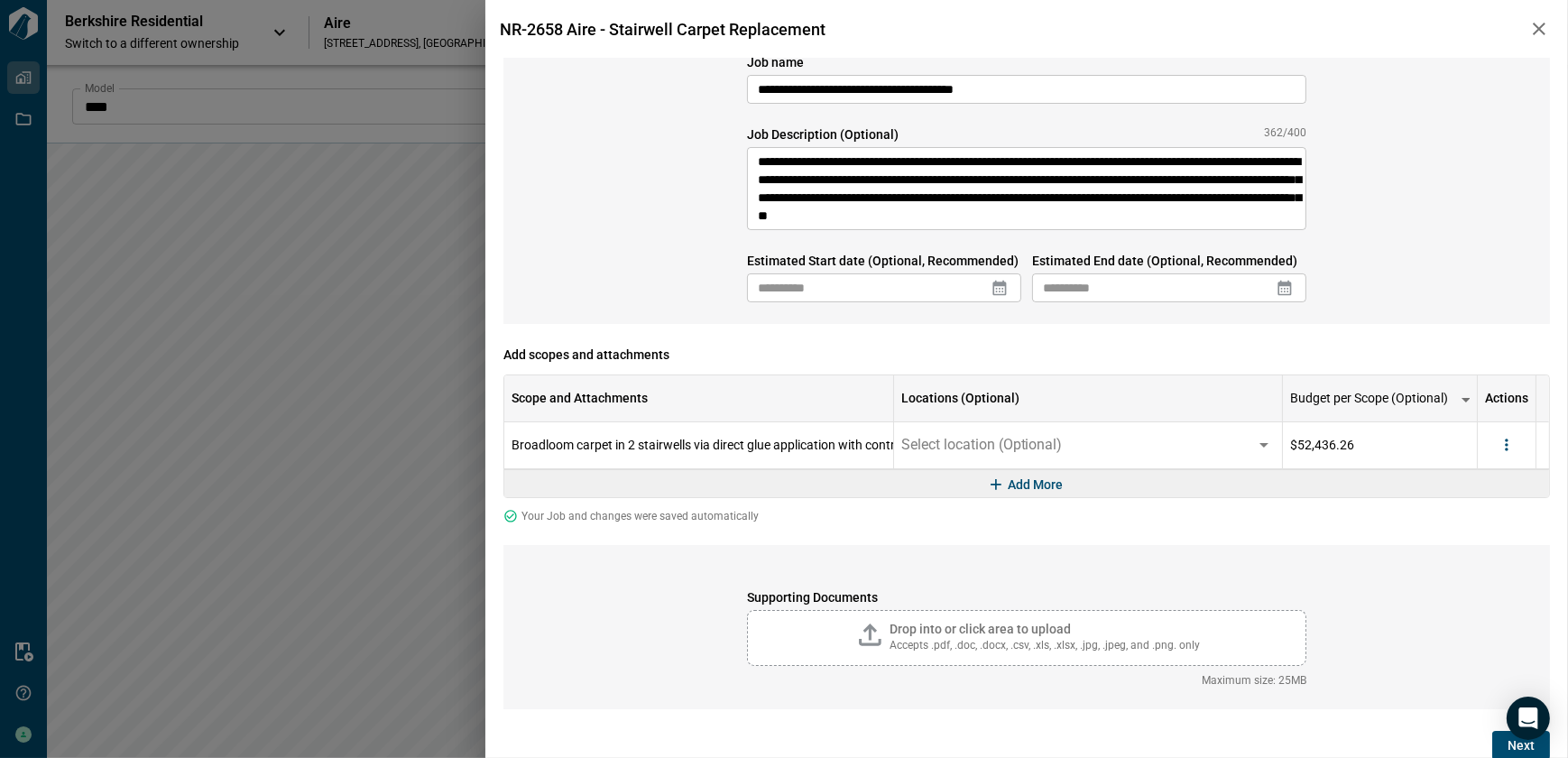
click at [1001, 284] on icon at bounding box center [1000, 289] width 13 height 15
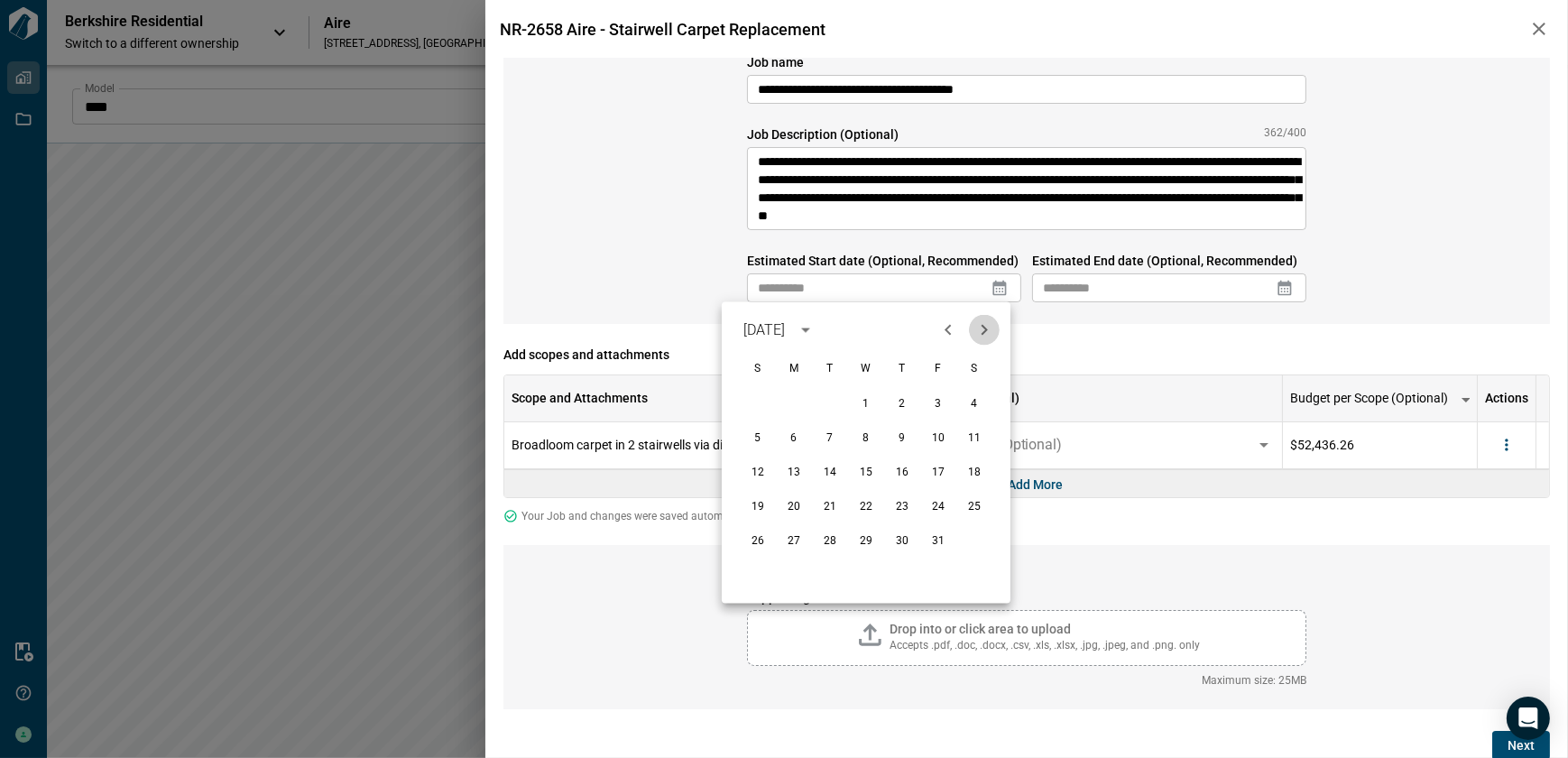
click at [982, 329] on icon "Next month" at bounding box center [983, 329] width 22 height 22
click at [789, 399] on button "1" at bounding box center [794, 405] width 32 height 32
type input "**********"
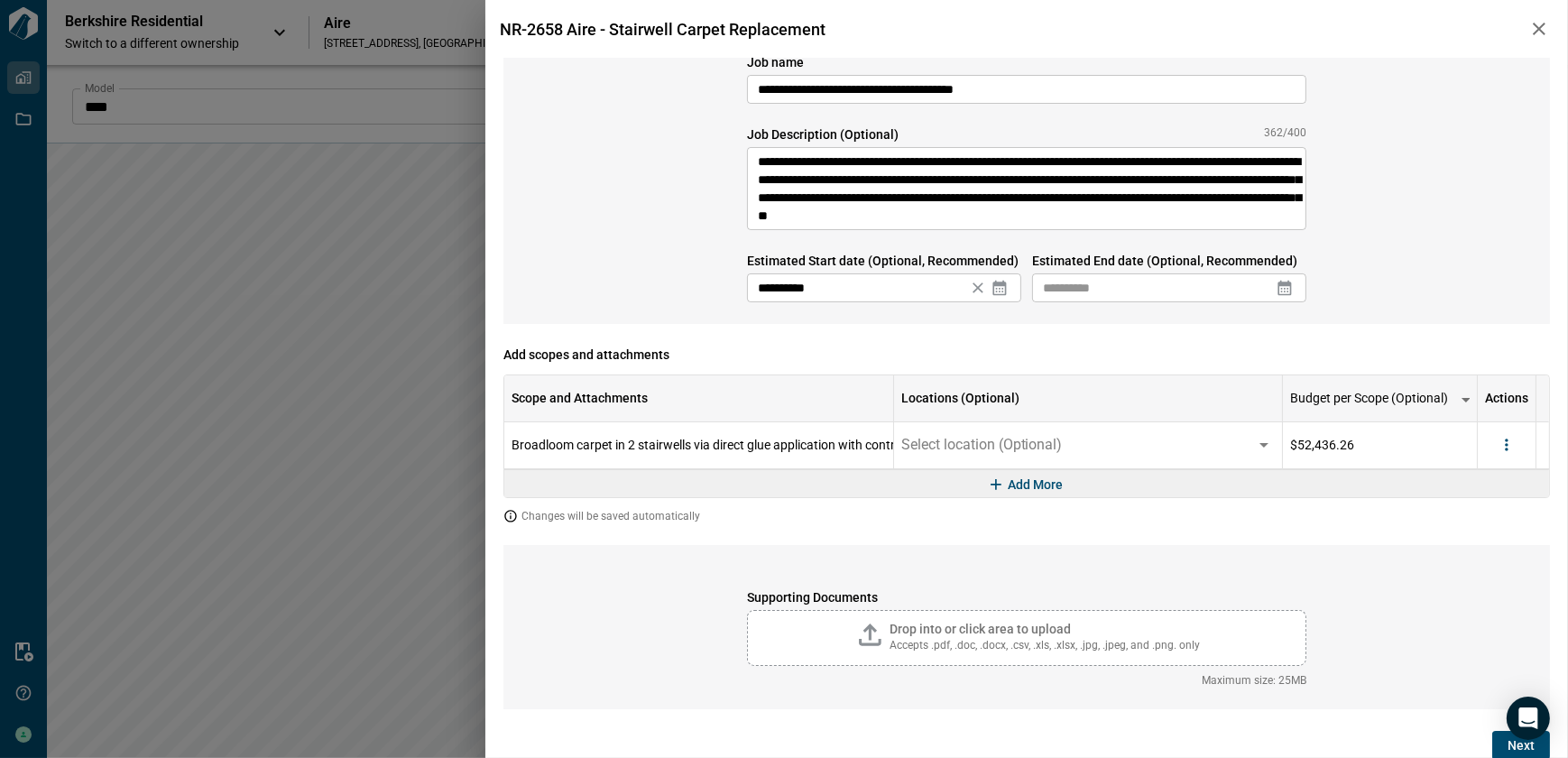
click at [1280, 285] on icon at bounding box center [1285, 289] width 13 height 15
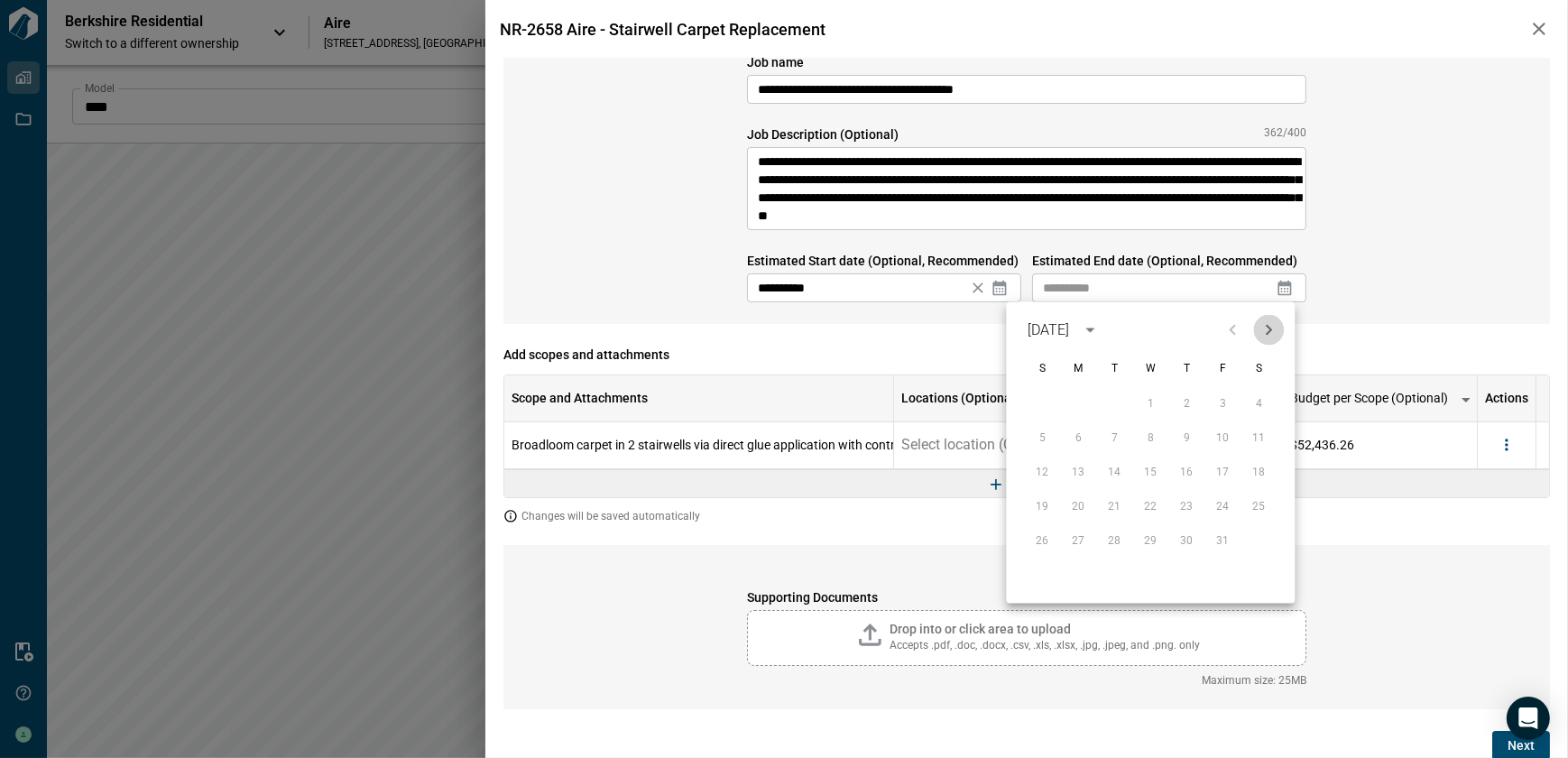
click at [1270, 332] on icon "Next month" at bounding box center [1268, 329] width 22 height 22
click at [1142, 538] on button "31" at bounding box center [1150, 542] width 32 height 32
type input "**********"
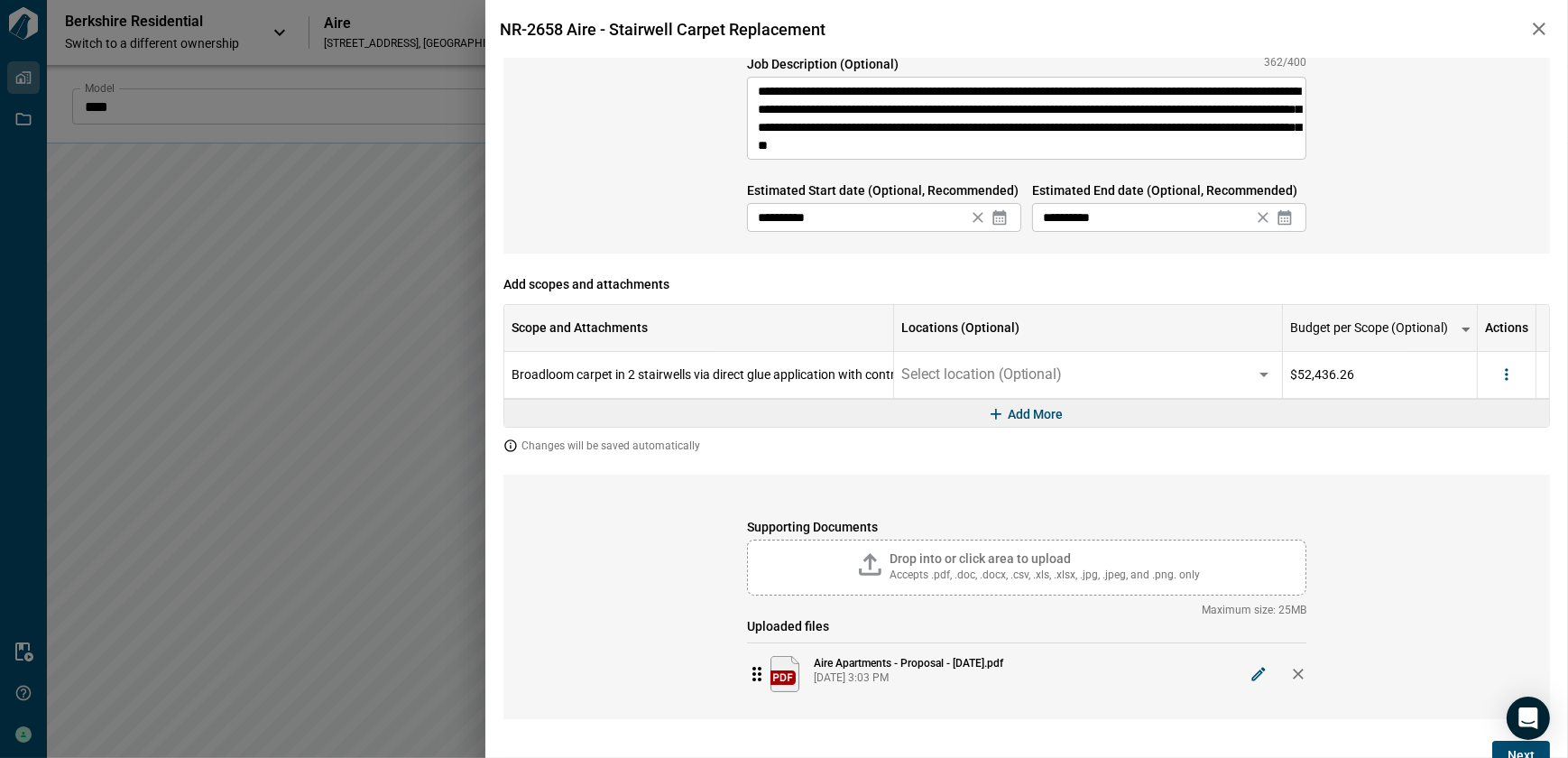
scroll to position [110, 0]
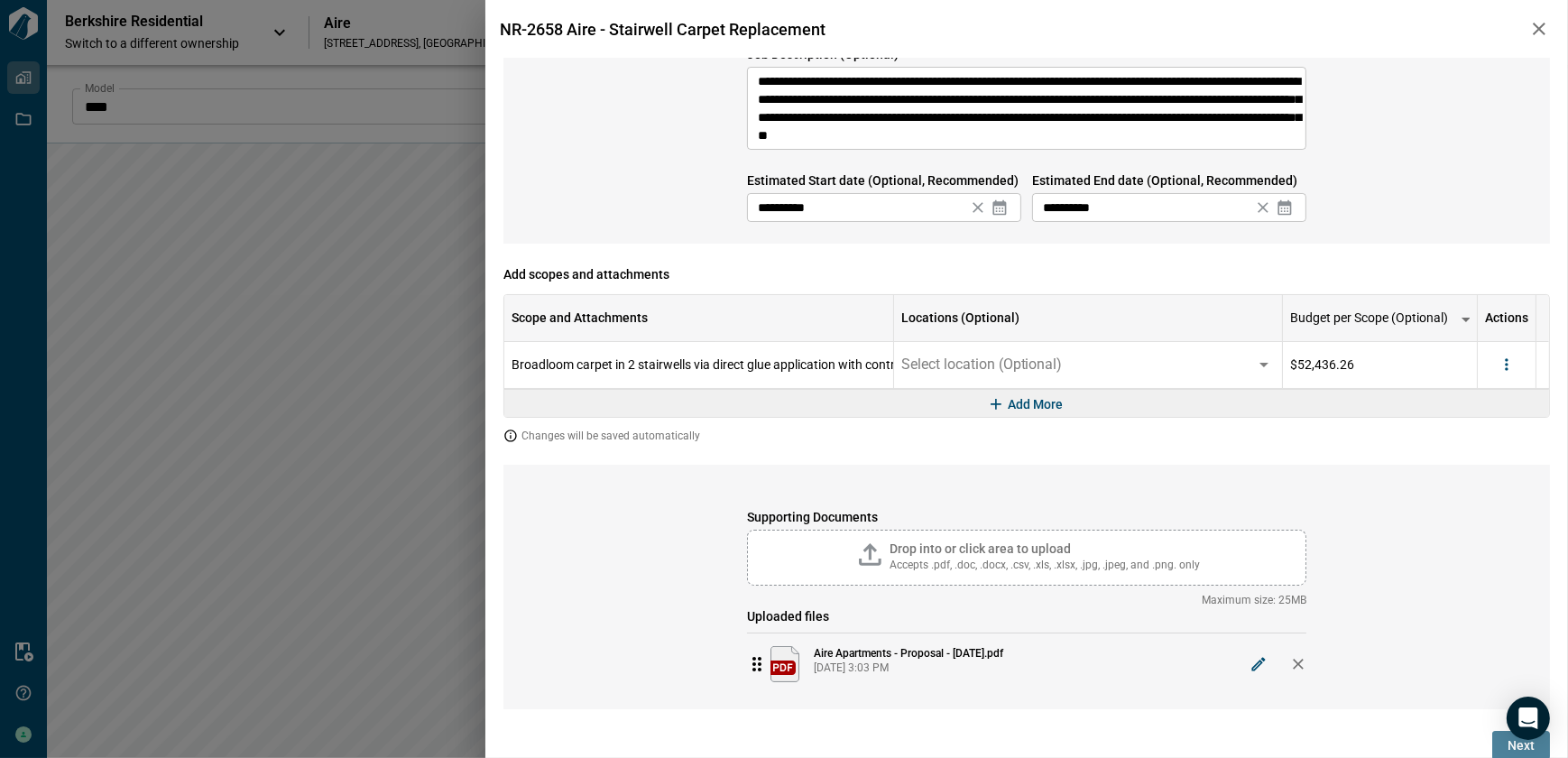
click at [1499, 749] on button "Next" at bounding box center [1520, 746] width 58 height 29
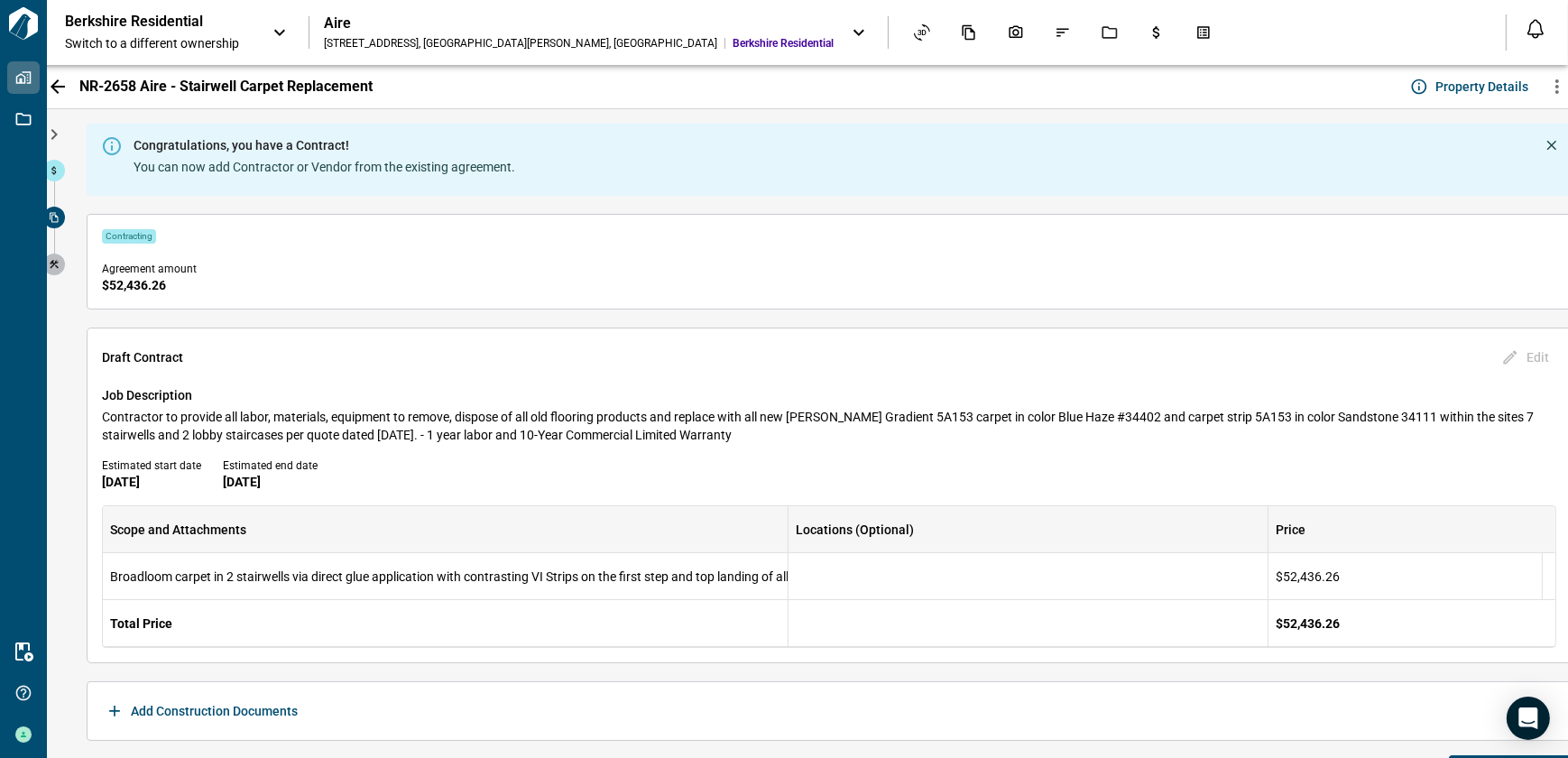
scroll to position [39, 0]
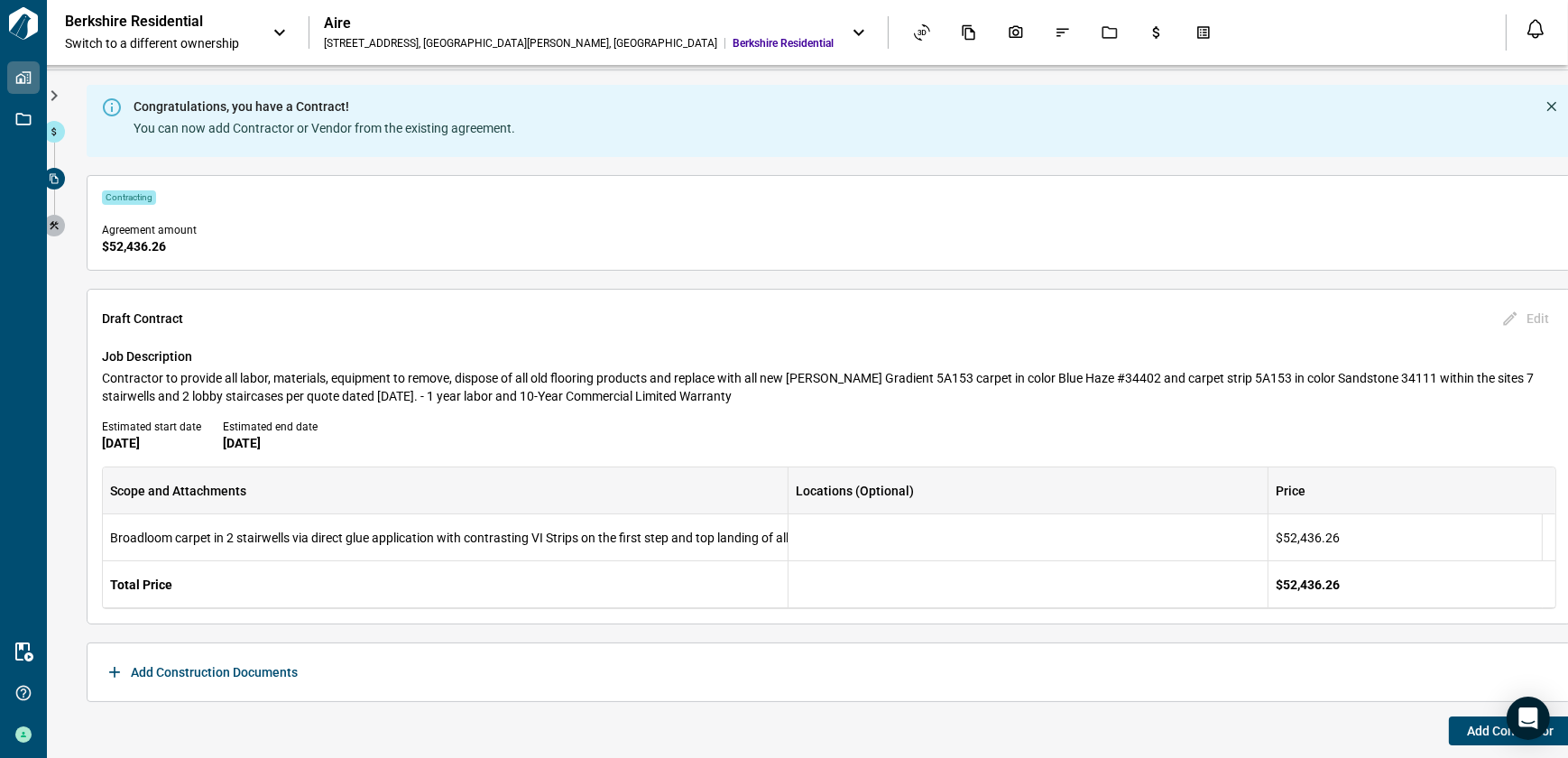
drag, startPoint x: 1463, startPoint y: 728, endPoint x: 1450, endPoint y: 730, distance: 13.2
click at [1467, 730] on span "Add Contractor" at bounding box center [1510, 730] width 87 height 18
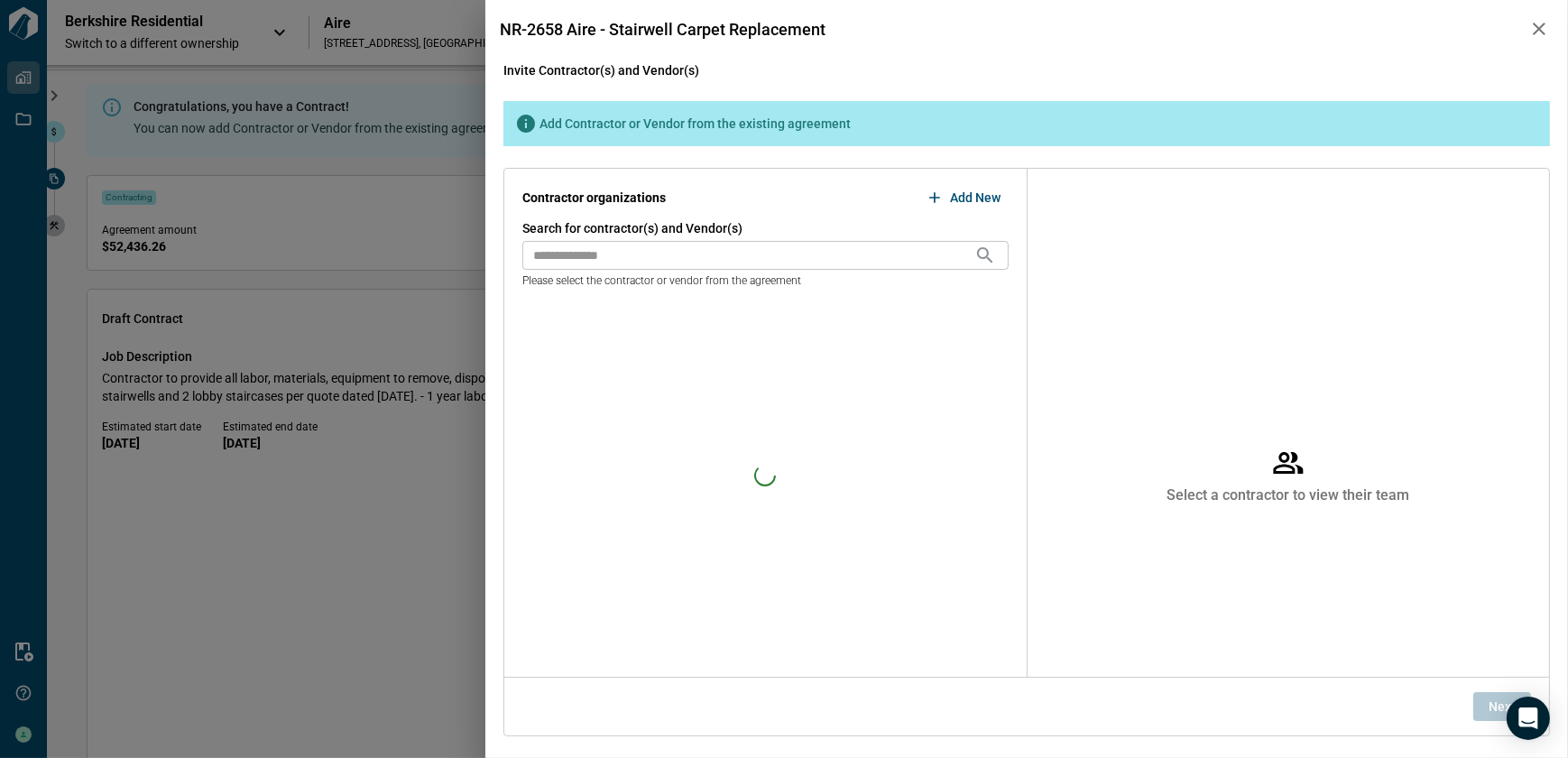
scroll to position [0, 0]
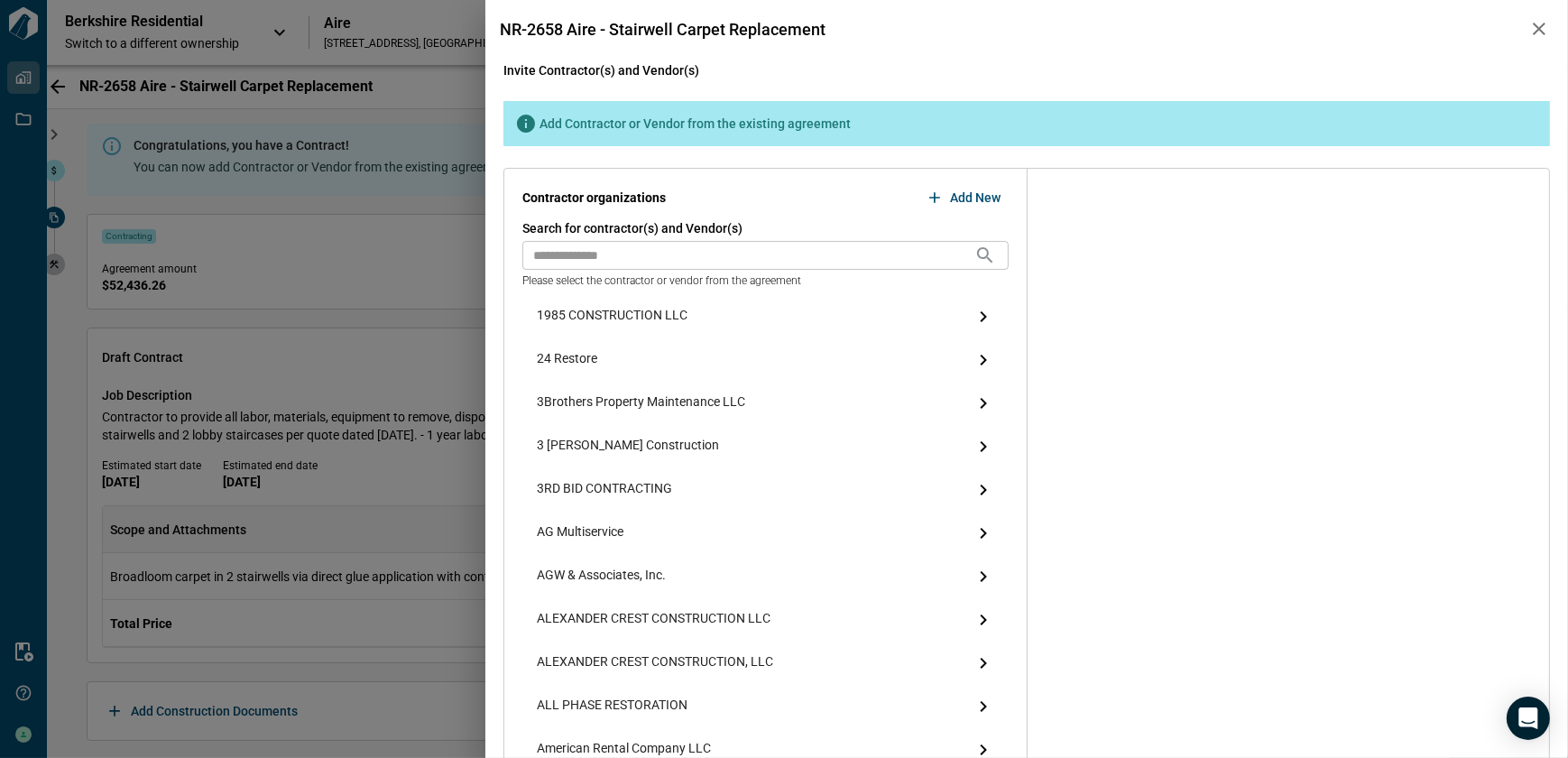
click at [608, 262] on input "text" at bounding box center [748, 255] width 452 height 29
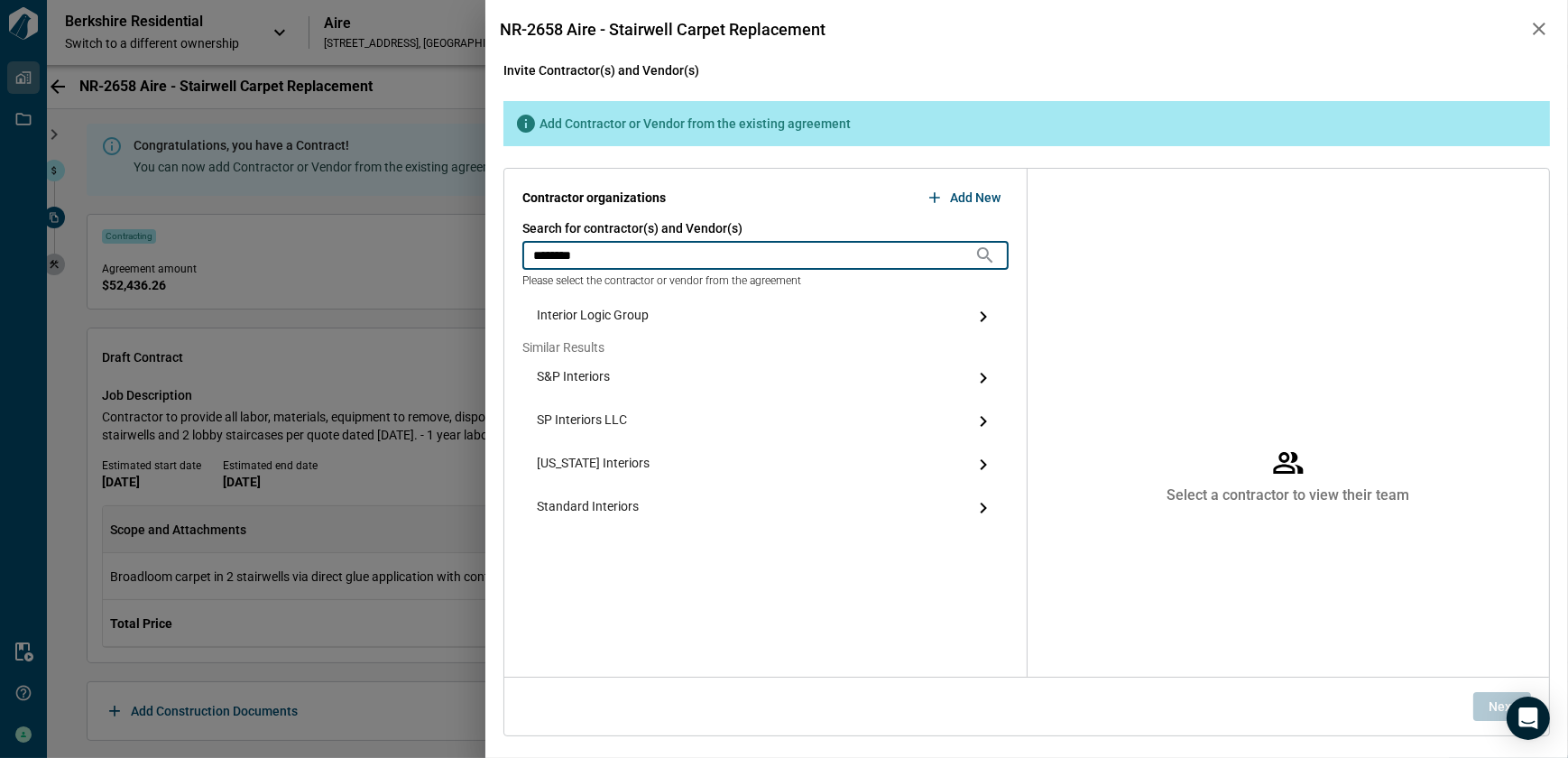
type input "********"
click at [596, 311] on span "Interior Logic Group" at bounding box center [593, 316] width 112 height 22
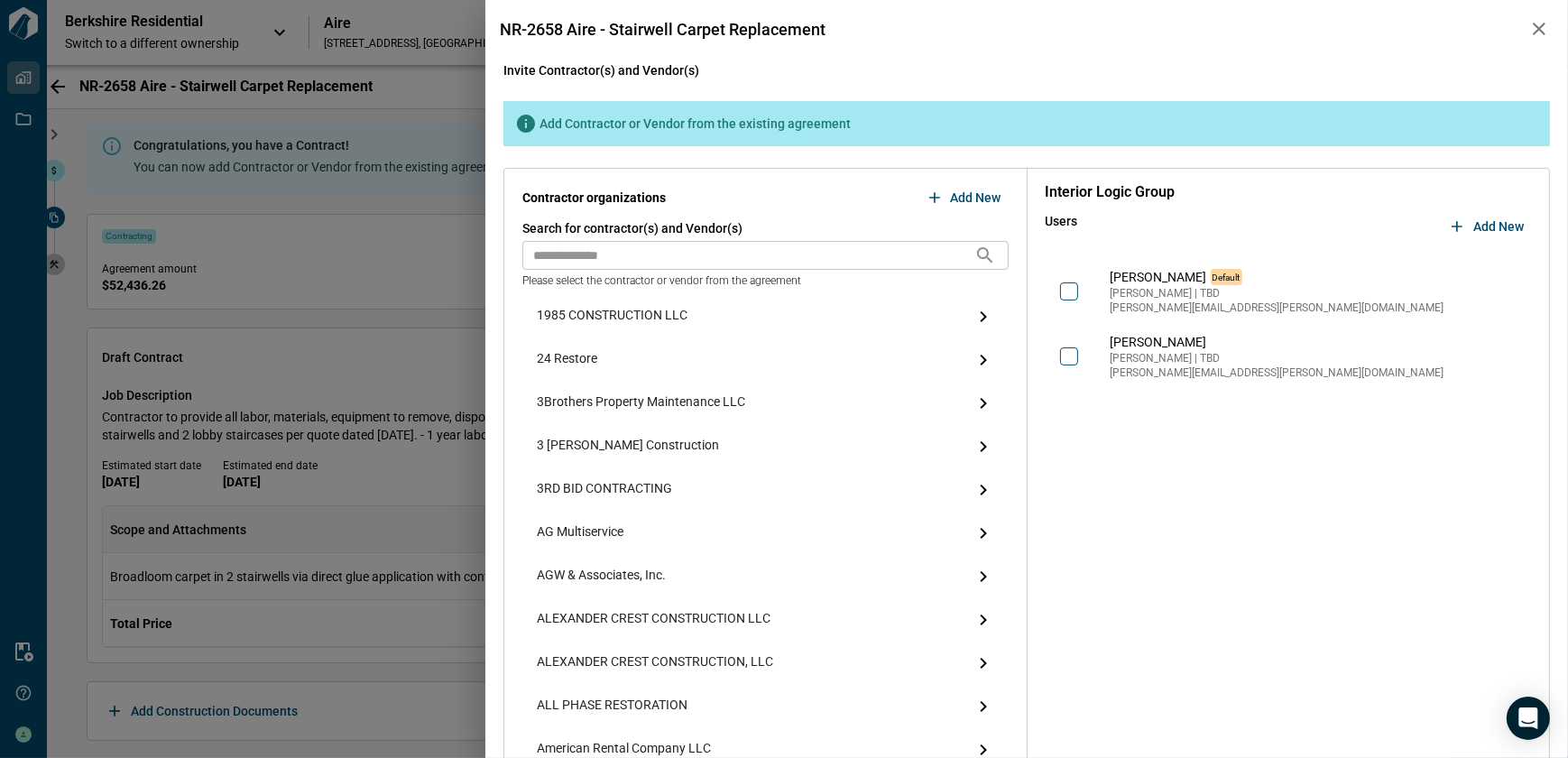
click at [1448, 228] on icon "button" at bounding box center [1457, 226] width 18 height 18
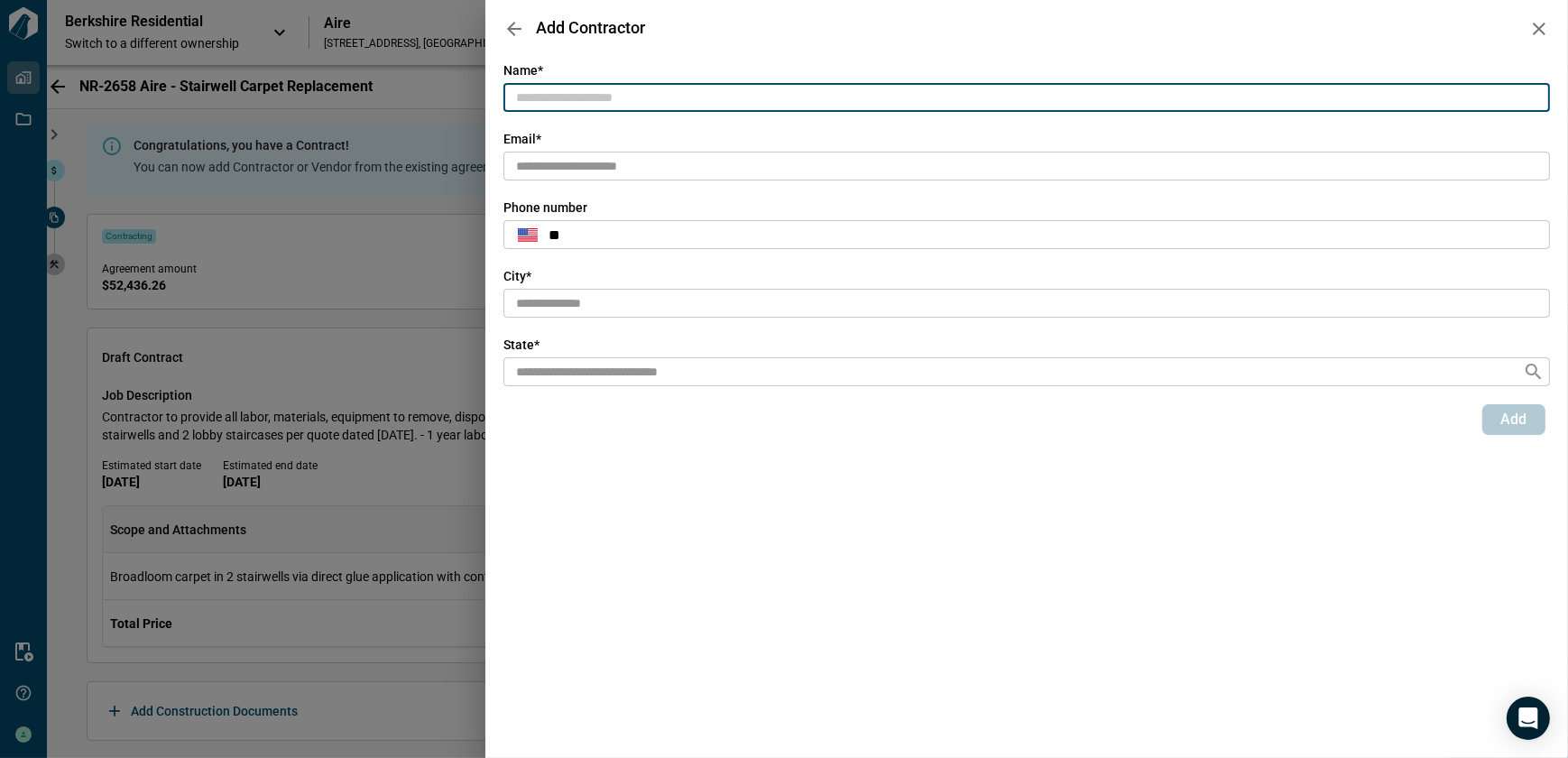
click at [593, 101] on input "text" at bounding box center [1026, 97] width 1046 height 30
type input "**********"
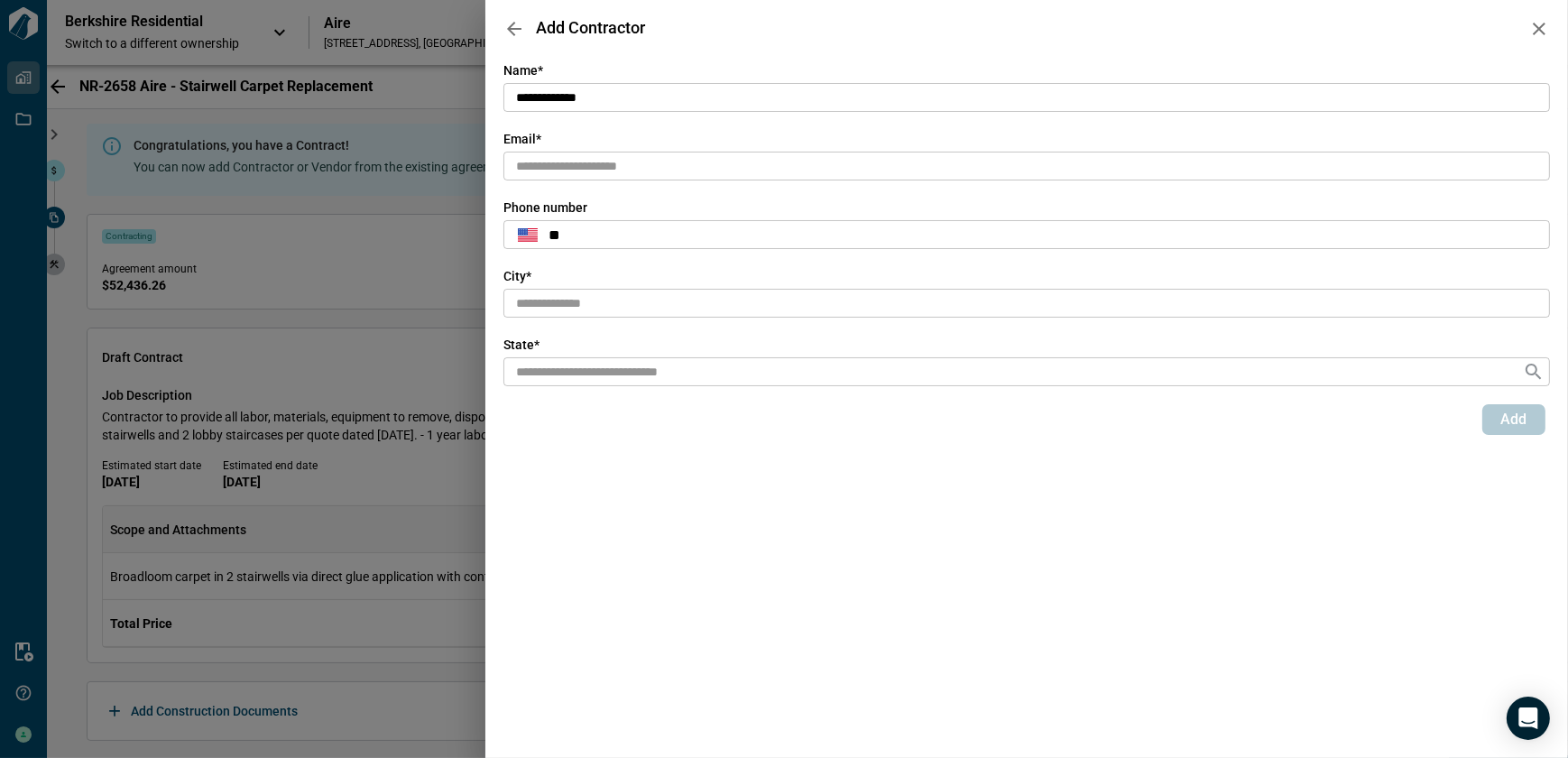
click at [834, 164] on input "text" at bounding box center [1026, 166] width 1046 height 30
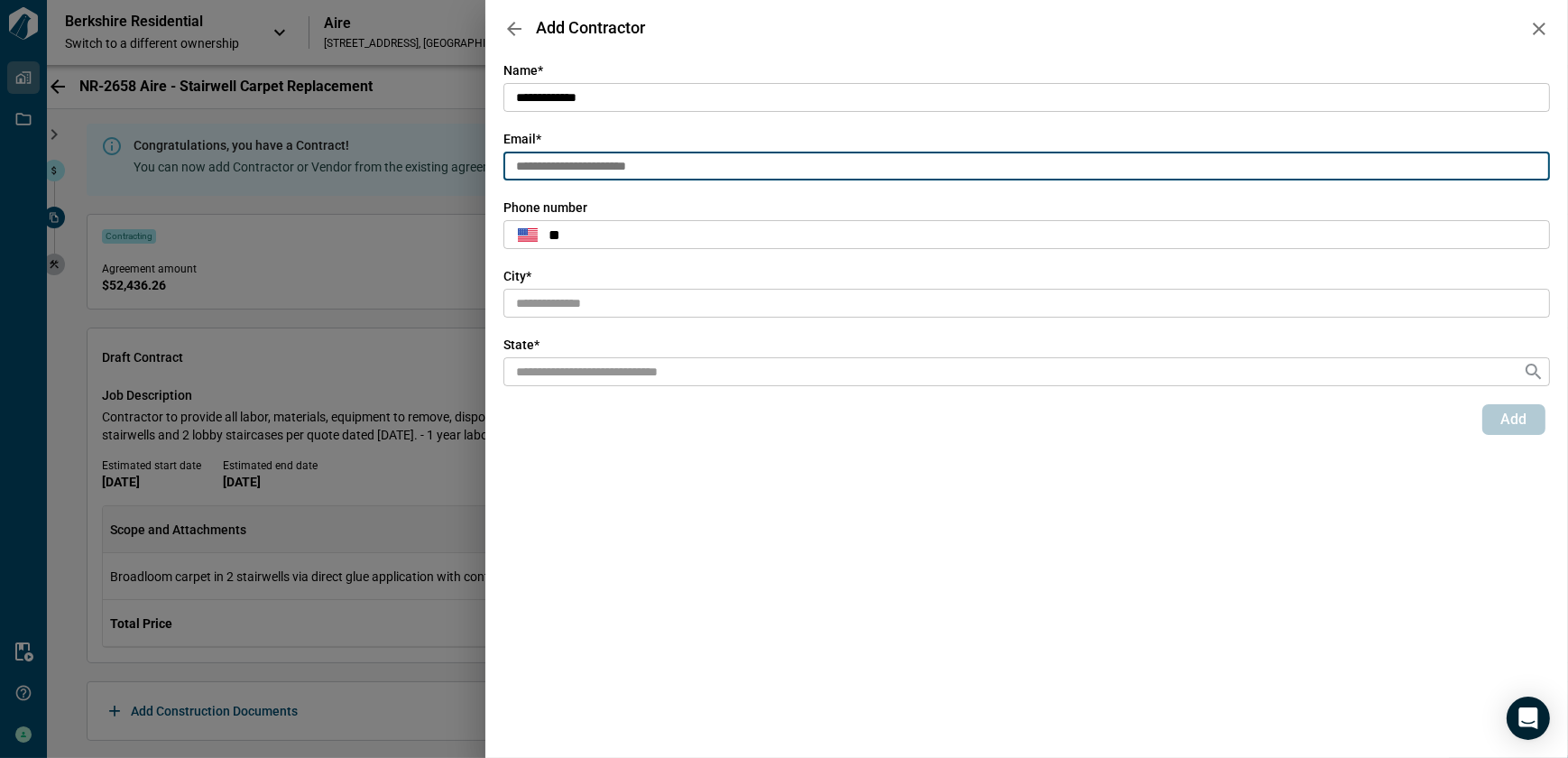
type input "**********"
click at [508, 30] on icon "button" at bounding box center [514, 29] width 14 height 14
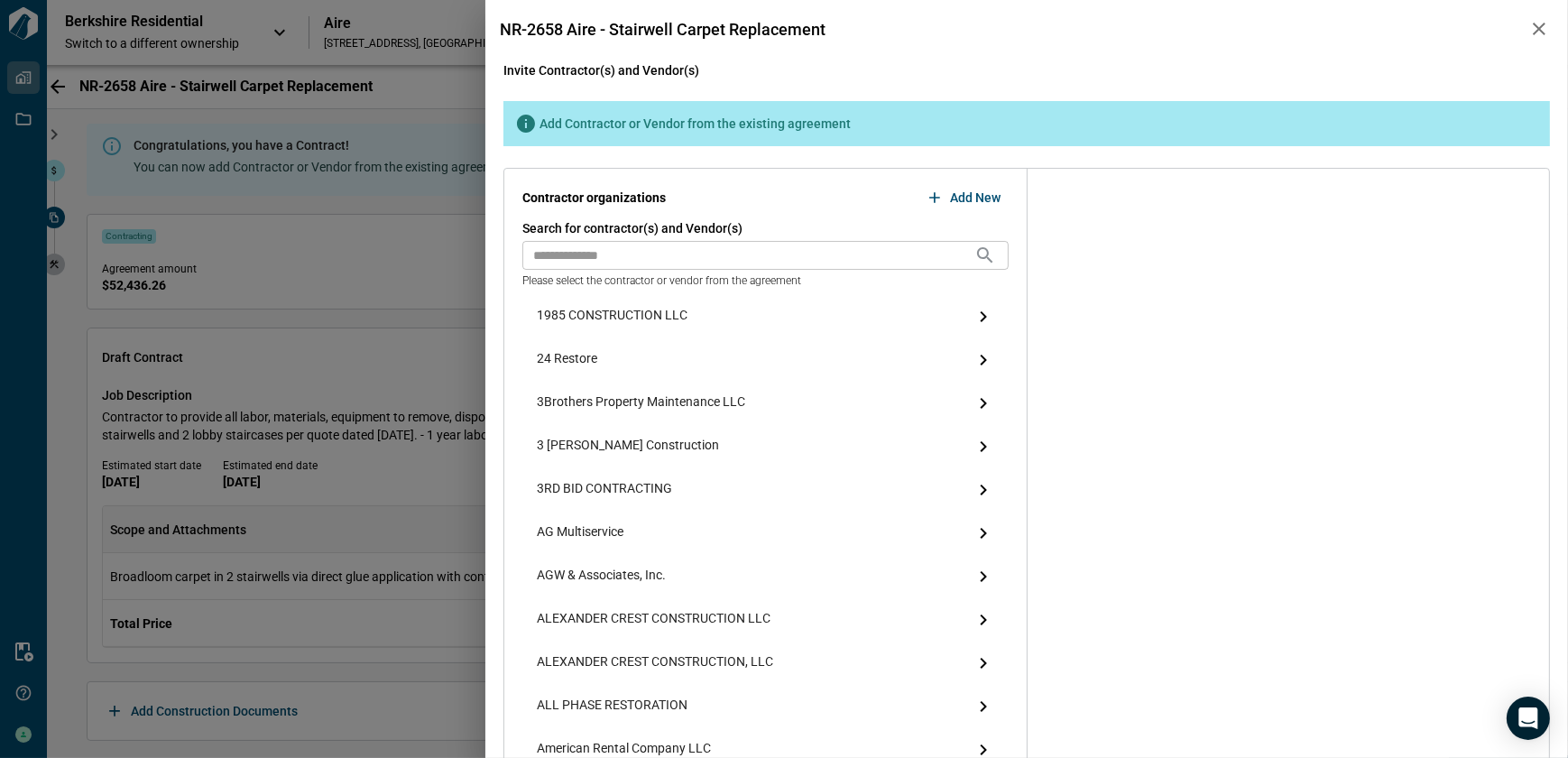
click at [686, 249] on input "text" at bounding box center [748, 255] width 452 height 29
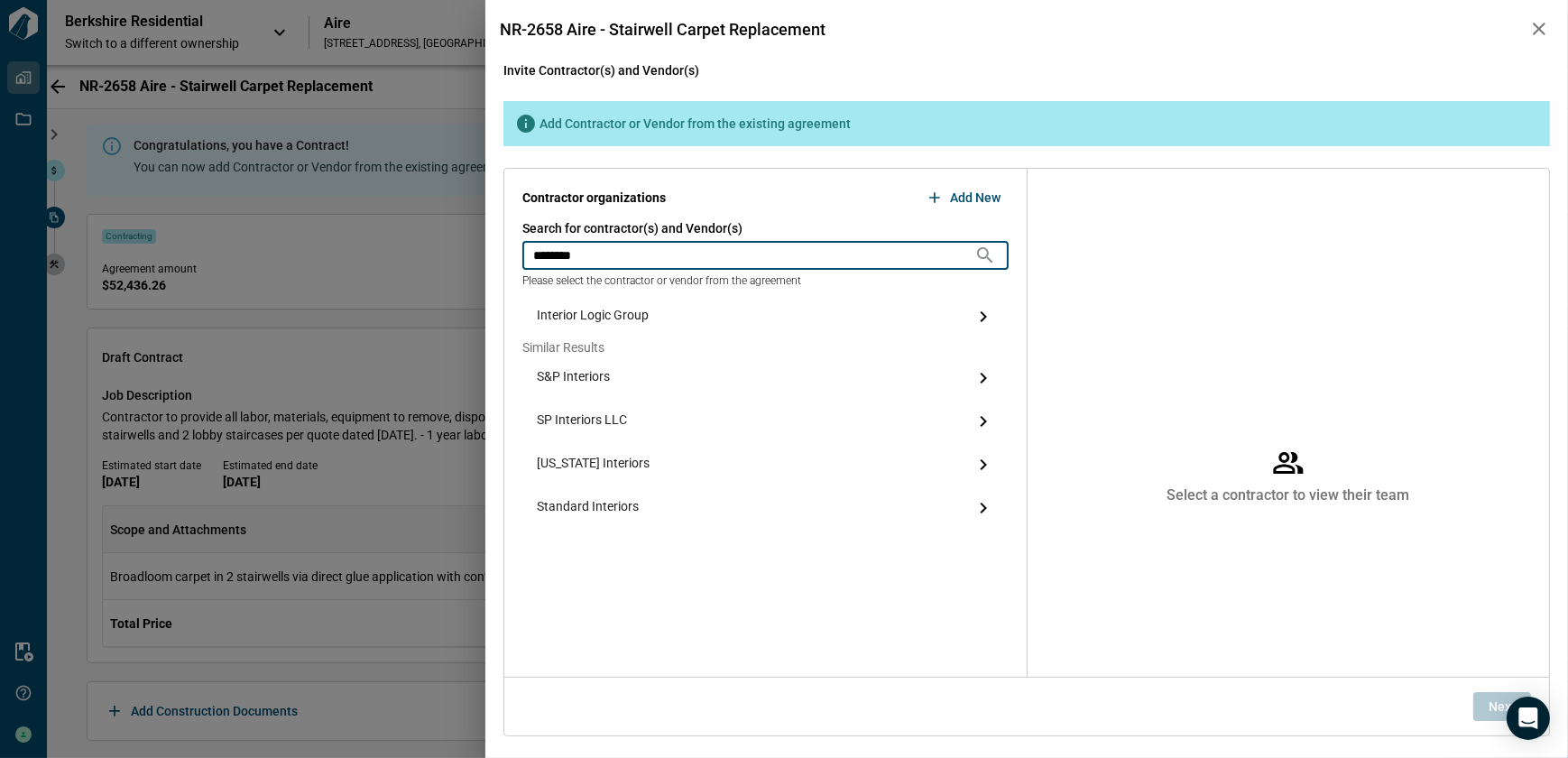
type input "********"
click at [614, 319] on span "Interior Logic Group" at bounding box center [593, 316] width 112 height 22
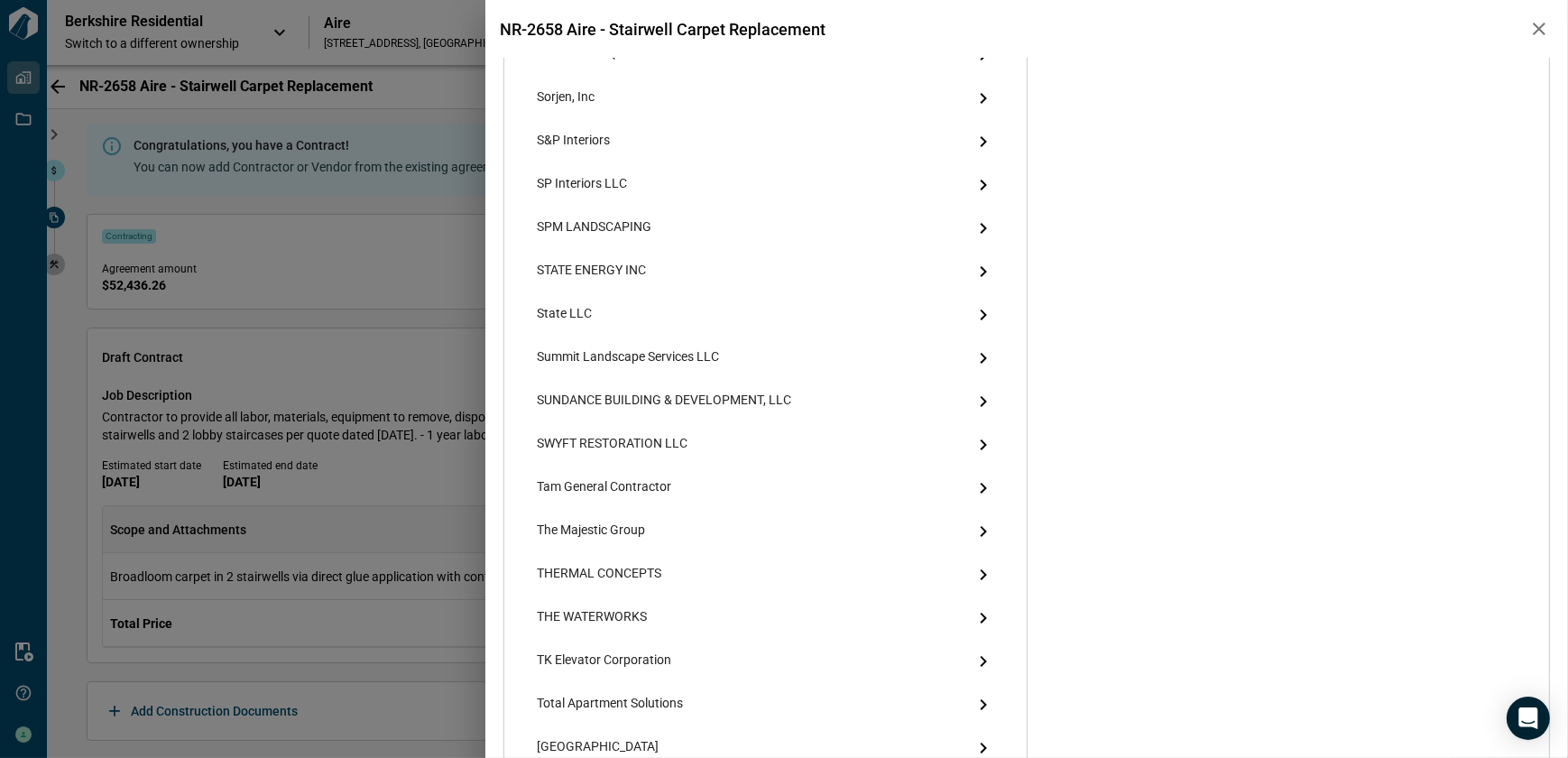
scroll to position [4919, 0]
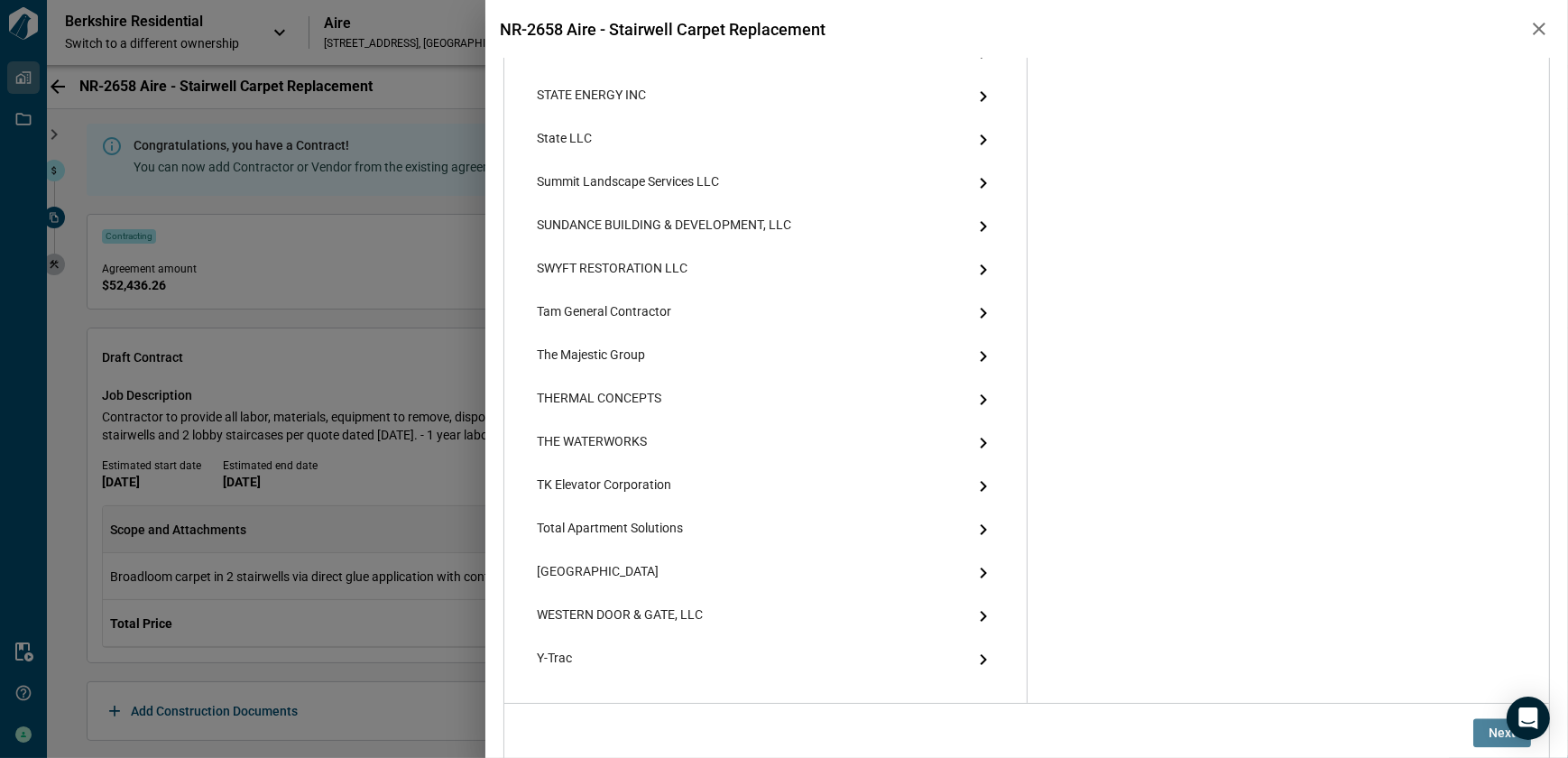
drag, startPoint x: 1485, startPoint y: 729, endPoint x: 1321, endPoint y: 708, distance: 165.3
click at [1489, 729] on span "Next" at bounding box center [1502, 732] width 27 height 18
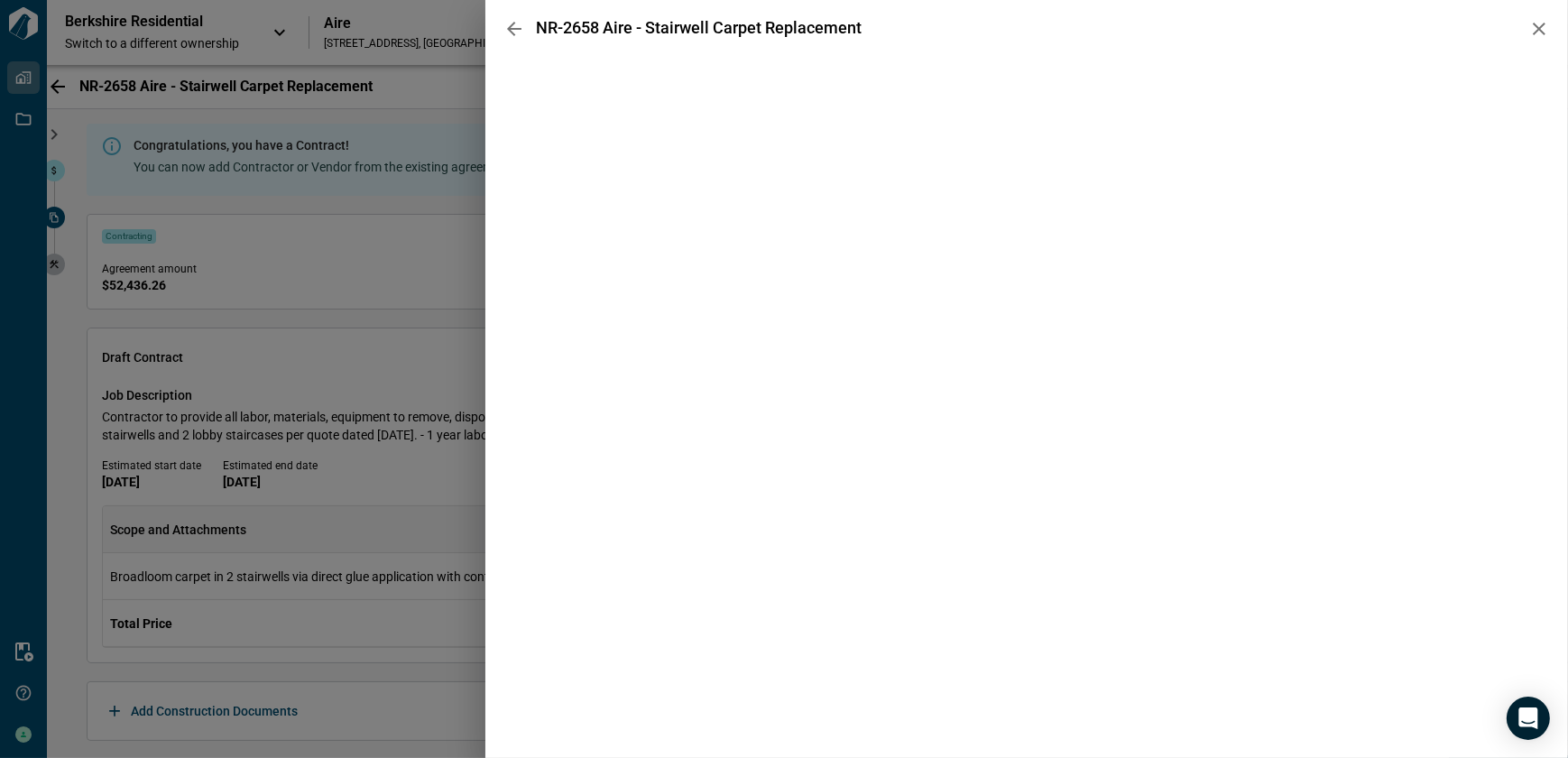
scroll to position [0, 0]
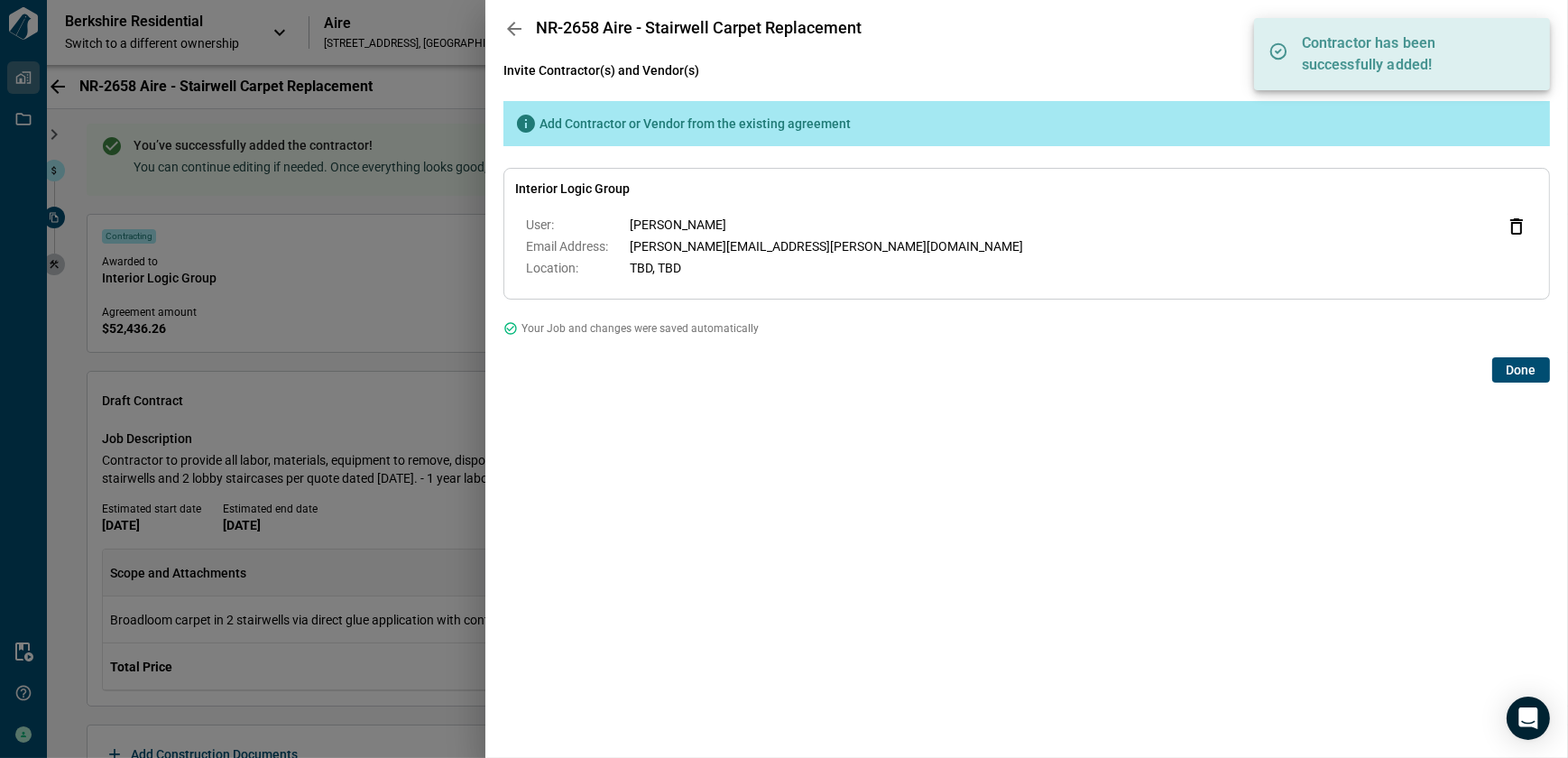
drag, startPoint x: 1519, startPoint y: 371, endPoint x: 1311, endPoint y: 423, distance: 214.4
click at [1518, 371] on span "Done" at bounding box center [1521, 369] width 30 height 18
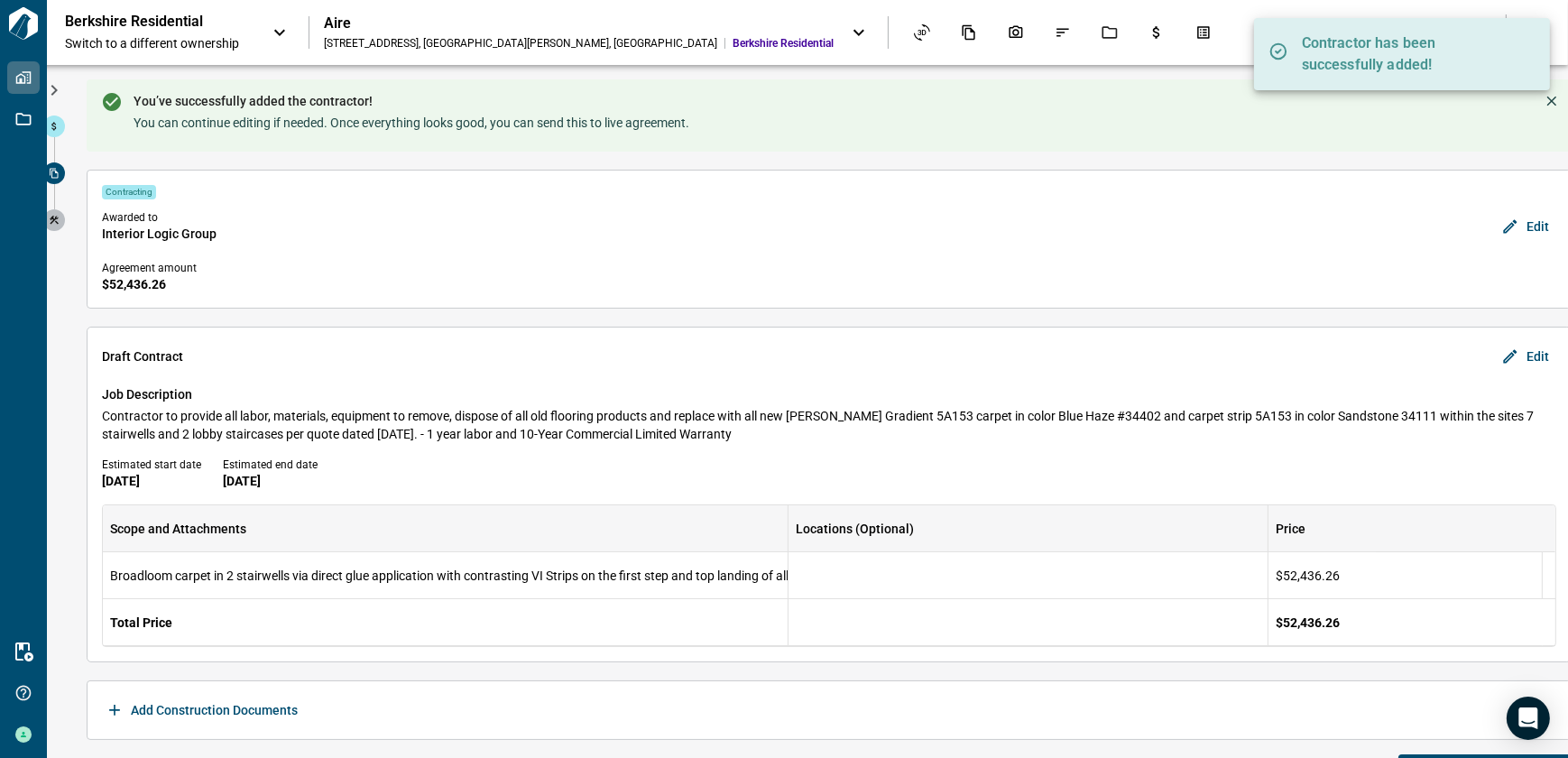
scroll to position [82, 0]
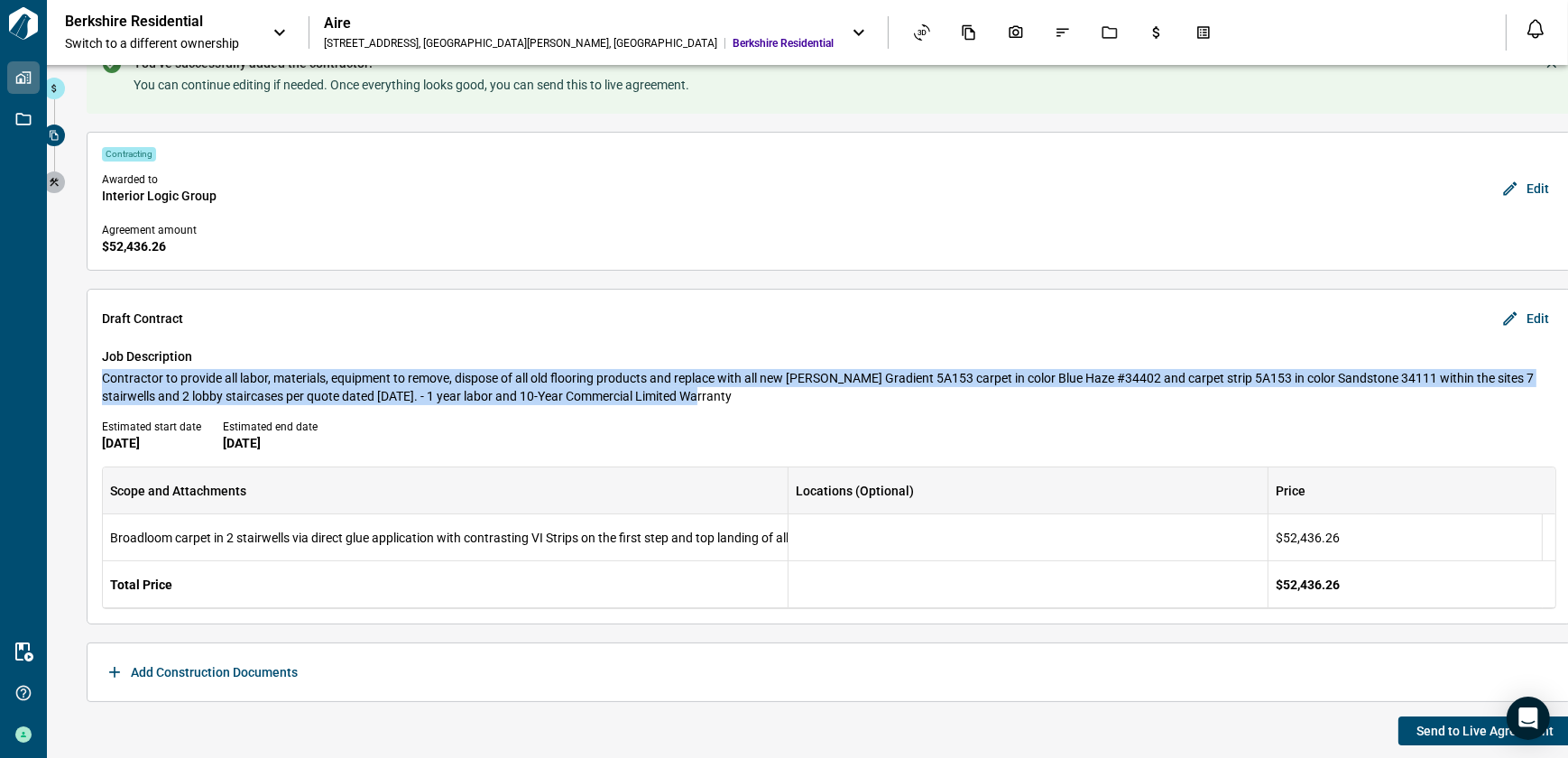
drag, startPoint x: 103, startPoint y: 375, endPoint x: 713, endPoint y: 388, distance: 610.1
click at [713, 388] on span "Contractor to provide all labor, materials, equipment to remove, dispose of all…" at bounding box center [829, 388] width 1455 height 36
copy span "Contractor to provide all labor, materials, equipment to remove, dispose of all…"
click at [1458, 732] on span "Send to Live Agreement" at bounding box center [1485, 730] width 137 height 18
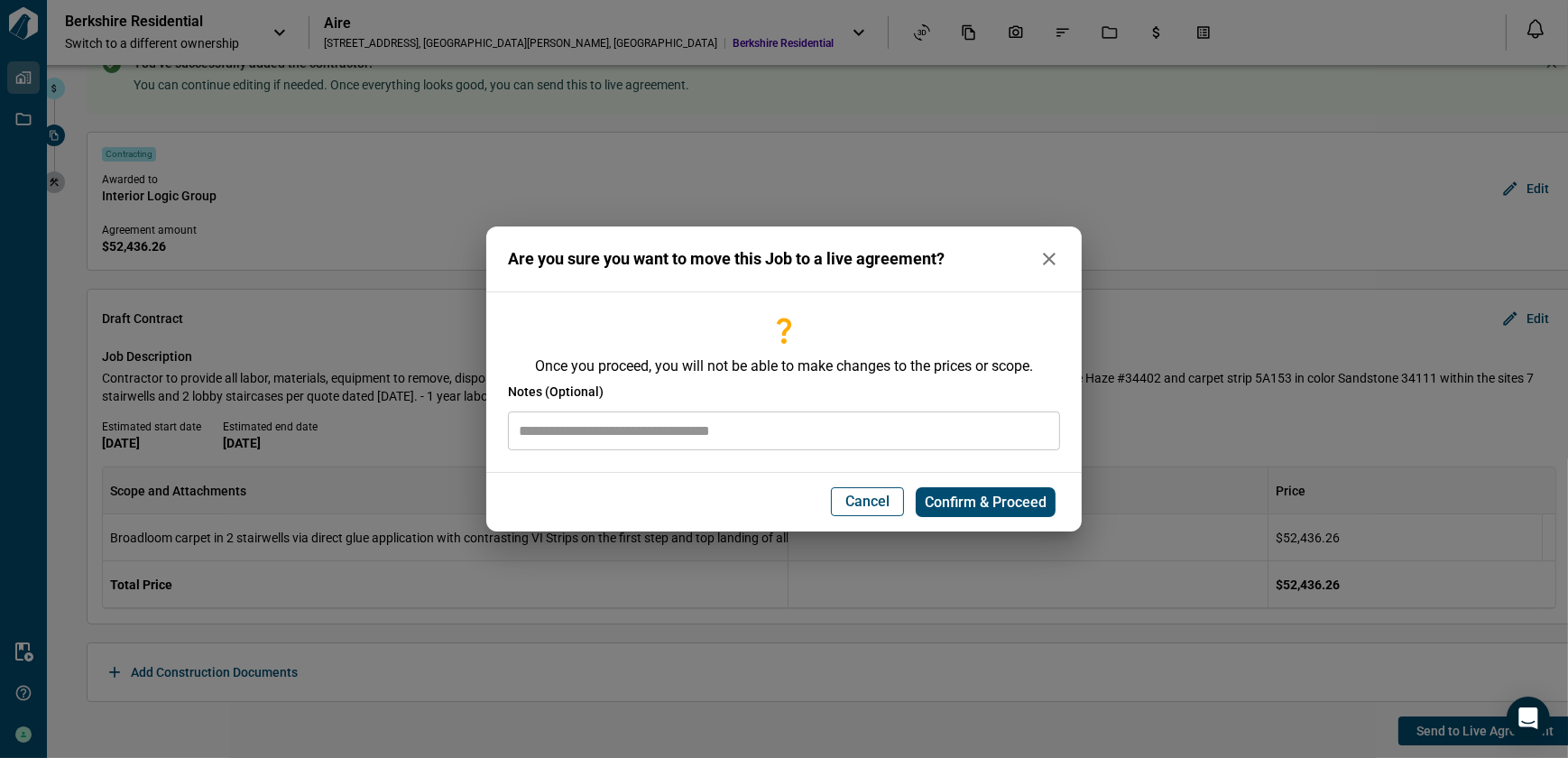
click at [851, 429] on input "text" at bounding box center [784, 430] width 552 height 39
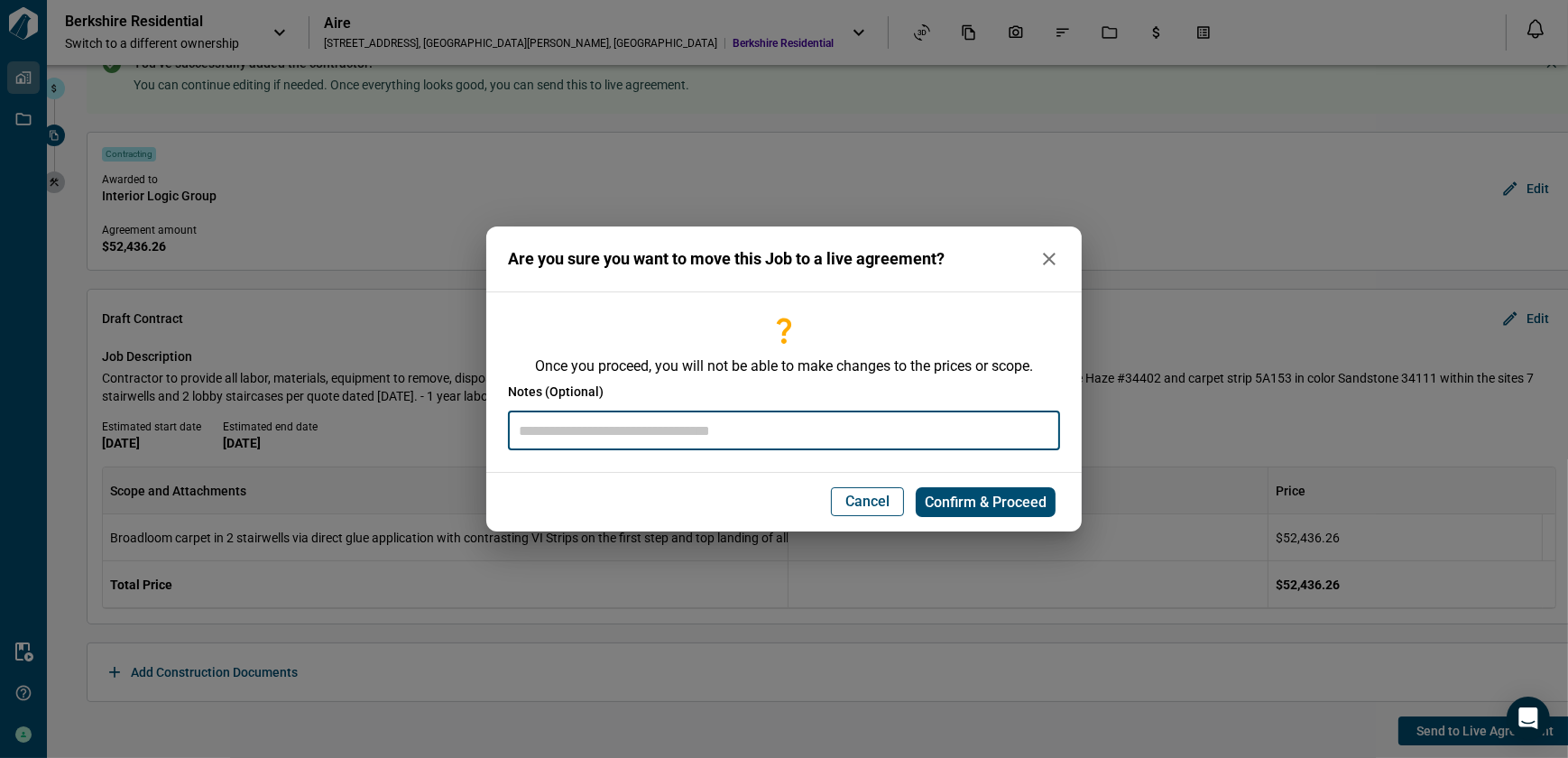
paste input "**********"
type input "**********"
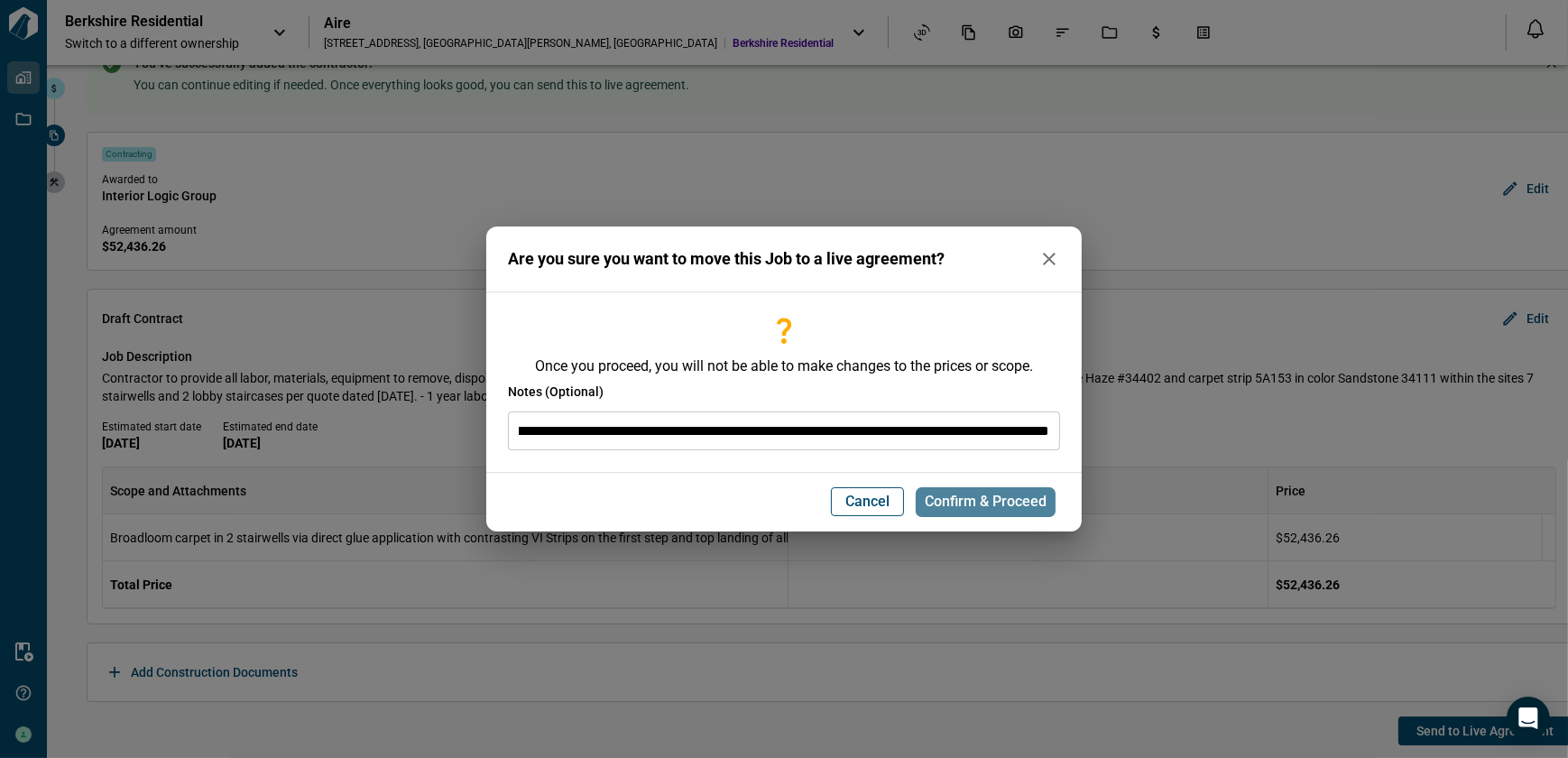
scroll to position [0, 0]
click at [982, 506] on span "Confirm & Proceed" at bounding box center [985, 501] width 122 height 18
